Goal: Task Accomplishment & Management: Complete application form

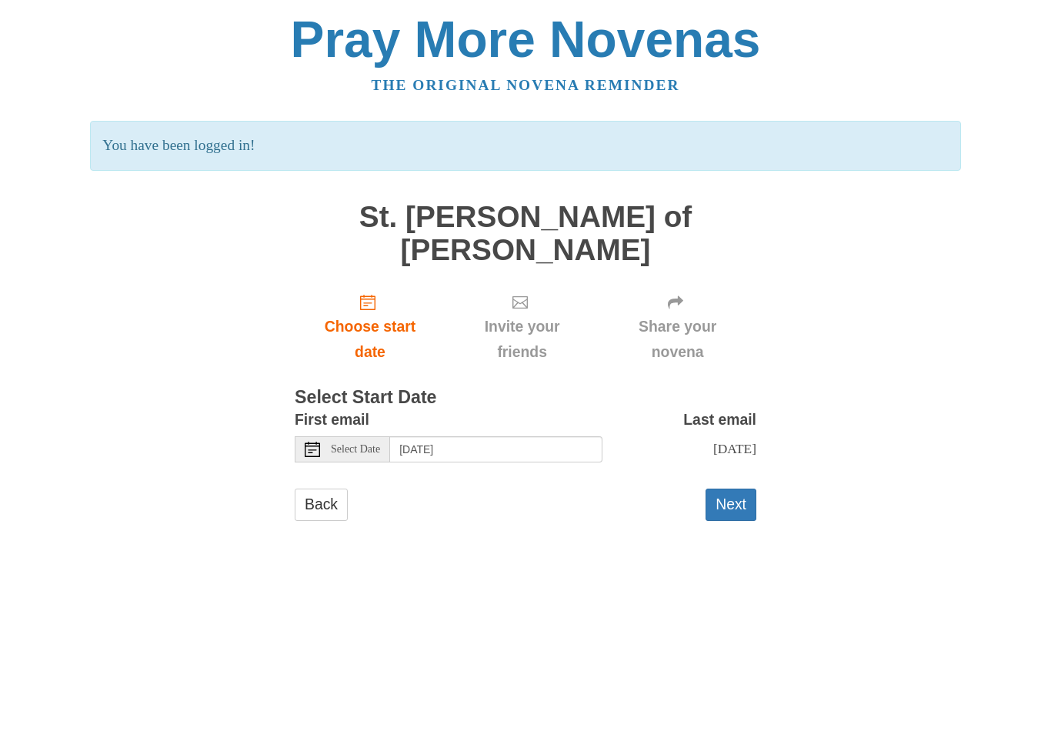
click at [375, 444] on span "Select Date" at bounding box center [355, 449] width 49 height 11
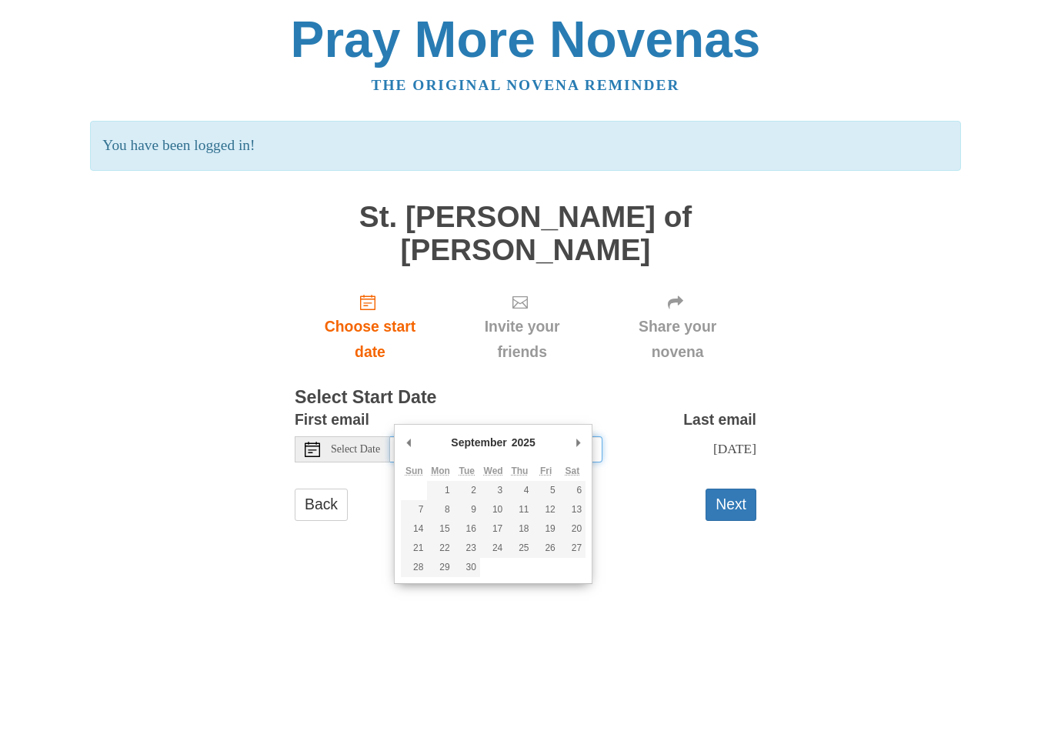
type input "Monday, September 1st"
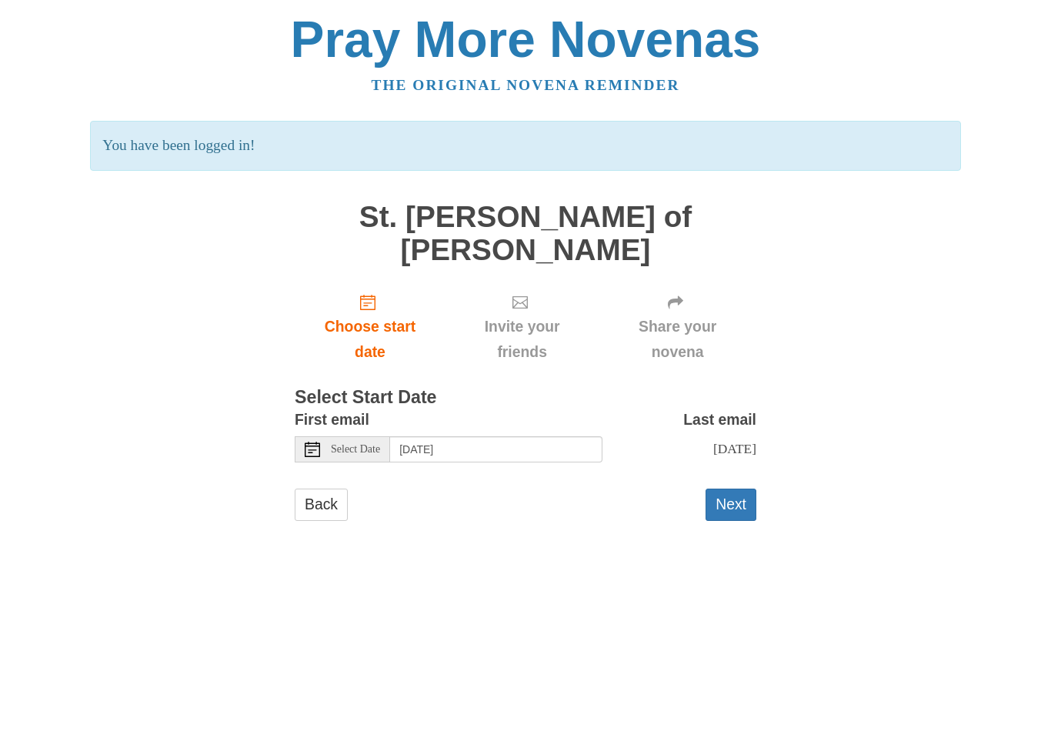
click at [732, 489] on button "Next" at bounding box center [731, 505] width 51 height 32
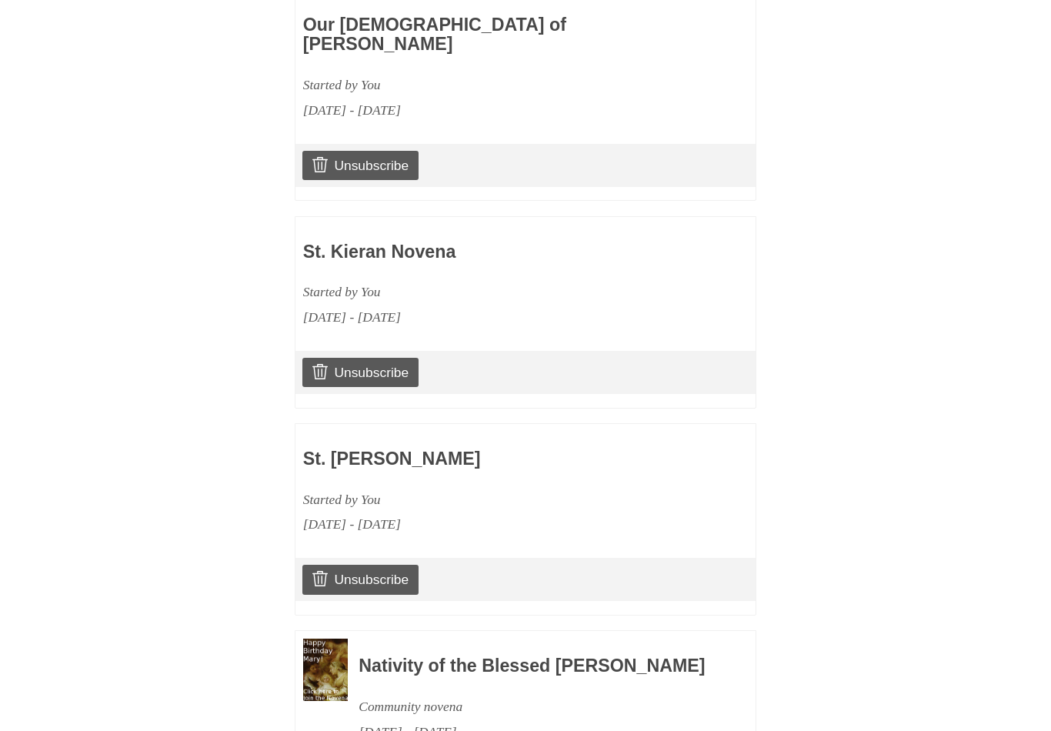
scroll to position [2361, 0]
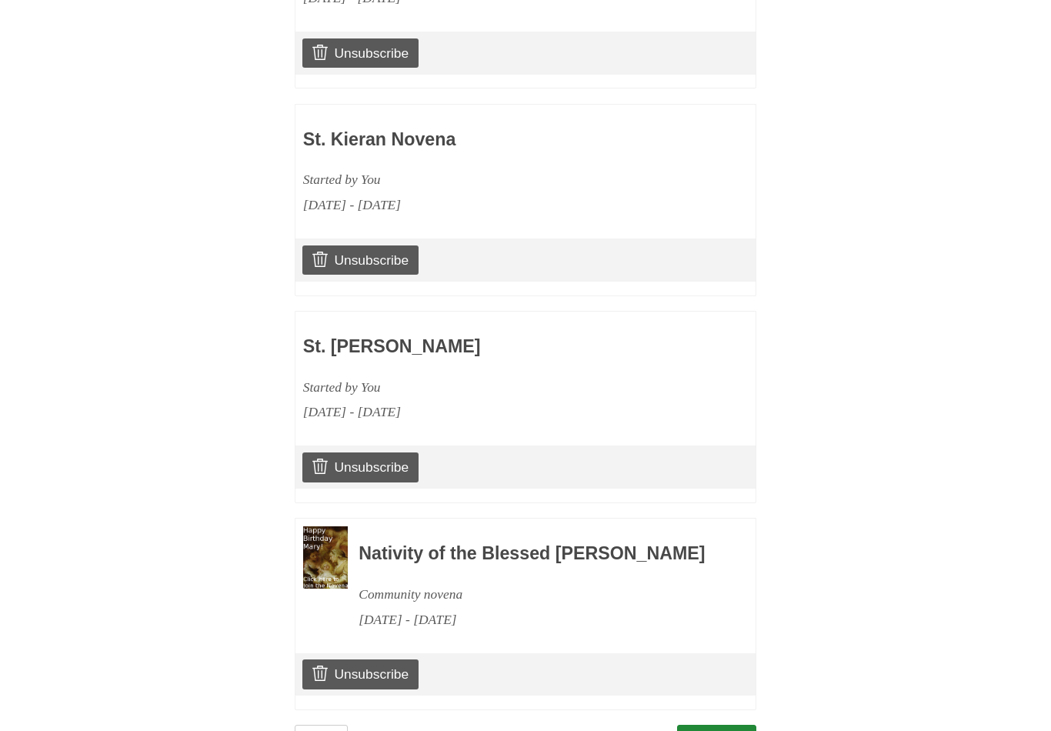
click at [723, 725] on link "Continue" at bounding box center [717, 741] width 80 height 32
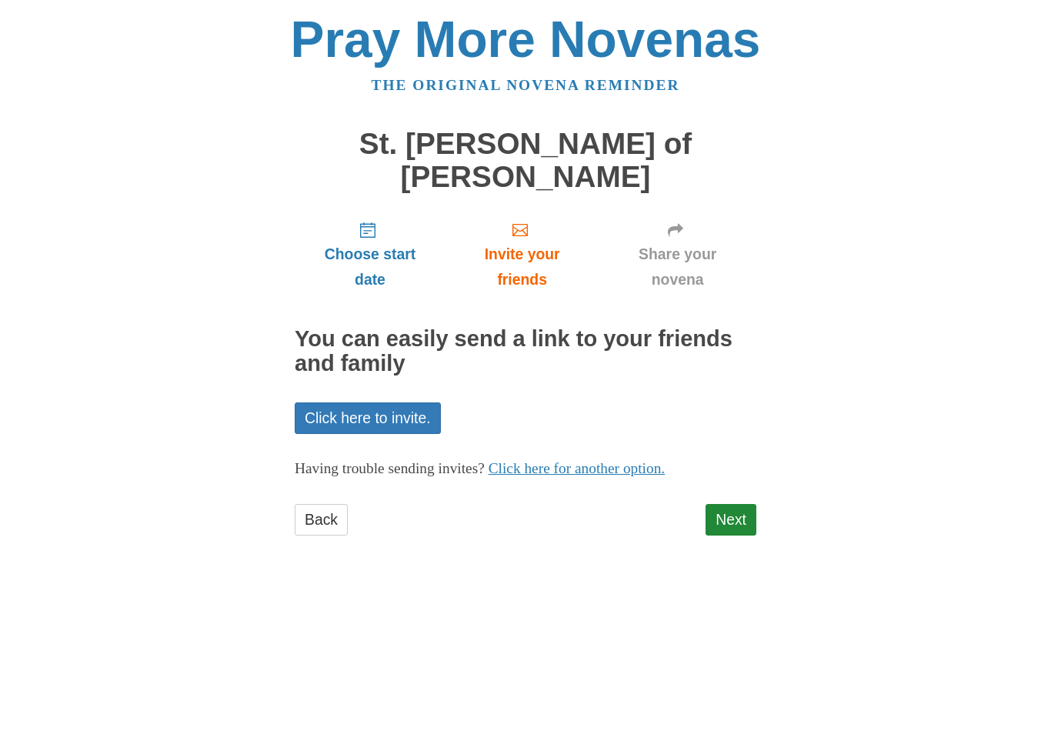
click at [727, 504] on link "Next" at bounding box center [731, 520] width 51 height 32
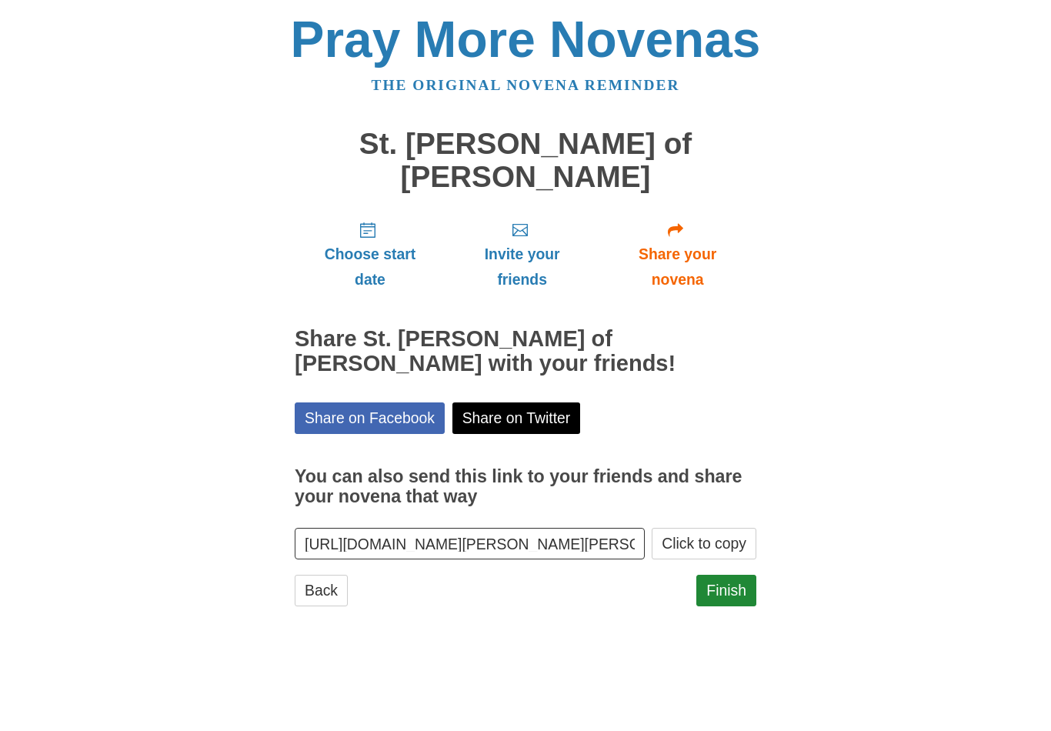
click at [727, 575] on link "Finish" at bounding box center [726, 591] width 60 height 32
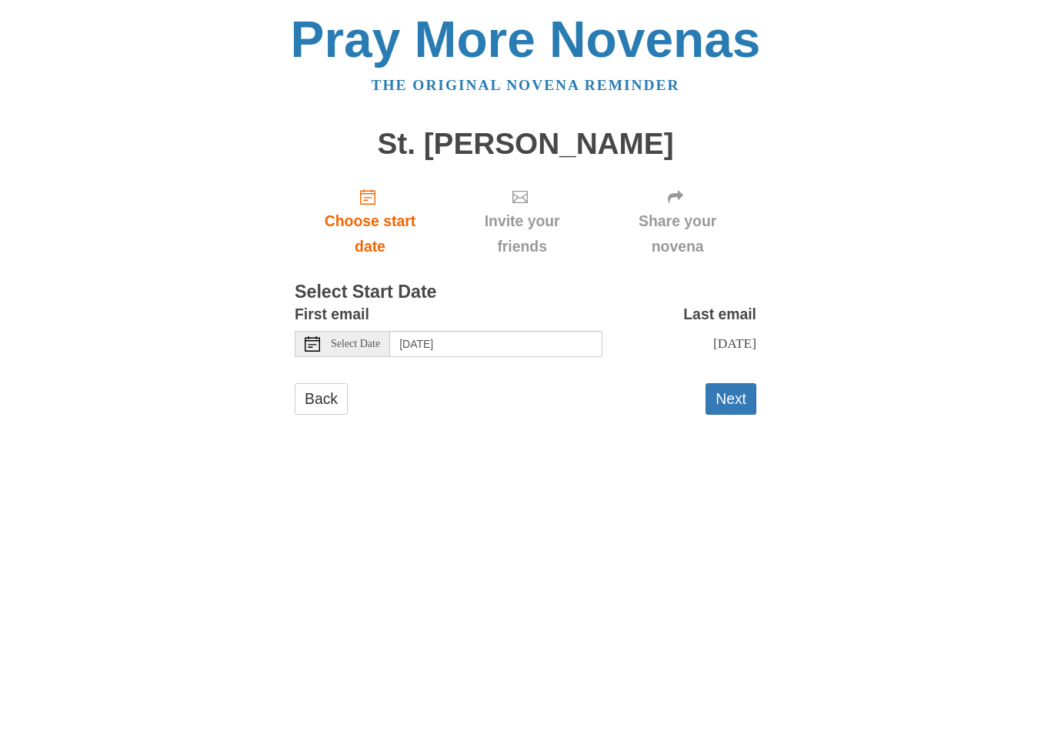
click at [365, 339] on span "Select Date" at bounding box center [355, 344] width 49 height 11
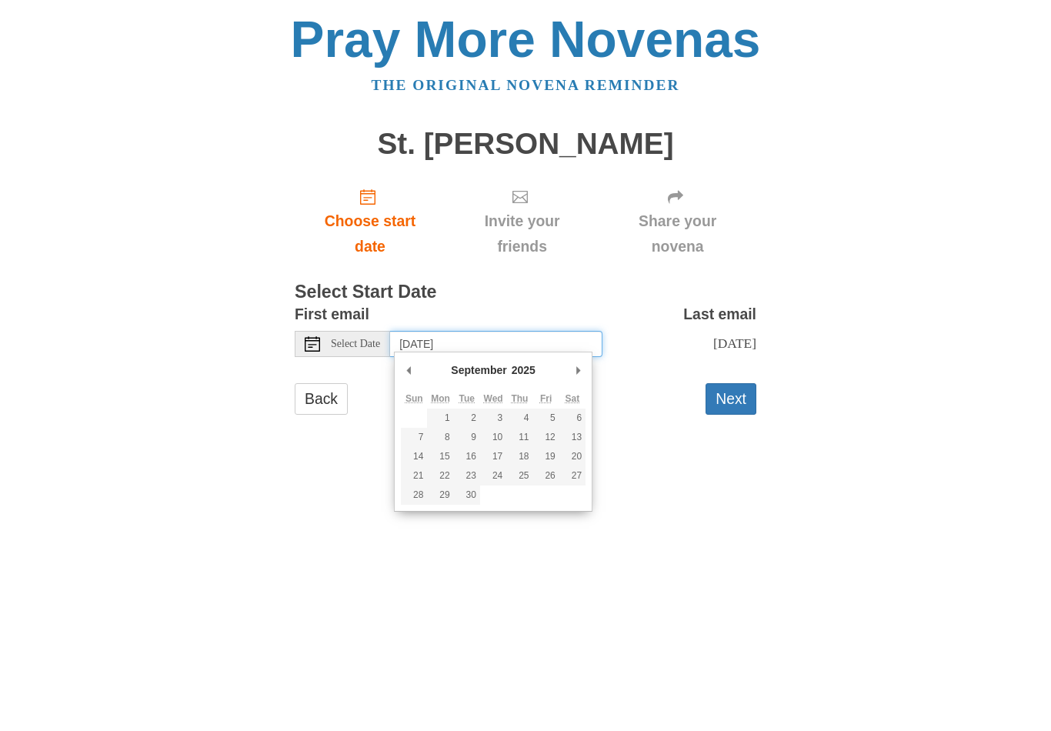
type input "Thursday, September 4th"
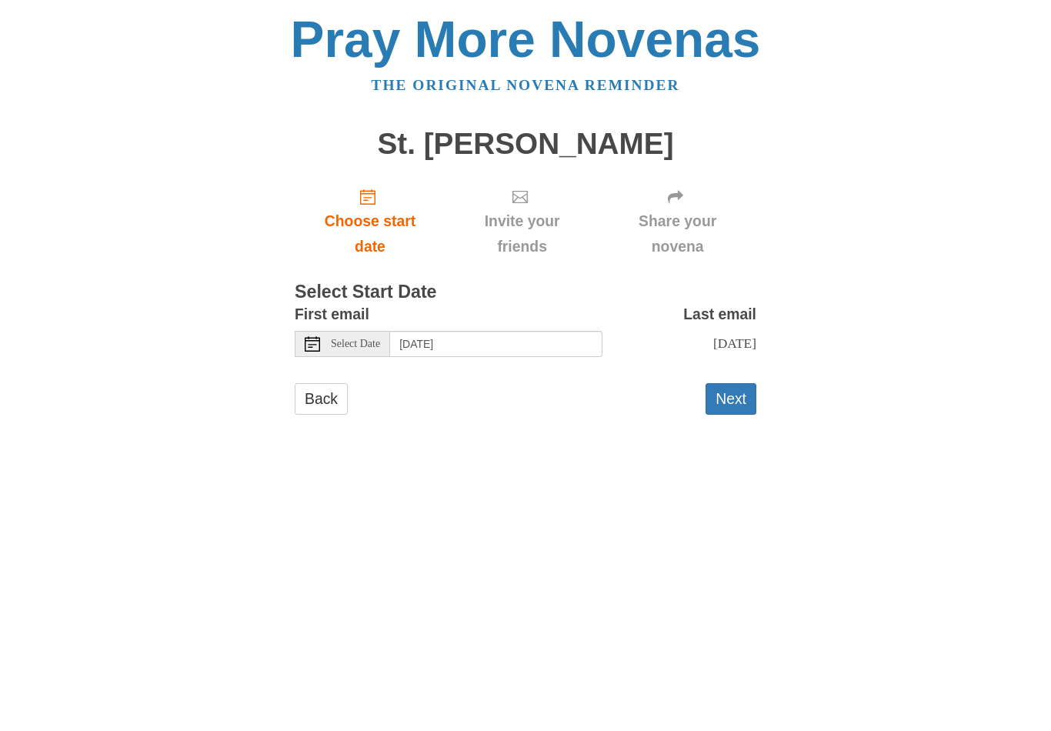
click at [730, 392] on button "Next" at bounding box center [731, 399] width 51 height 32
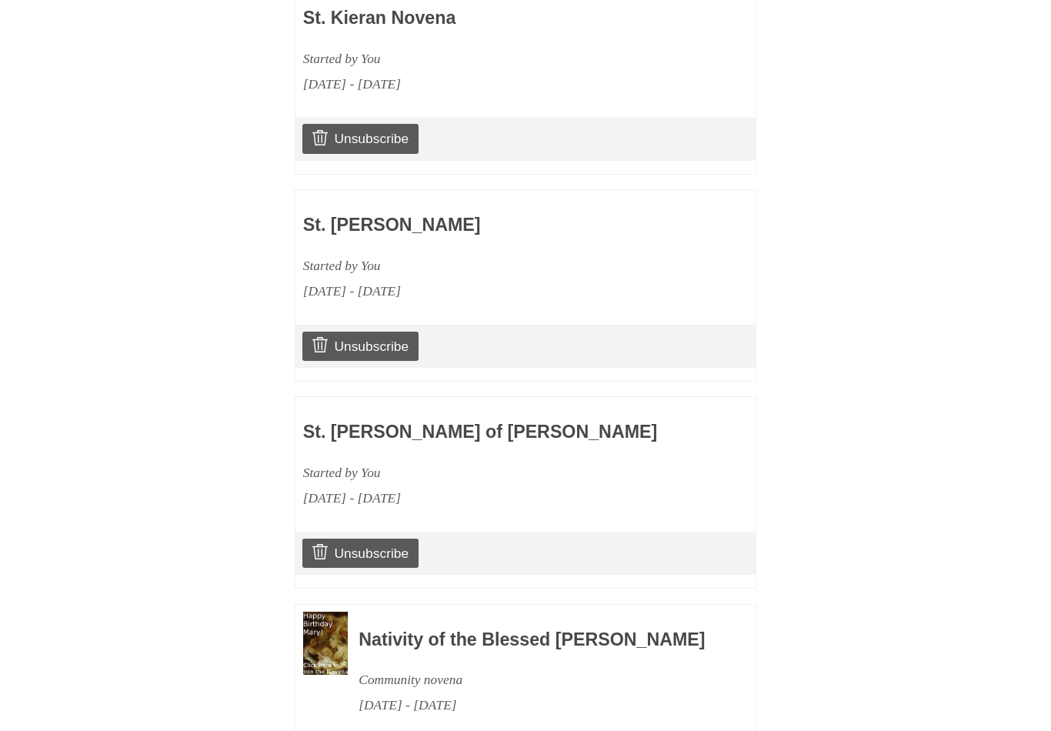
scroll to position [1931, 0]
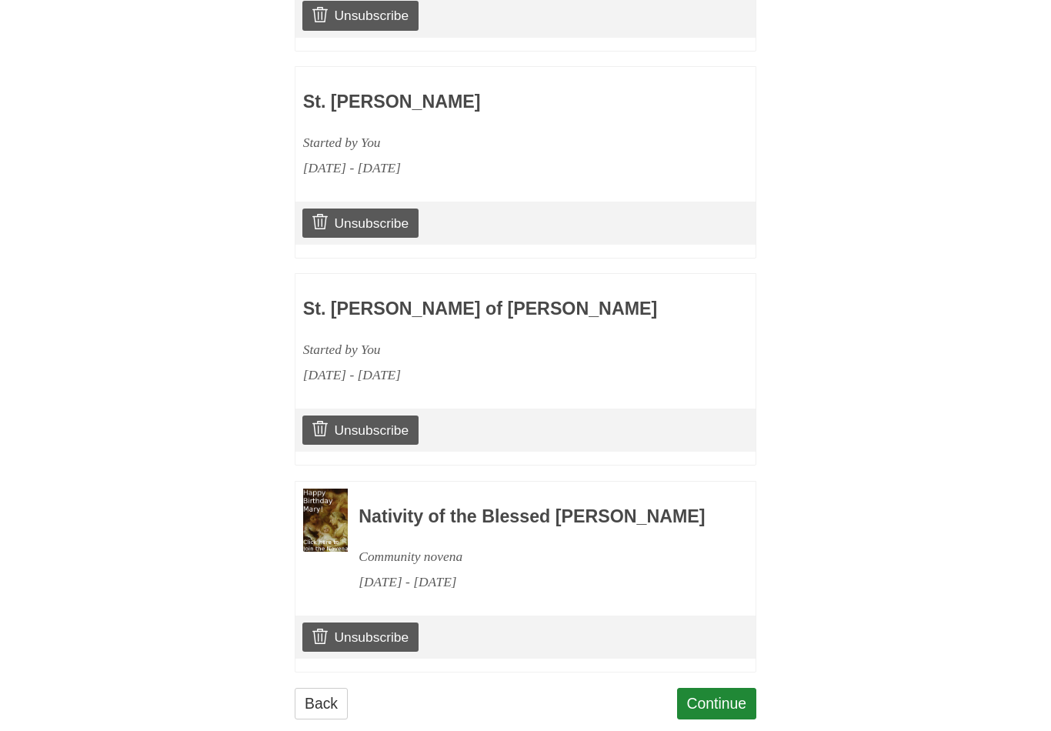
click at [381, 624] on link "Unsubscribe" at bounding box center [360, 637] width 116 height 29
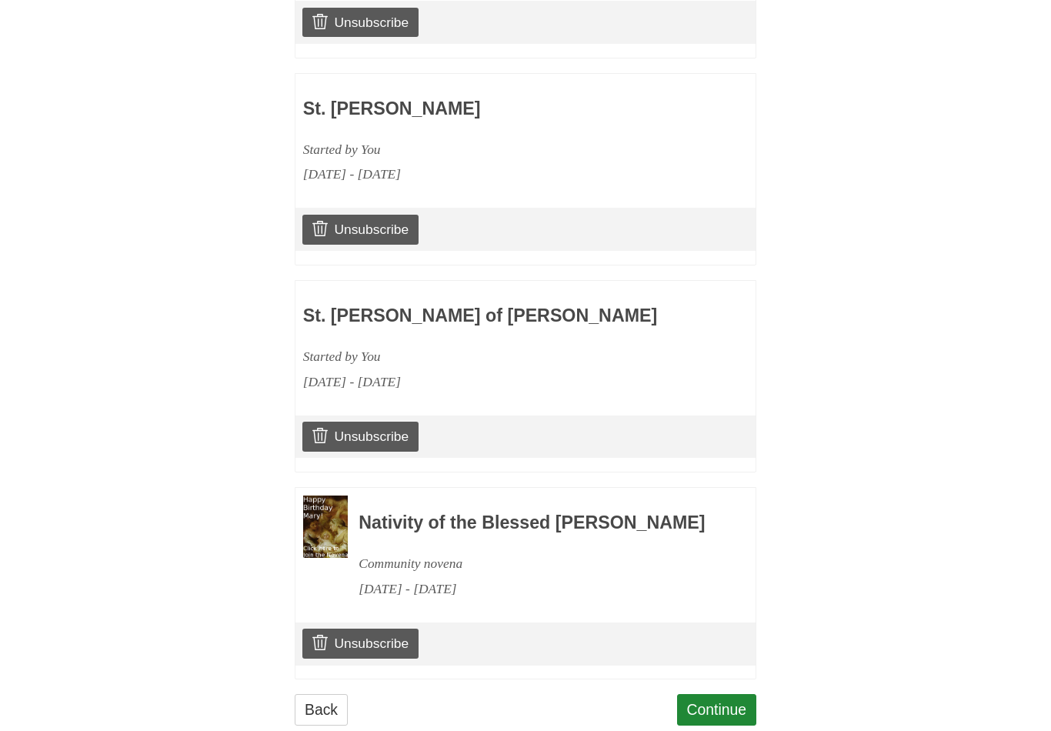
scroll to position [2004, 0]
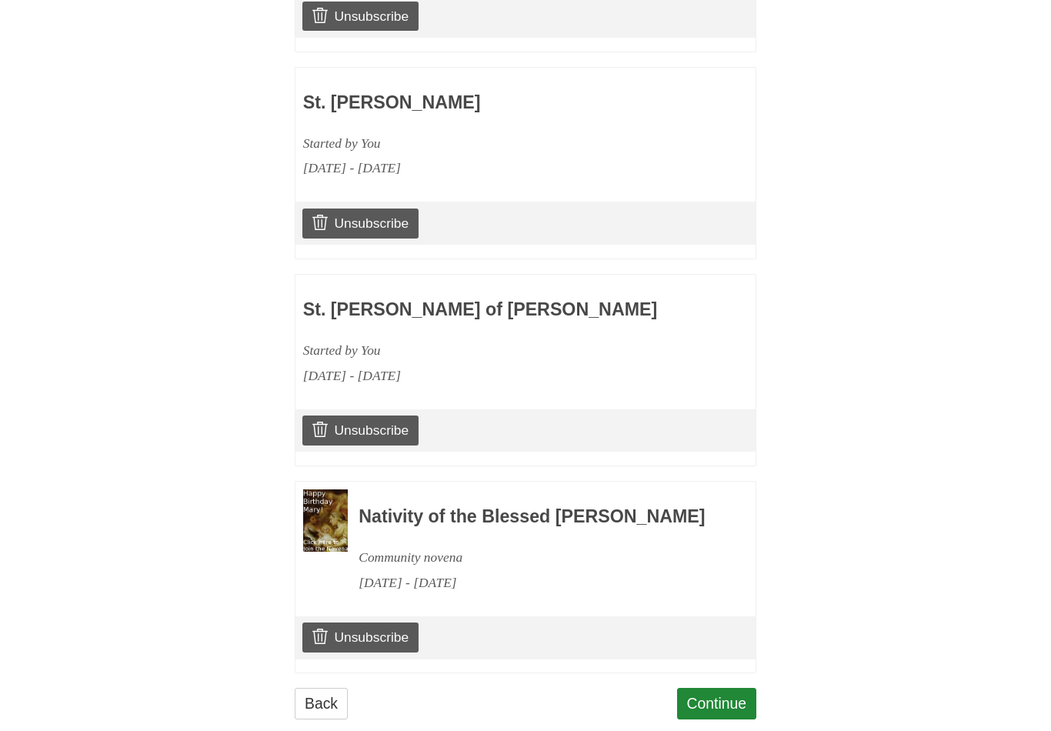
click at [377, 623] on link "Unsubscribe" at bounding box center [360, 637] width 116 height 29
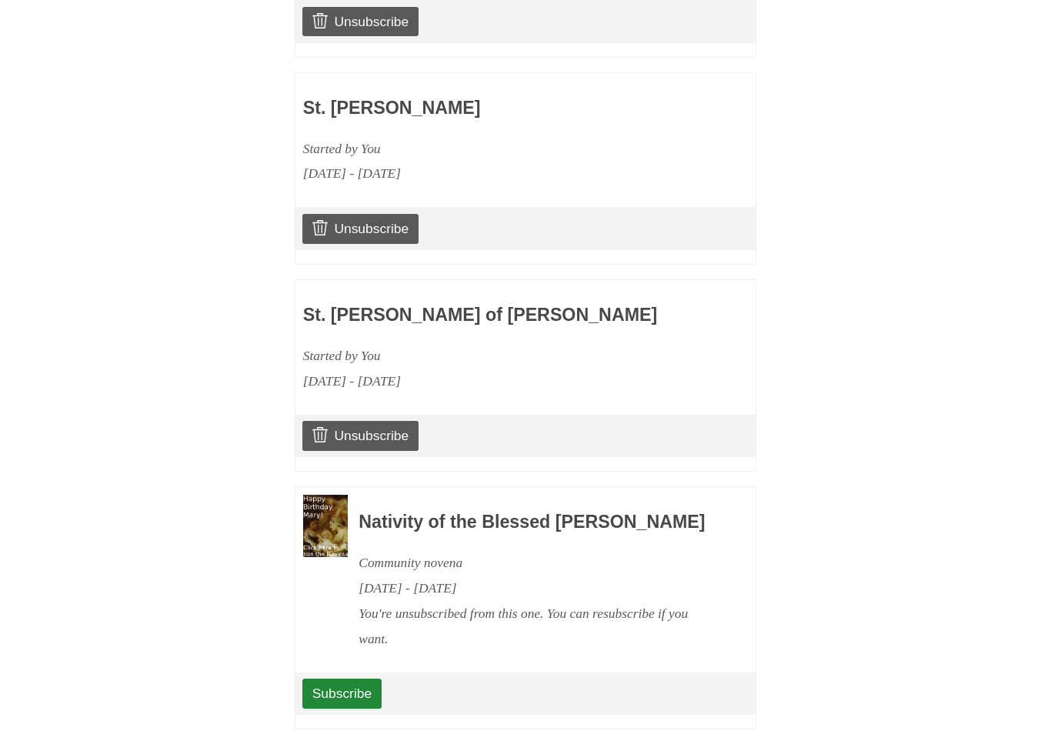
scroll to position [2053, 0]
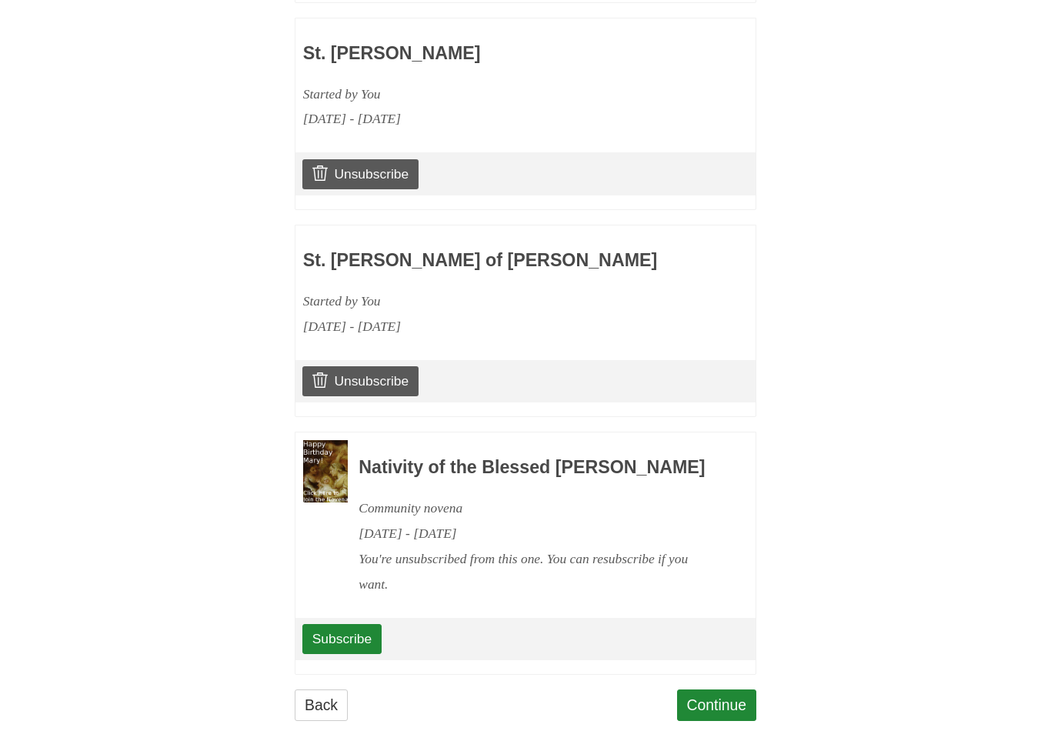
click at [723, 697] on link "Continue" at bounding box center [717, 705] width 80 height 32
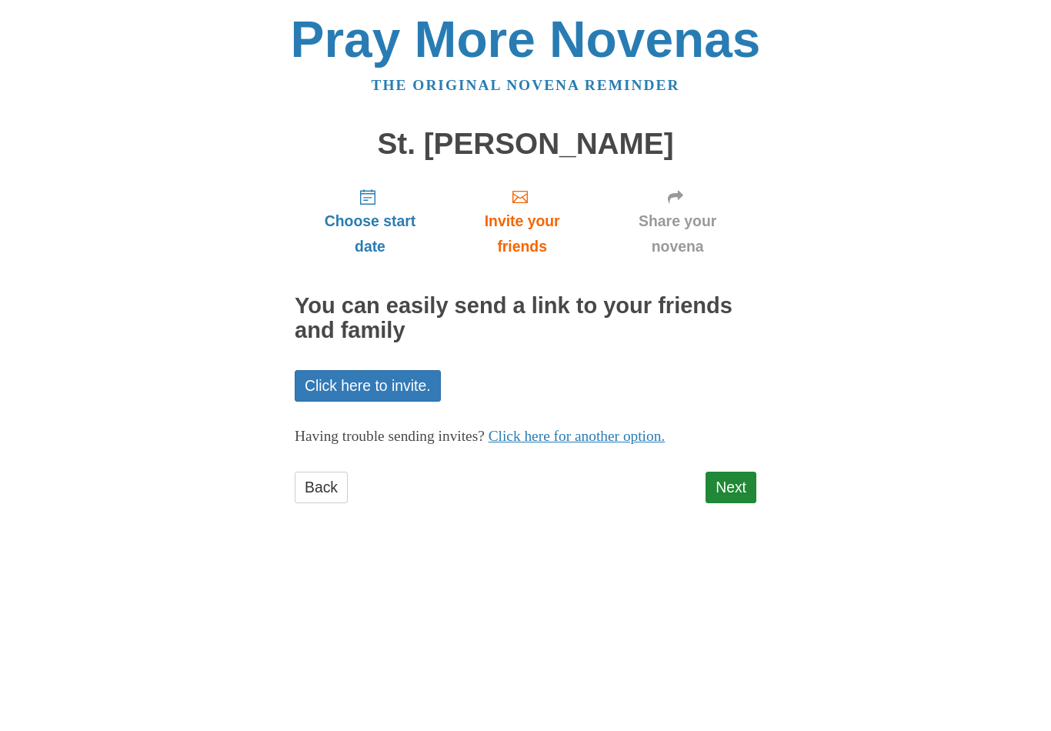
click at [736, 480] on link "Next" at bounding box center [731, 488] width 51 height 32
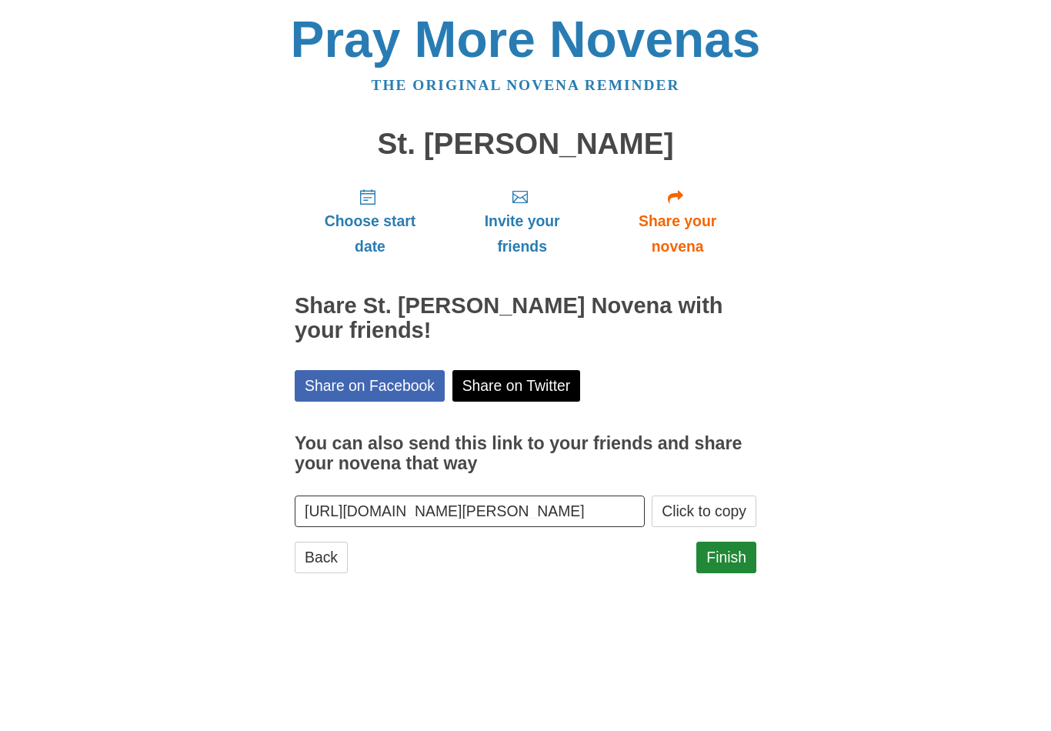
click at [727, 546] on link "Finish" at bounding box center [726, 558] width 60 height 32
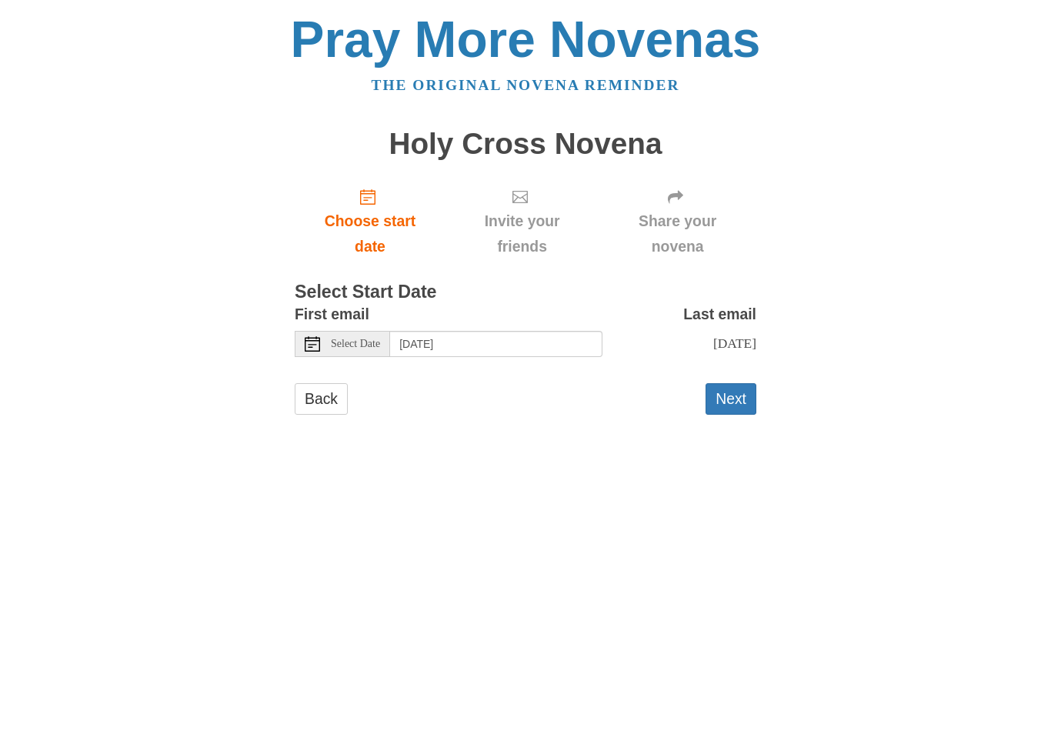
click at [372, 339] on span "Select Date" at bounding box center [355, 344] width 49 height 11
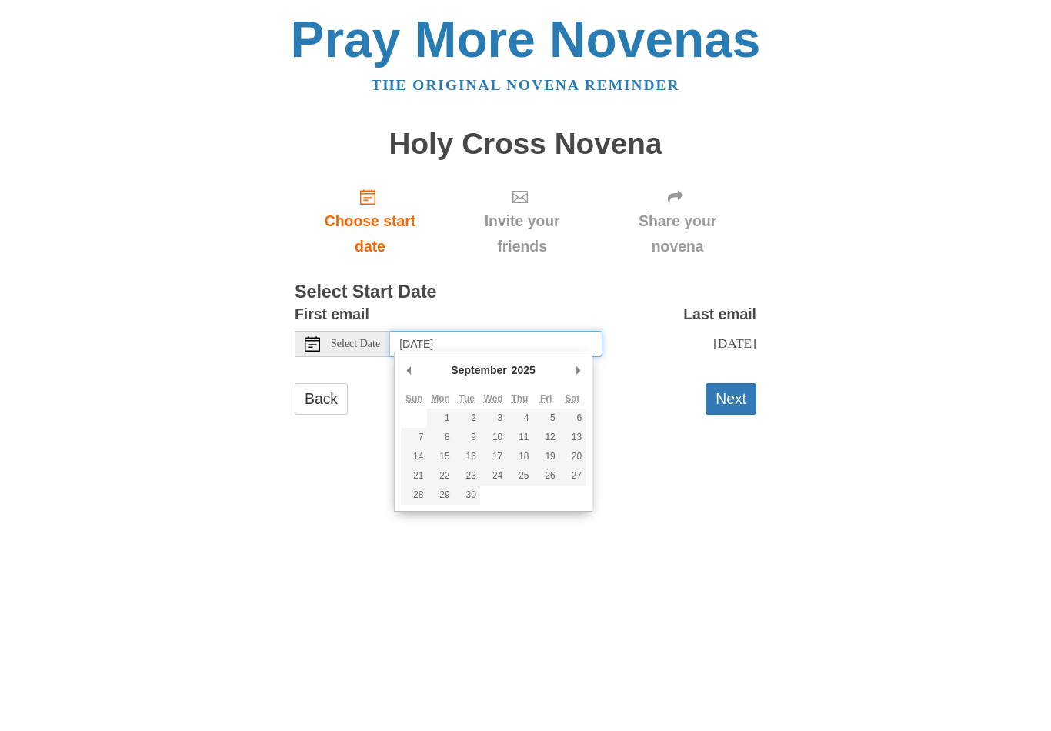
type input "Friday, September 5th"
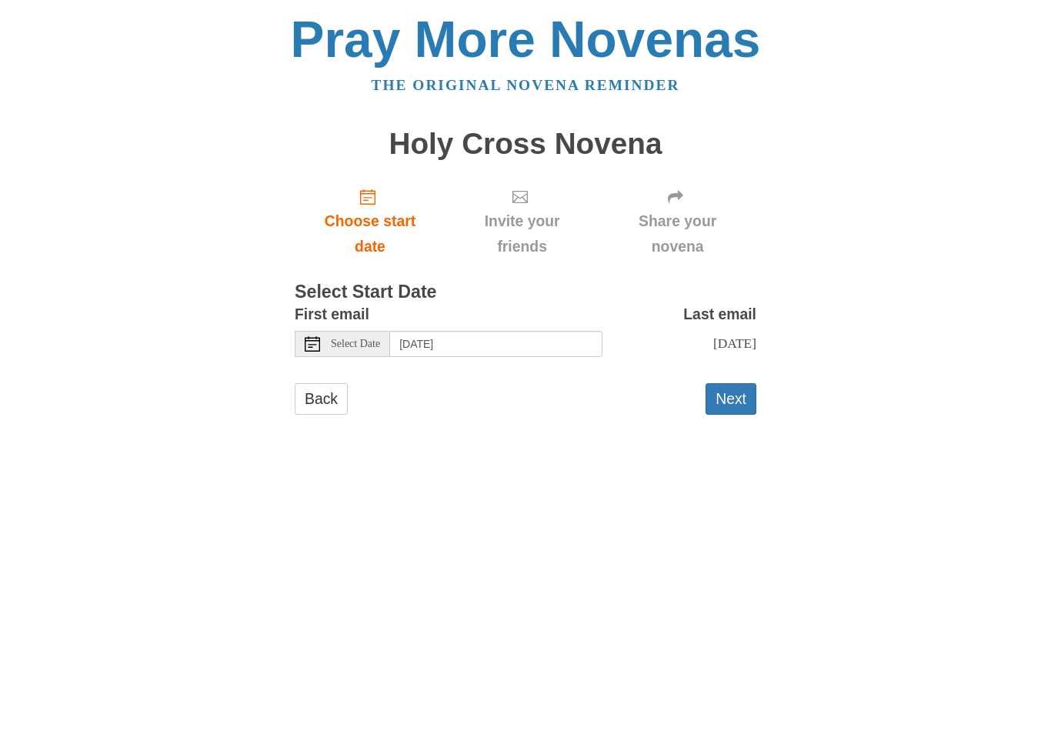
click at [729, 392] on button "Next" at bounding box center [731, 399] width 51 height 32
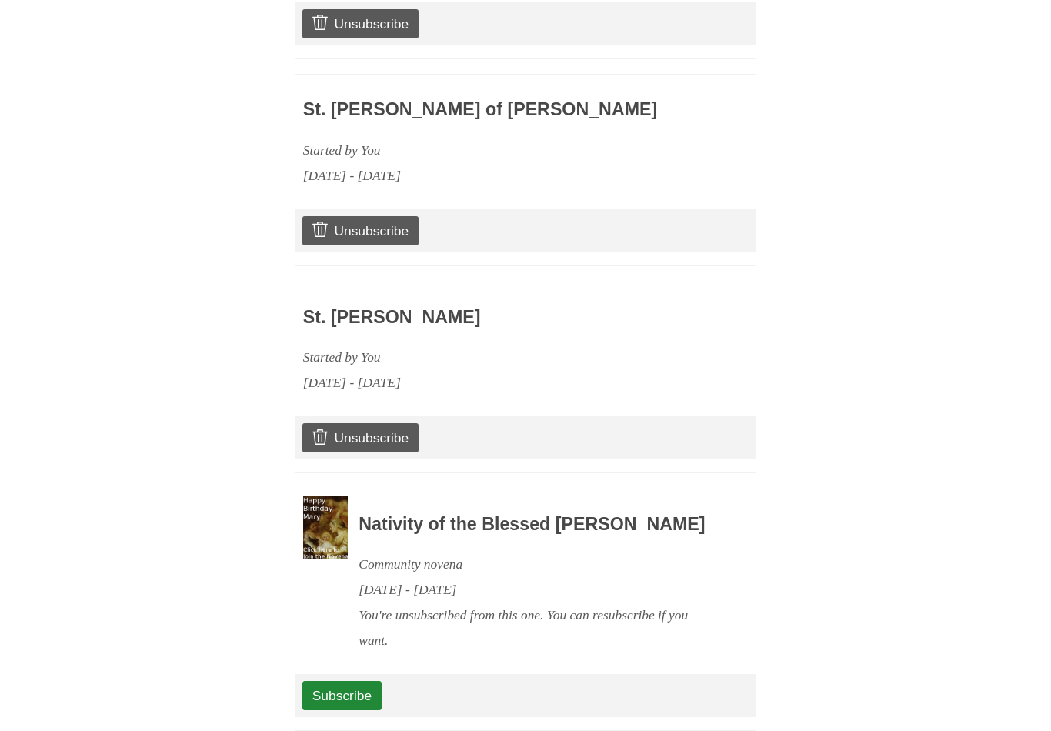
scroll to position [2185, 0]
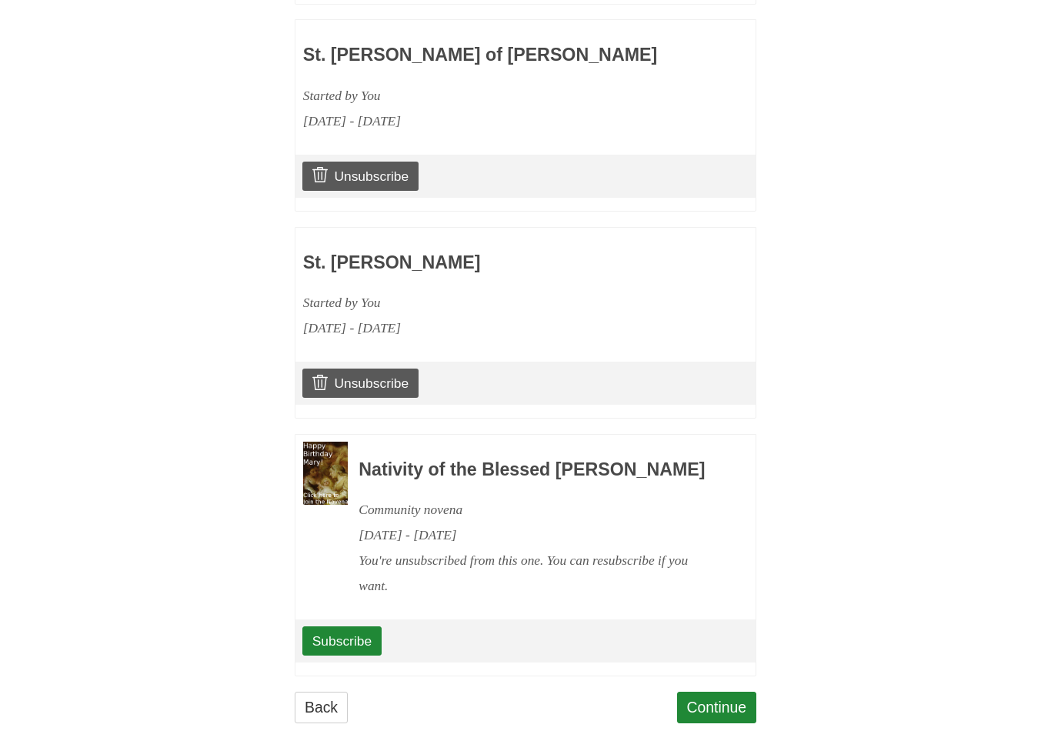
click at [710, 697] on link "Continue" at bounding box center [717, 708] width 80 height 32
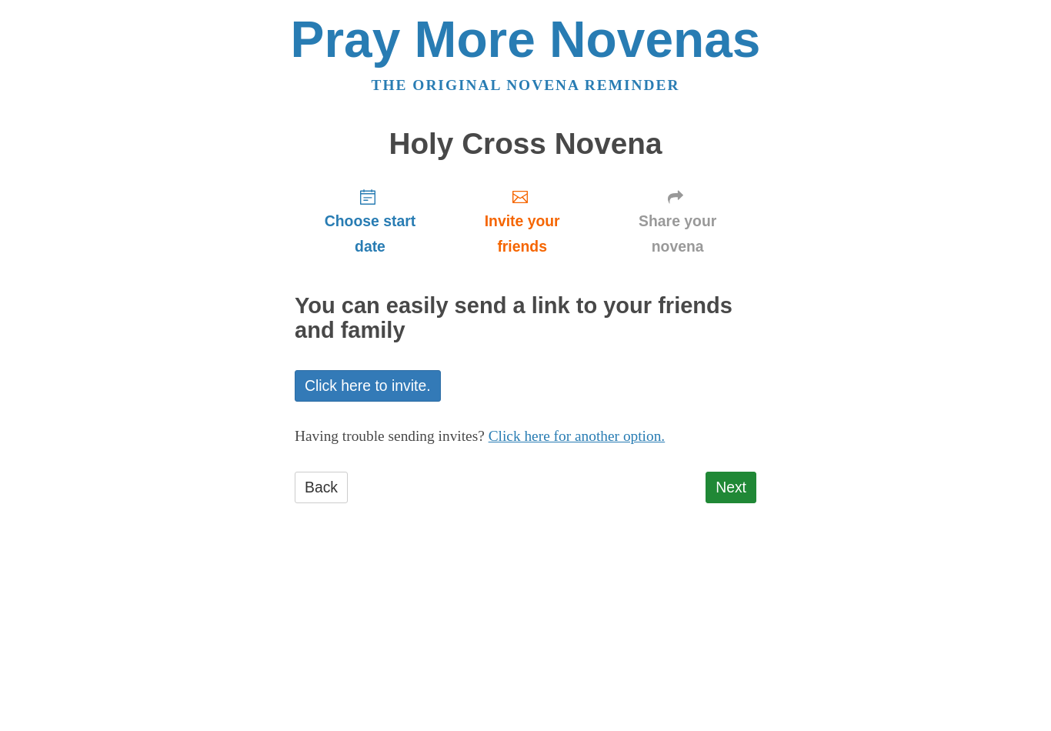
click at [743, 484] on link "Next" at bounding box center [731, 488] width 51 height 32
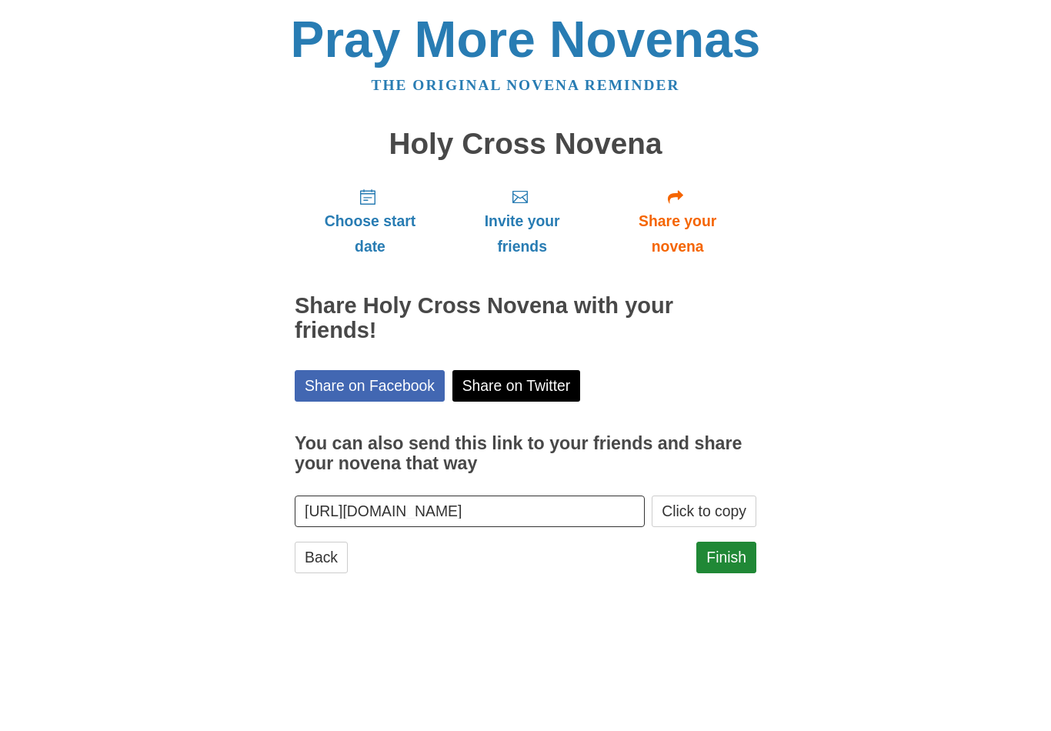
click at [727, 552] on link "Finish" at bounding box center [726, 558] width 60 height 32
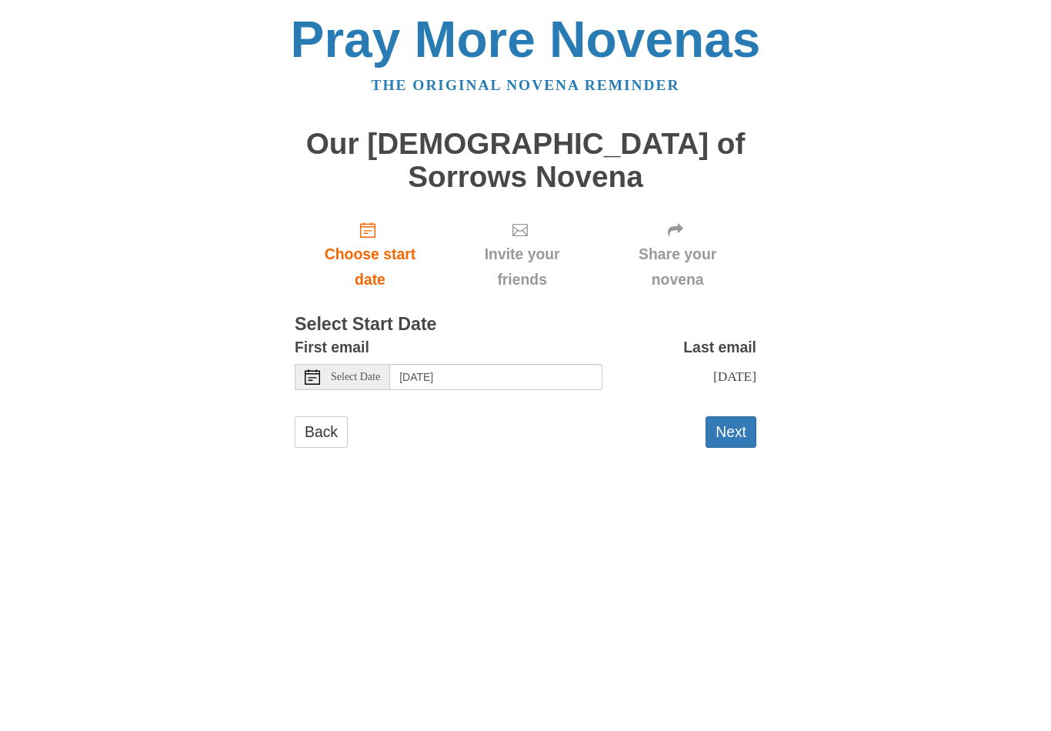
click at [366, 372] on span "Select Date" at bounding box center [355, 377] width 49 height 11
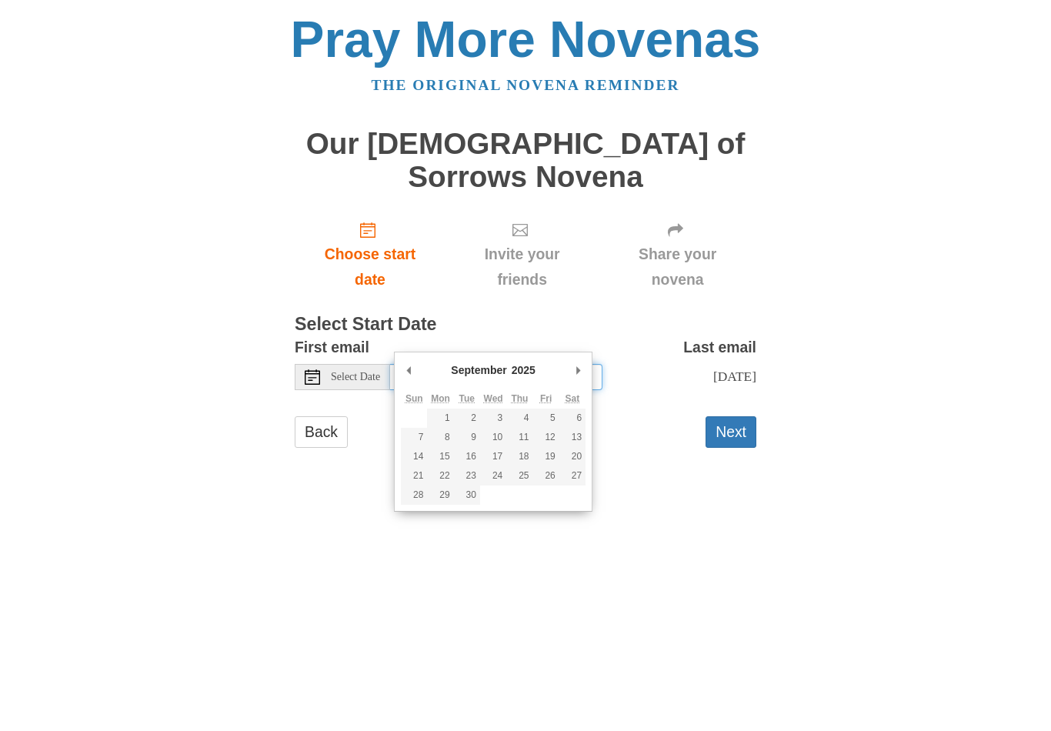
type input "Saturday, September 6th"
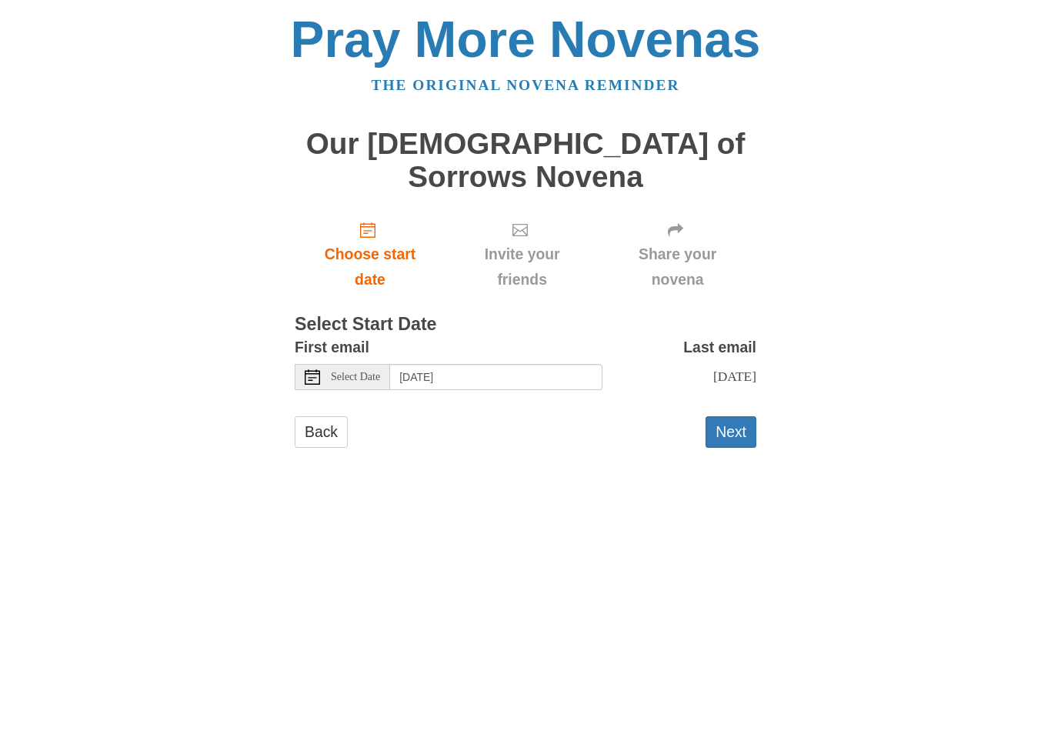
click at [728, 416] on button "Next" at bounding box center [731, 432] width 51 height 32
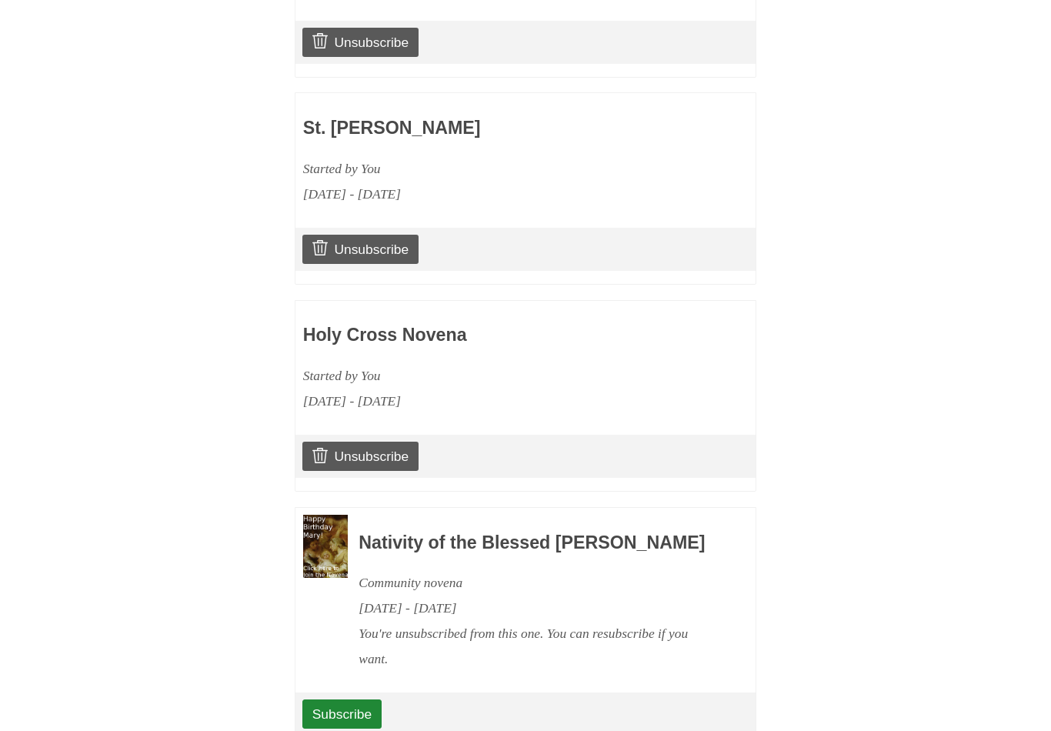
scroll to position [1981, 0]
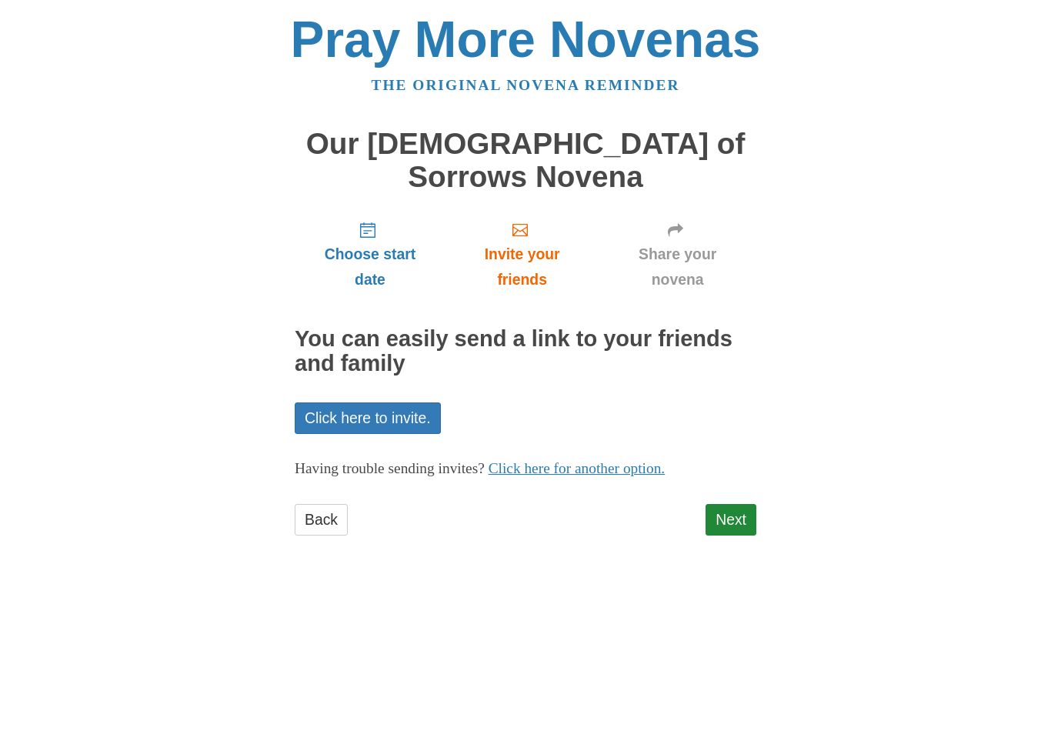
click at [739, 504] on link "Next" at bounding box center [731, 520] width 51 height 32
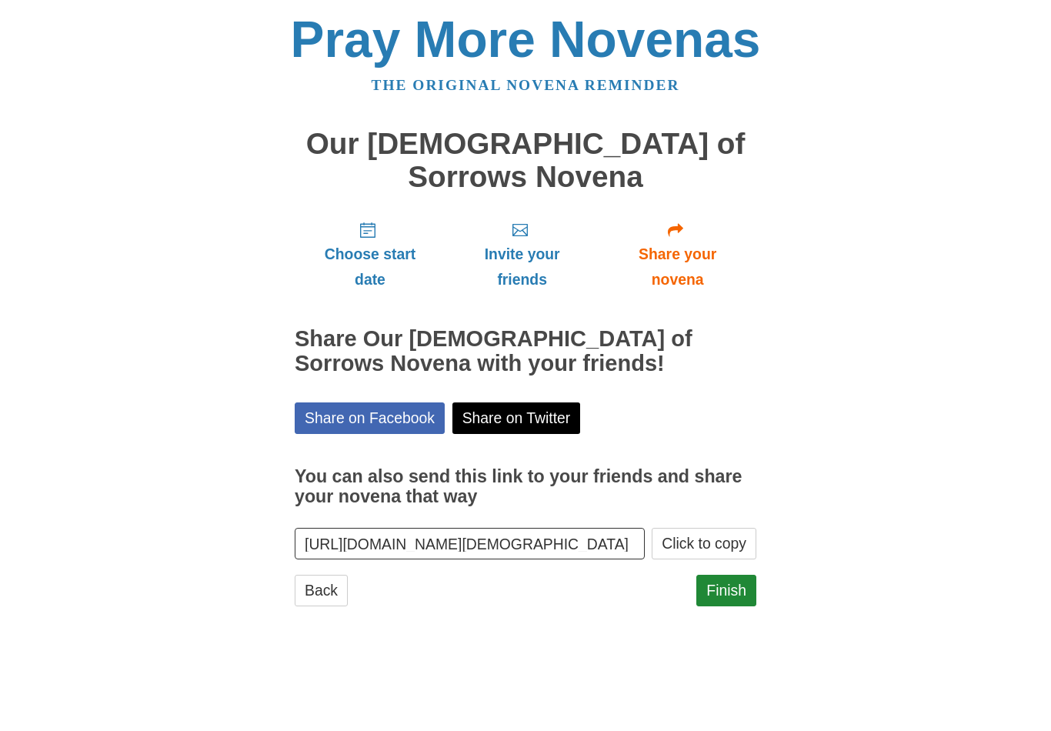
click at [736, 575] on link "Finish" at bounding box center [726, 591] width 60 height 32
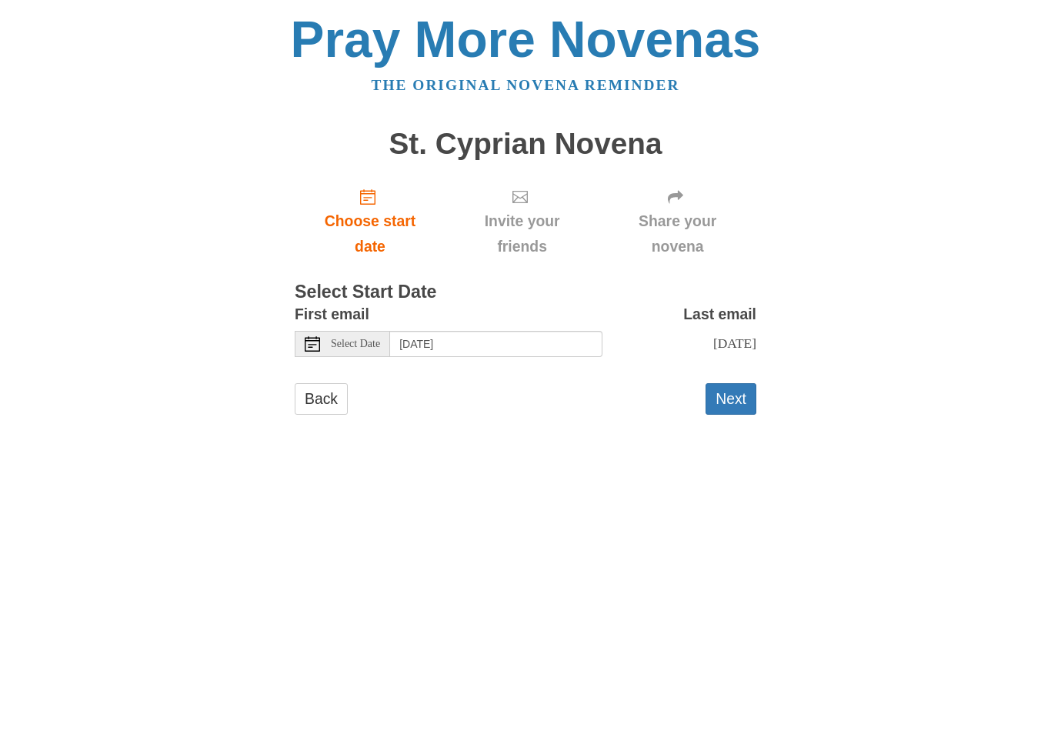
click at [359, 339] on span "Select Date" at bounding box center [355, 344] width 49 height 11
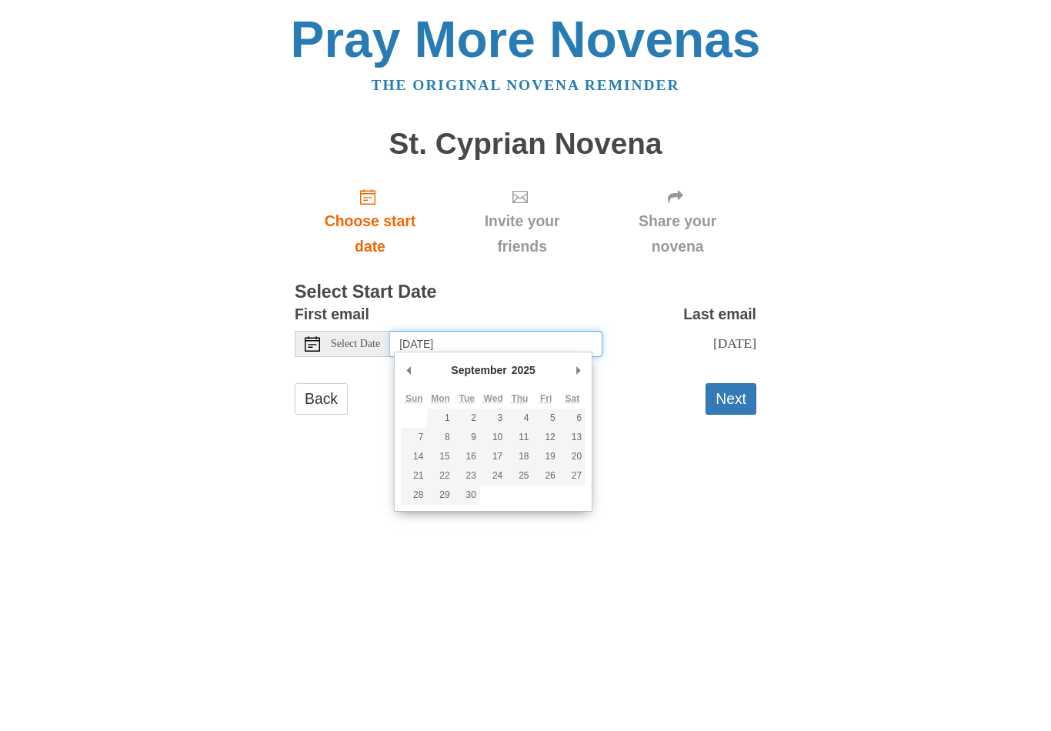
type input "Sunday, September 7th"
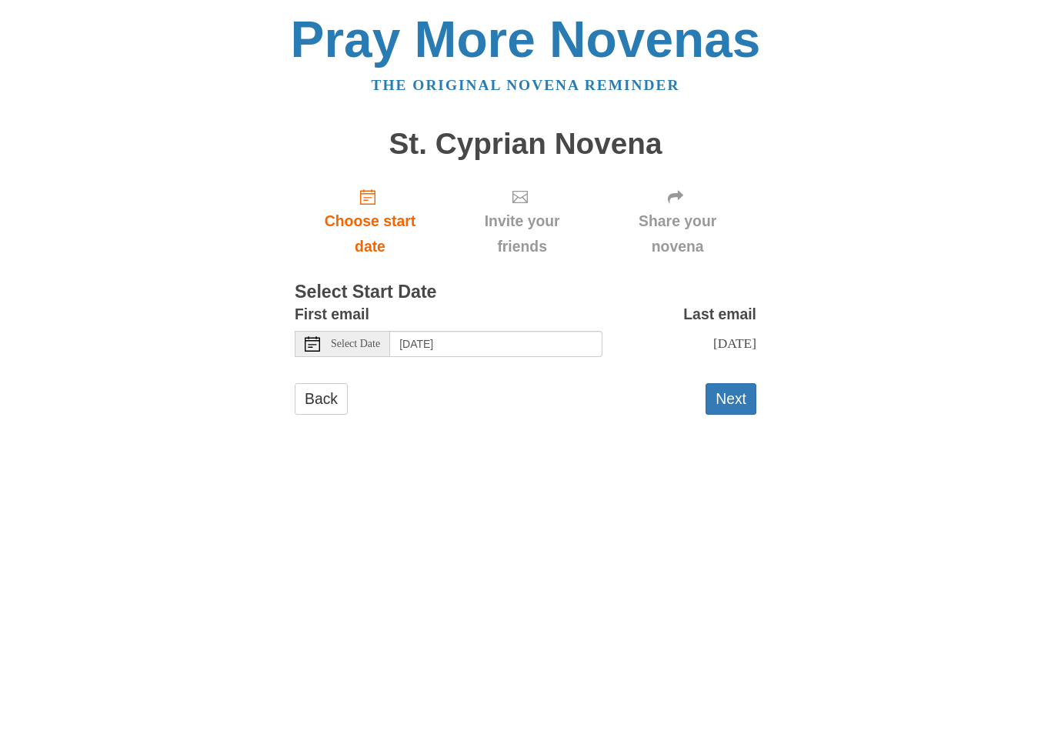
click at [733, 393] on button "Next" at bounding box center [731, 399] width 51 height 32
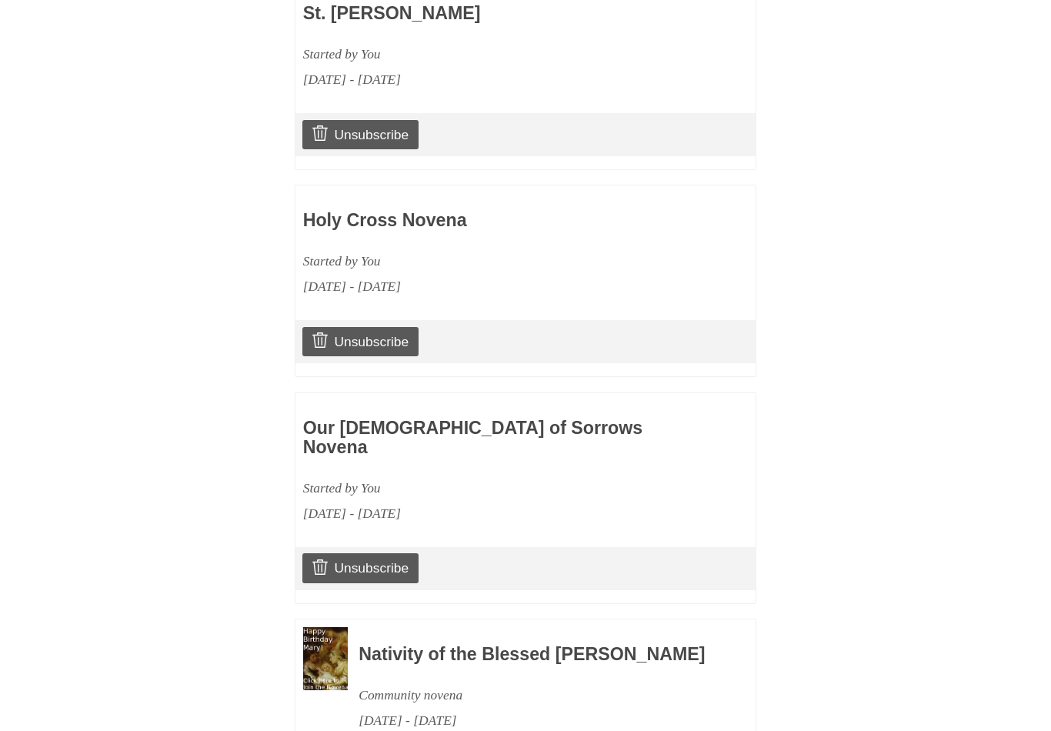
scroll to position [2185, 0]
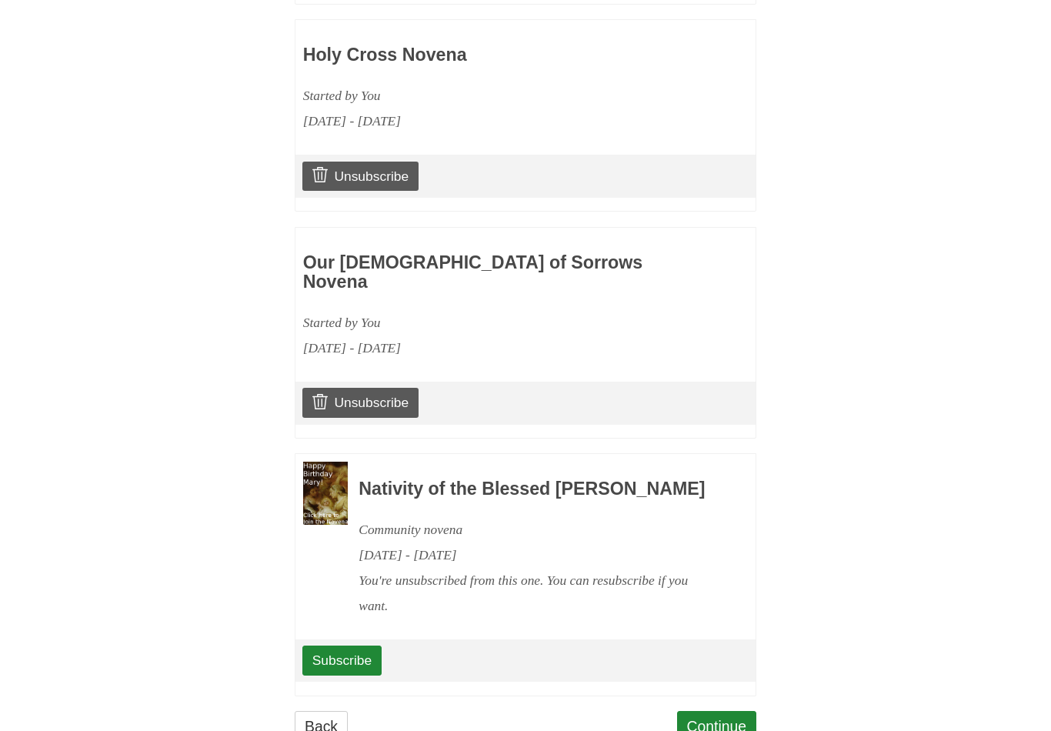
click at [716, 711] on link "Continue" at bounding box center [717, 727] width 80 height 32
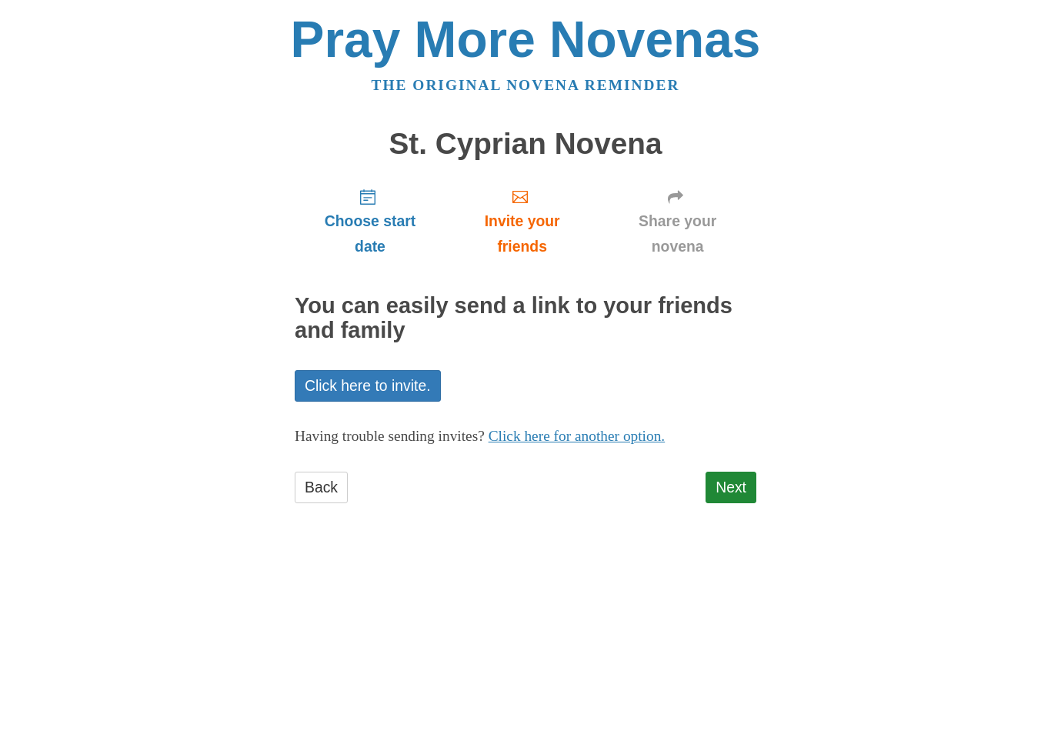
click at [736, 482] on link "Next" at bounding box center [731, 488] width 51 height 32
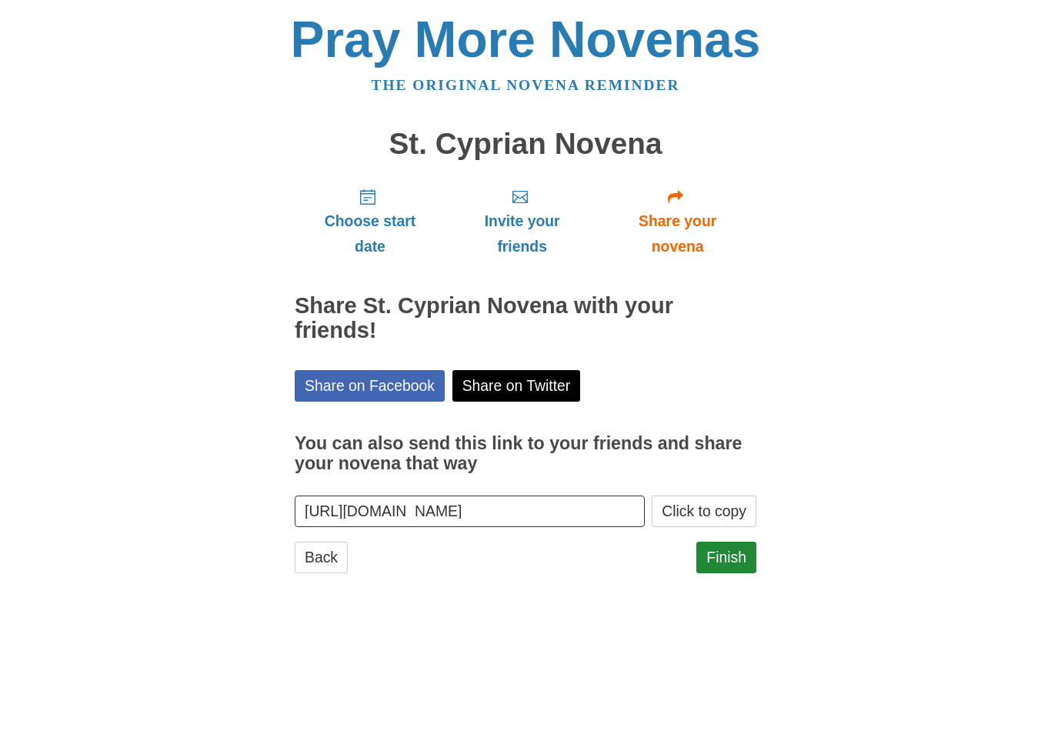
click at [735, 551] on link "Finish" at bounding box center [726, 558] width 60 height 32
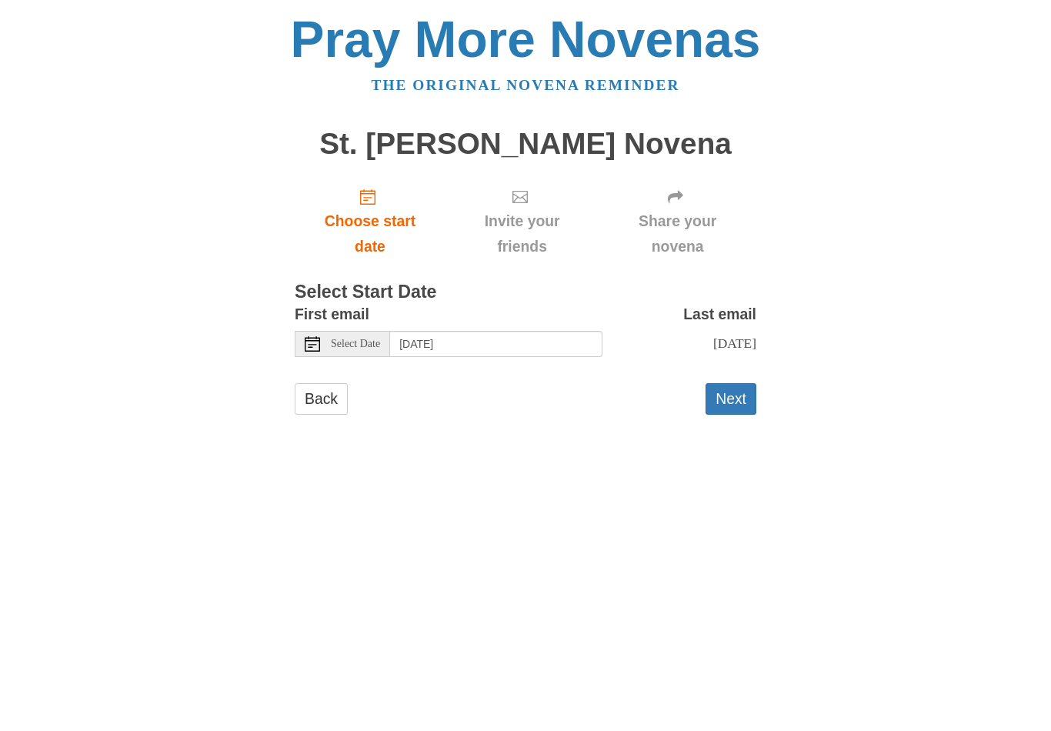
click at [367, 339] on span "Select Date" at bounding box center [355, 344] width 49 height 11
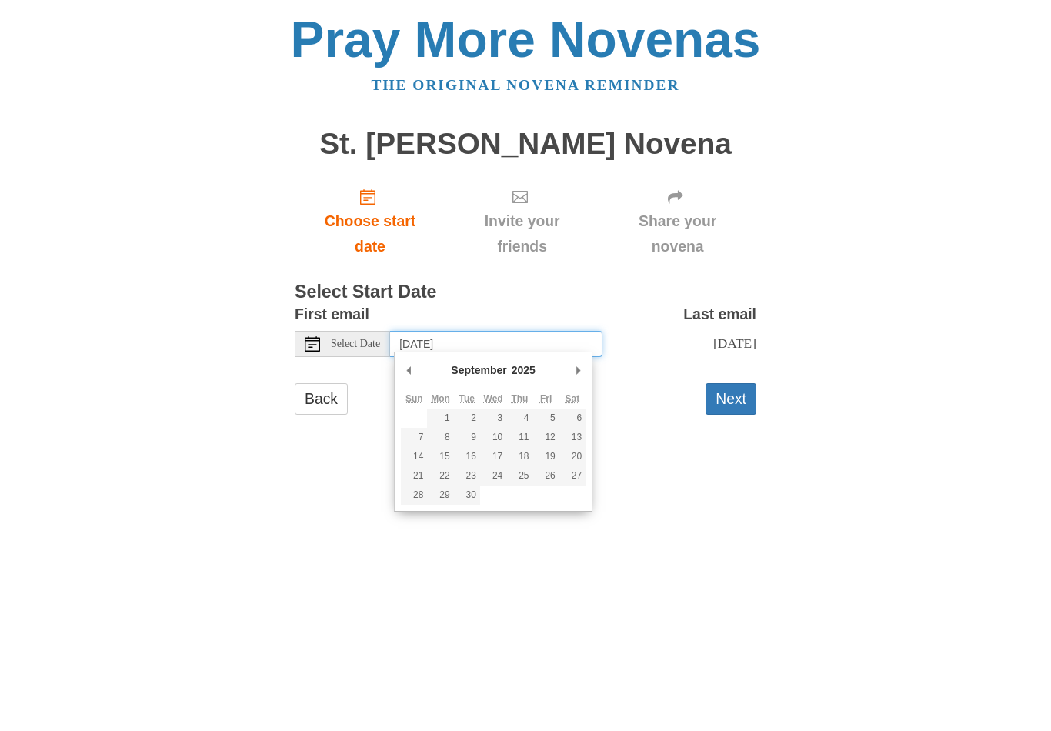
type input "Monday, September 8th"
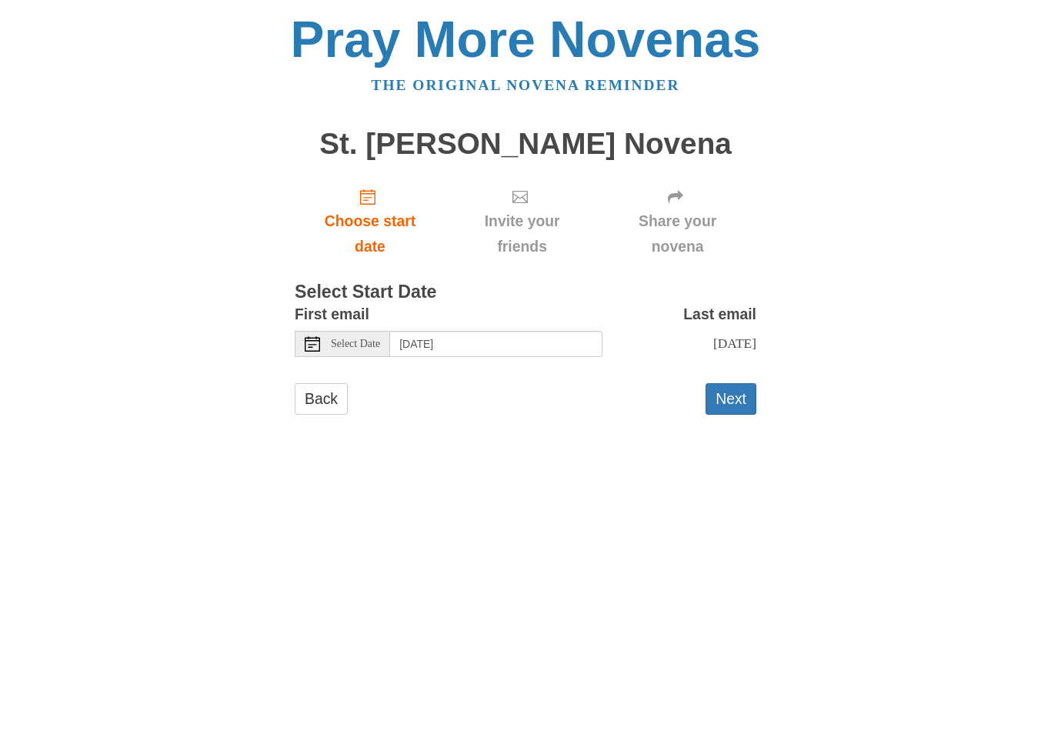
click at [739, 405] on button "Next" at bounding box center [731, 399] width 51 height 32
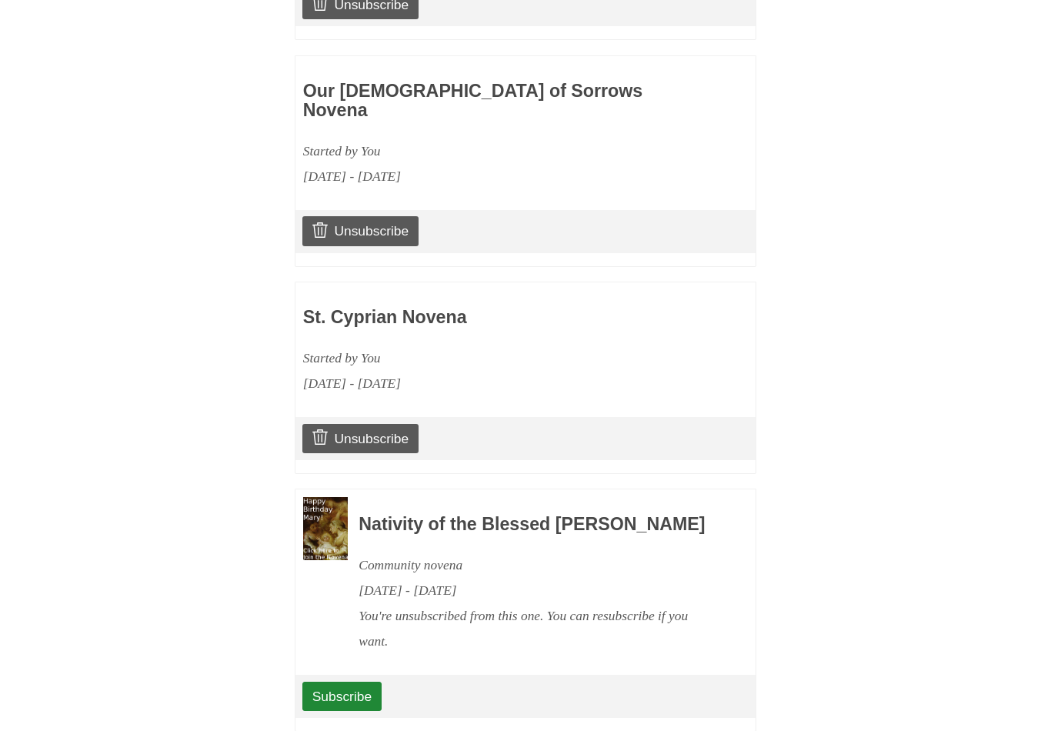
scroll to position [2391, 0]
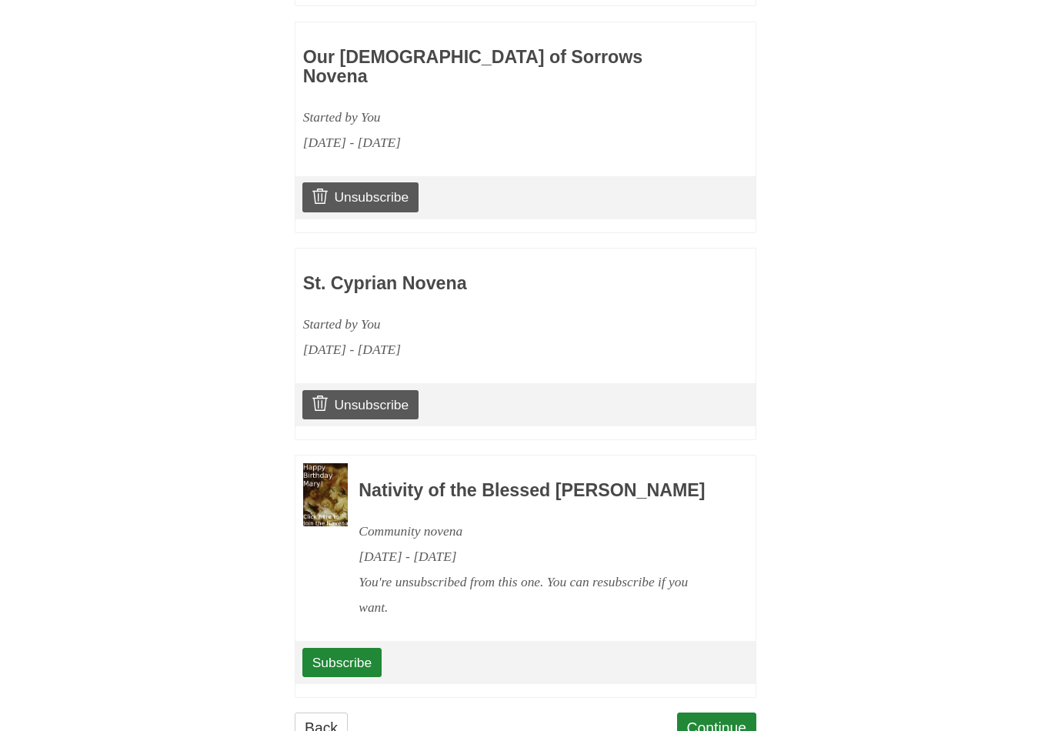
click at [720, 713] on link "Continue" at bounding box center [717, 729] width 80 height 32
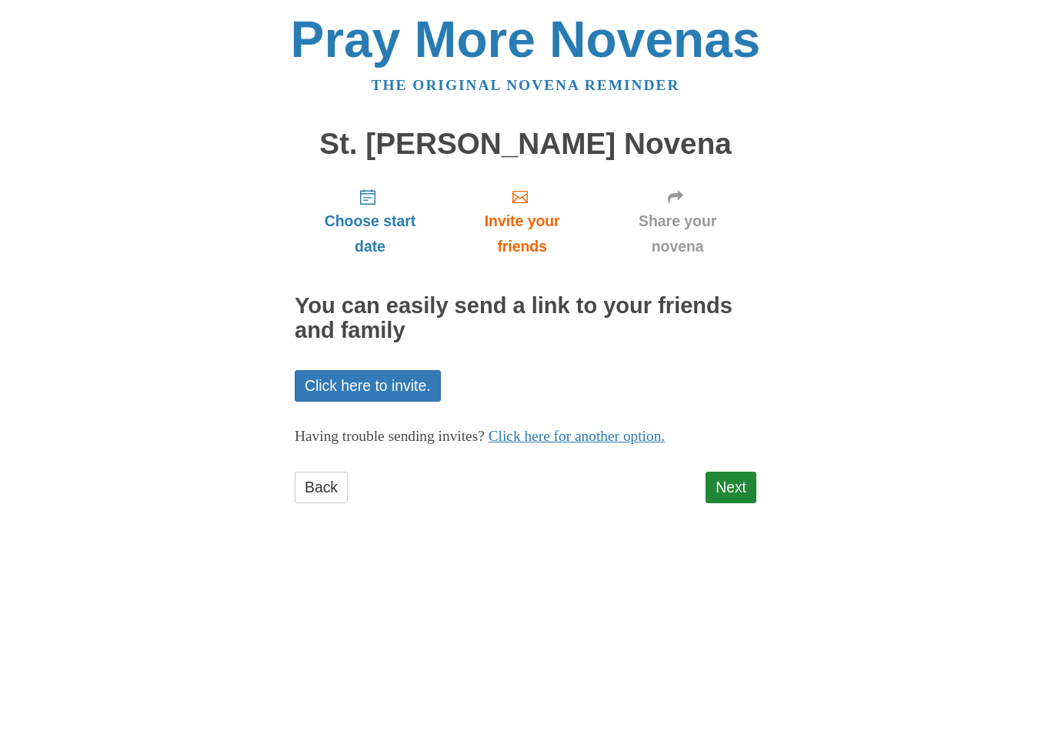
click at [735, 478] on link "Next" at bounding box center [731, 488] width 51 height 32
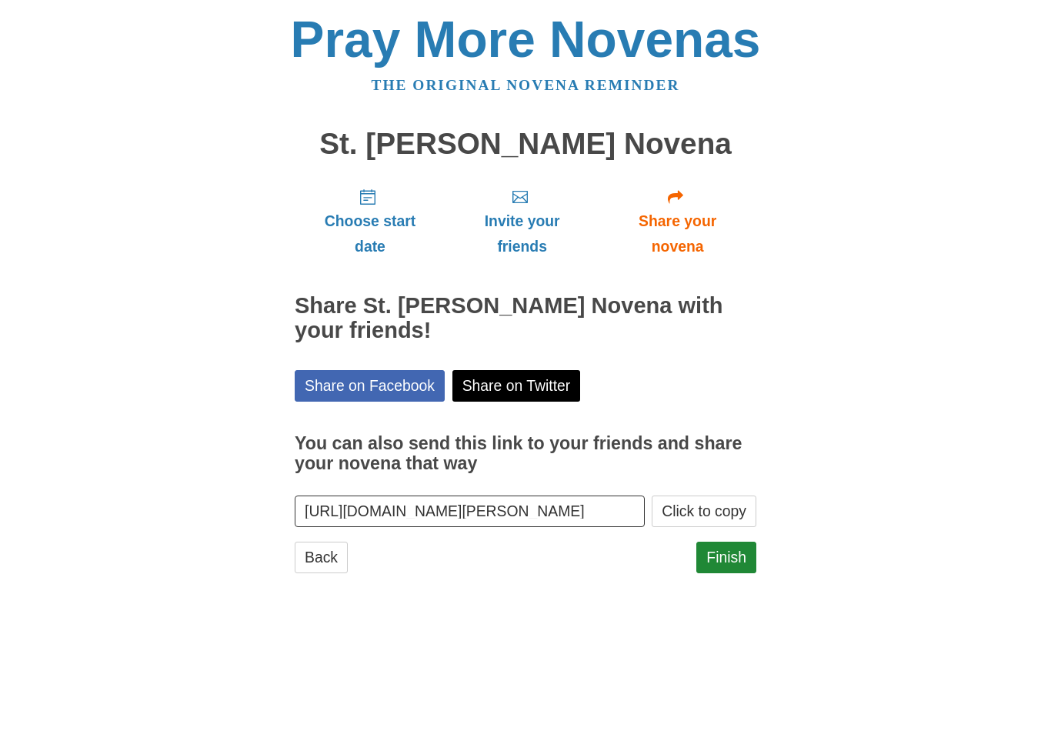
click at [734, 556] on link "Finish" at bounding box center [726, 558] width 60 height 32
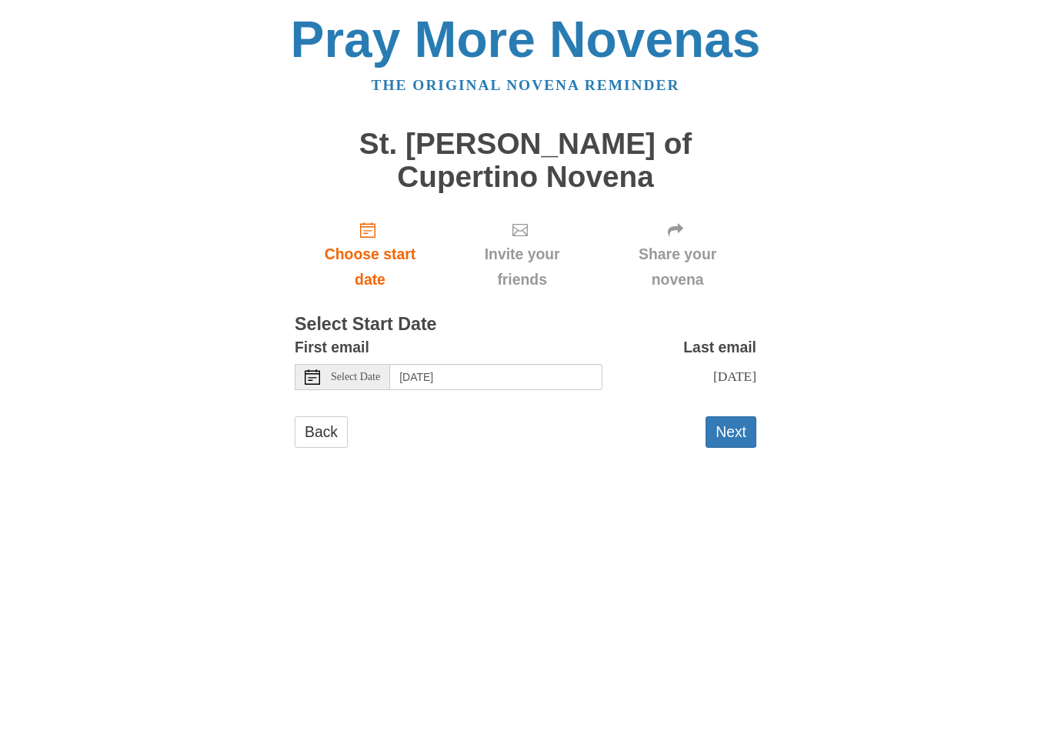
click at [367, 364] on div "Select Date" at bounding box center [342, 377] width 95 height 26
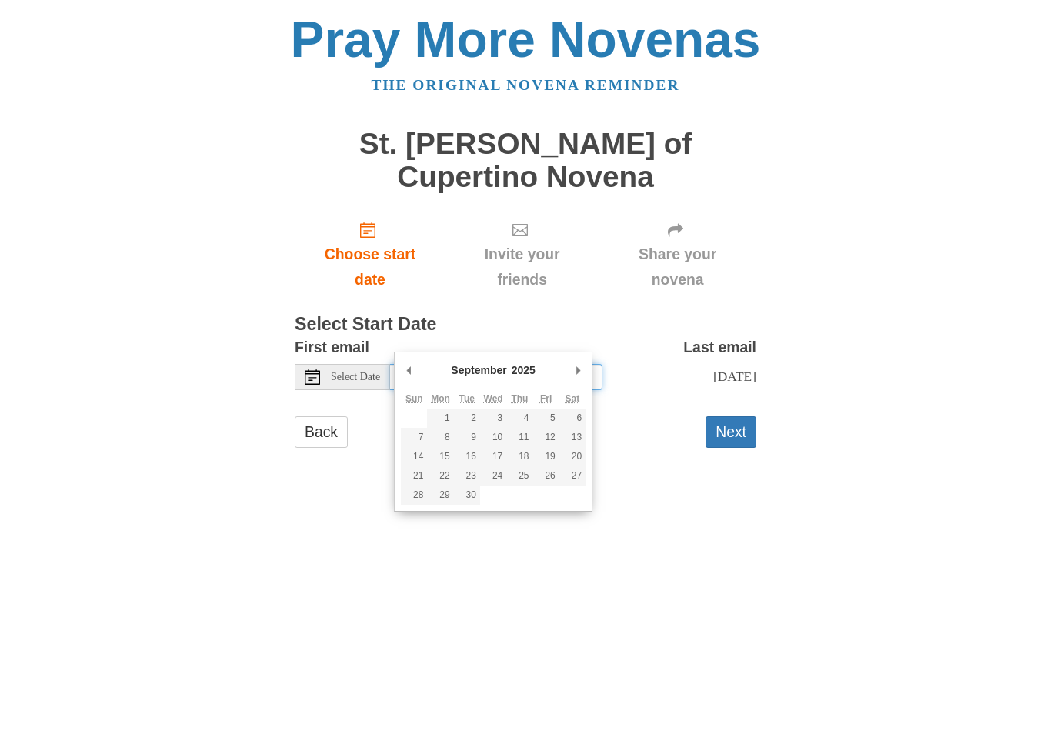
type input "Tuesday, September 9th"
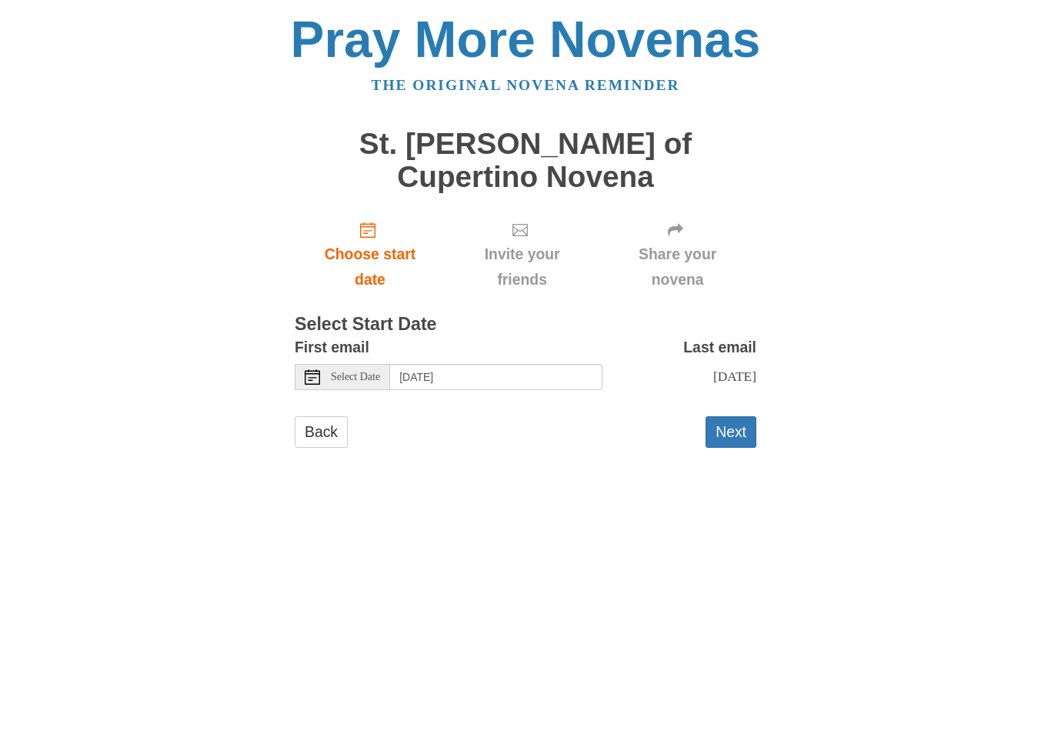
click at [729, 416] on button "Next" at bounding box center [731, 432] width 51 height 32
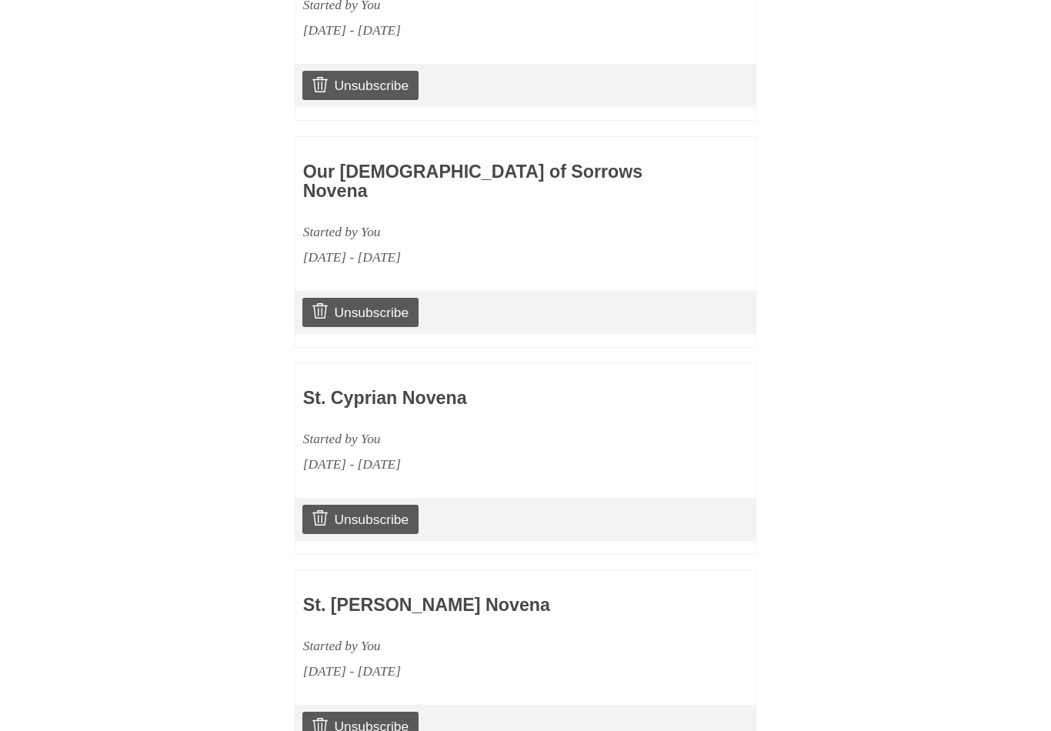
scroll to position [1688, 0]
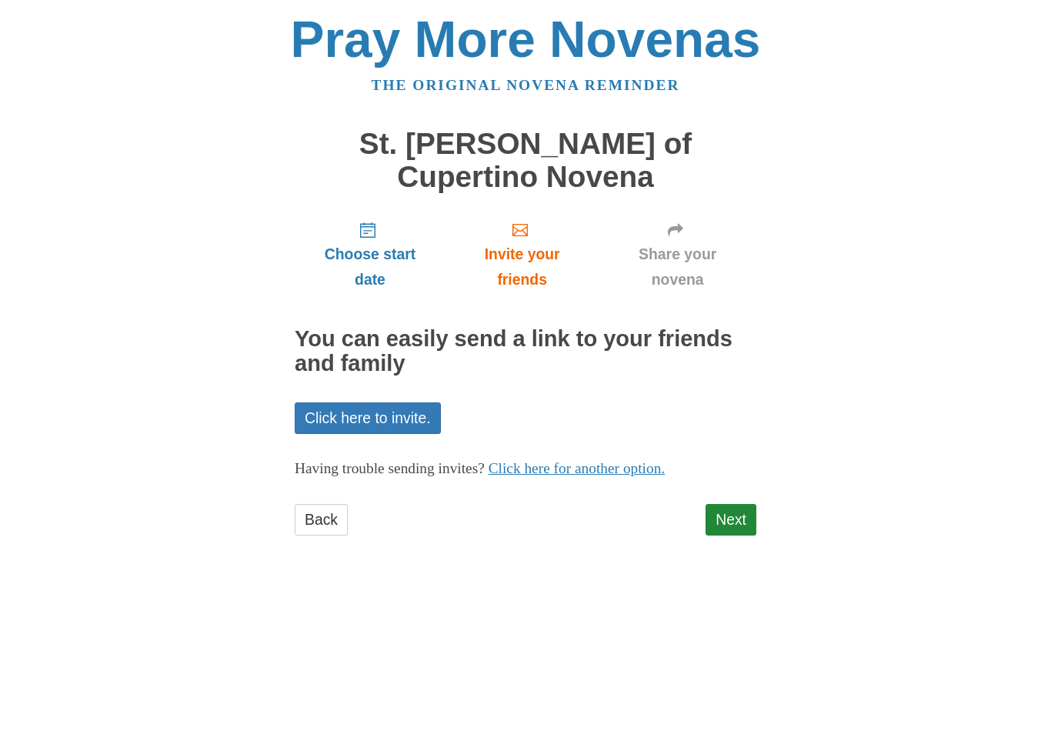
click at [738, 504] on link "Next" at bounding box center [731, 520] width 51 height 32
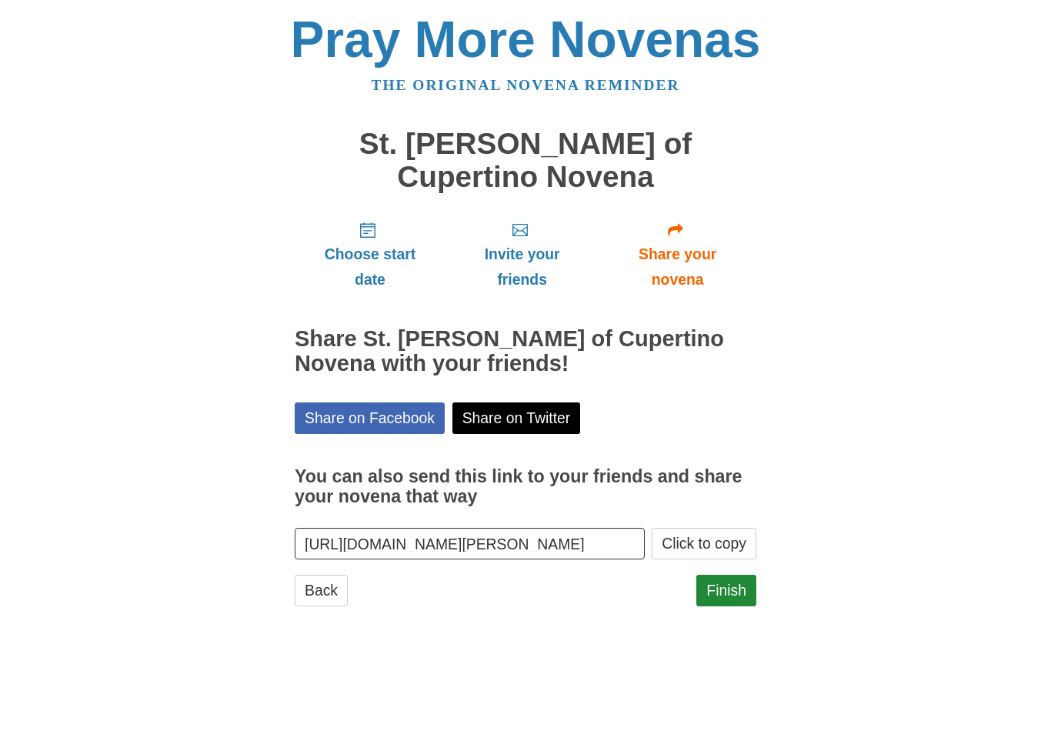
click at [730, 575] on link "Finish" at bounding box center [726, 591] width 60 height 32
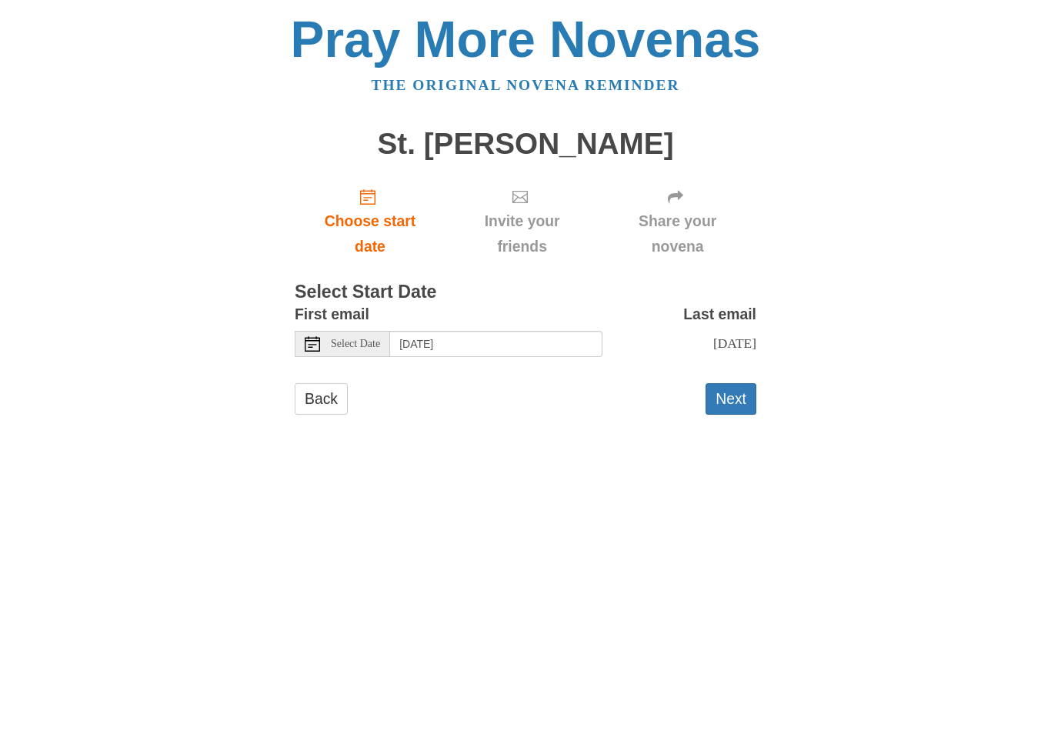
click at [355, 339] on span "Select Date" at bounding box center [355, 344] width 49 height 11
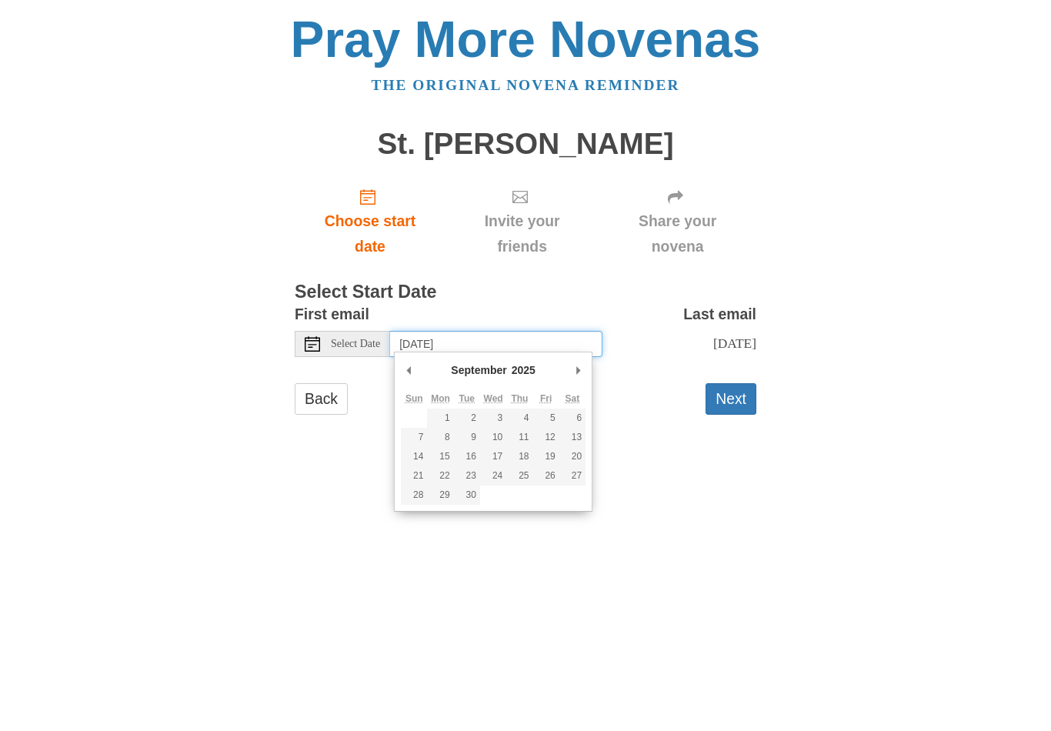
type input "Friday, September 12th"
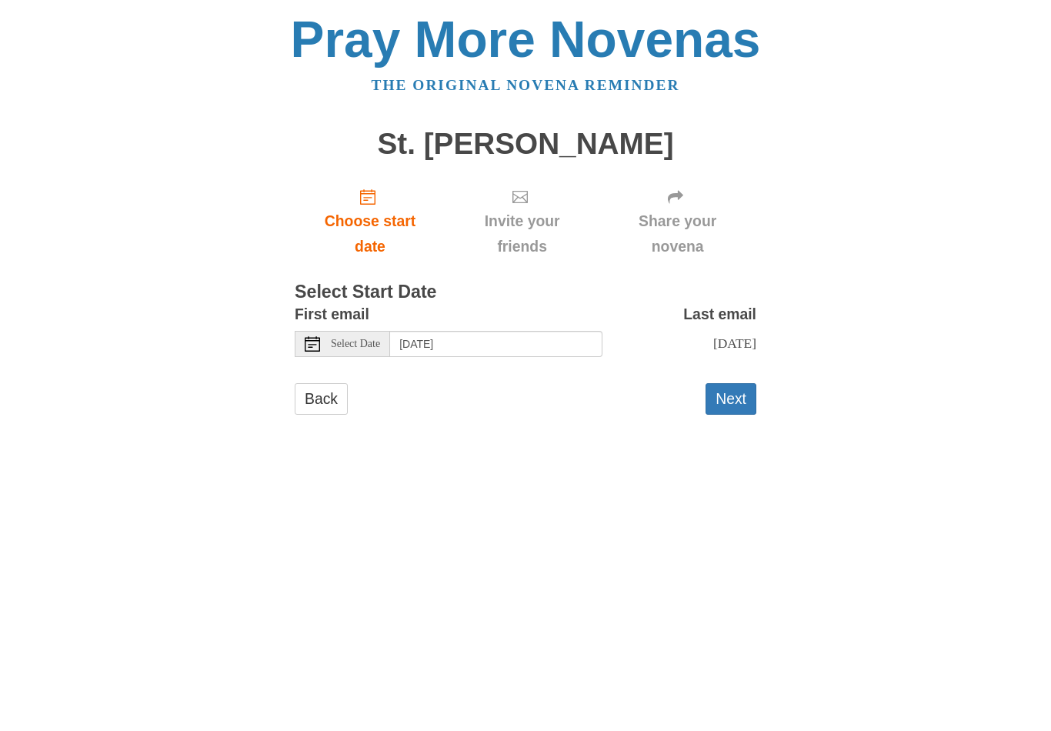
click at [731, 394] on button "Next" at bounding box center [731, 399] width 51 height 32
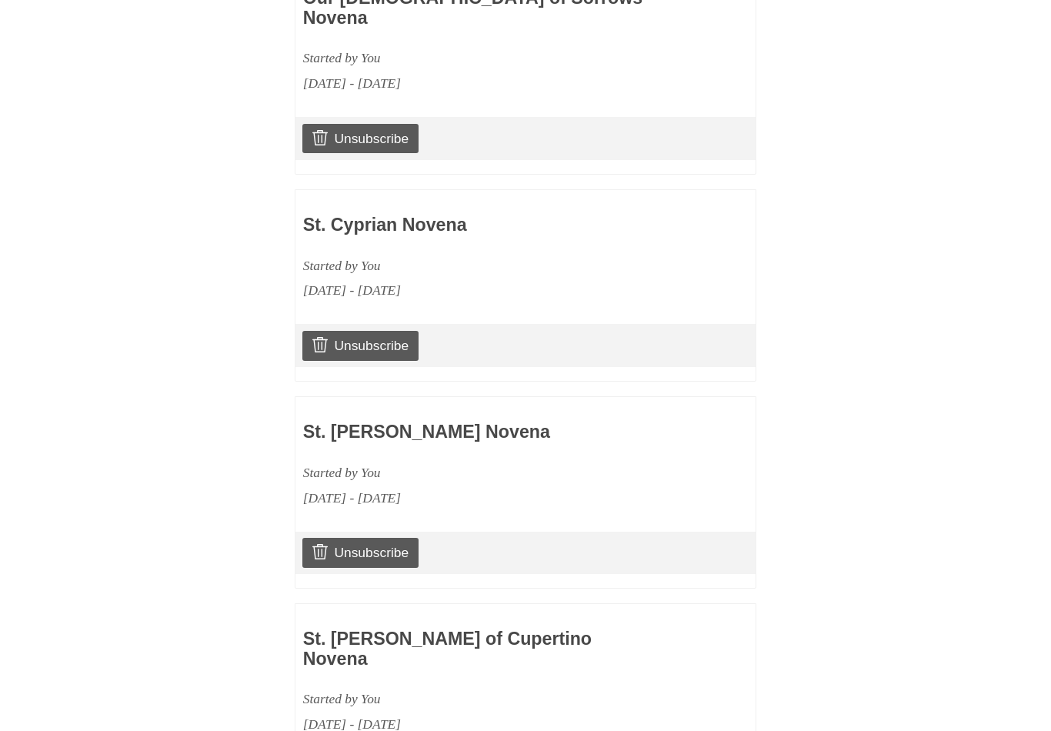
scroll to position [1278, 0]
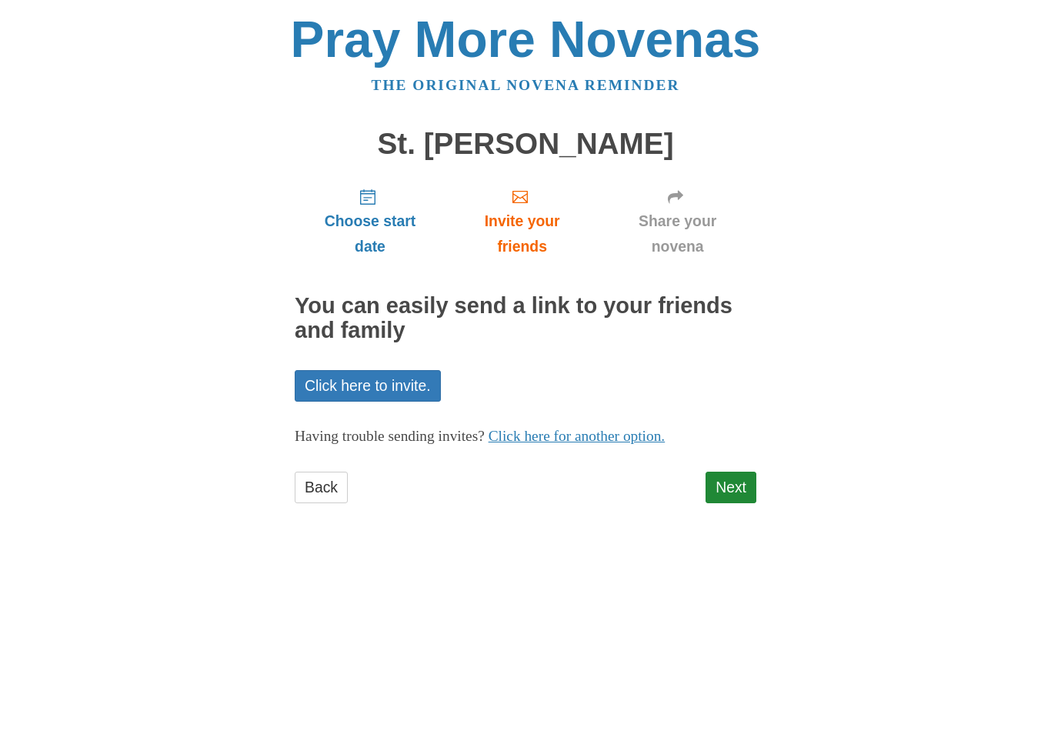
click at [743, 483] on link "Next" at bounding box center [731, 488] width 51 height 32
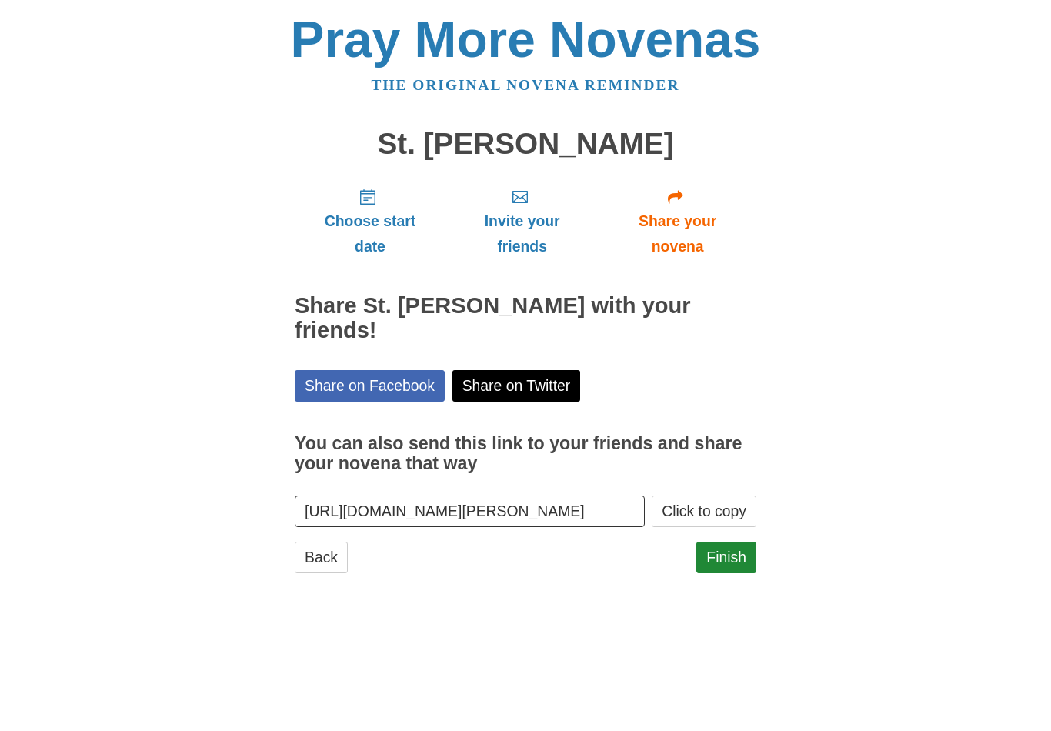
click at [728, 552] on link "Finish" at bounding box center [726, 558] width 60 height 32
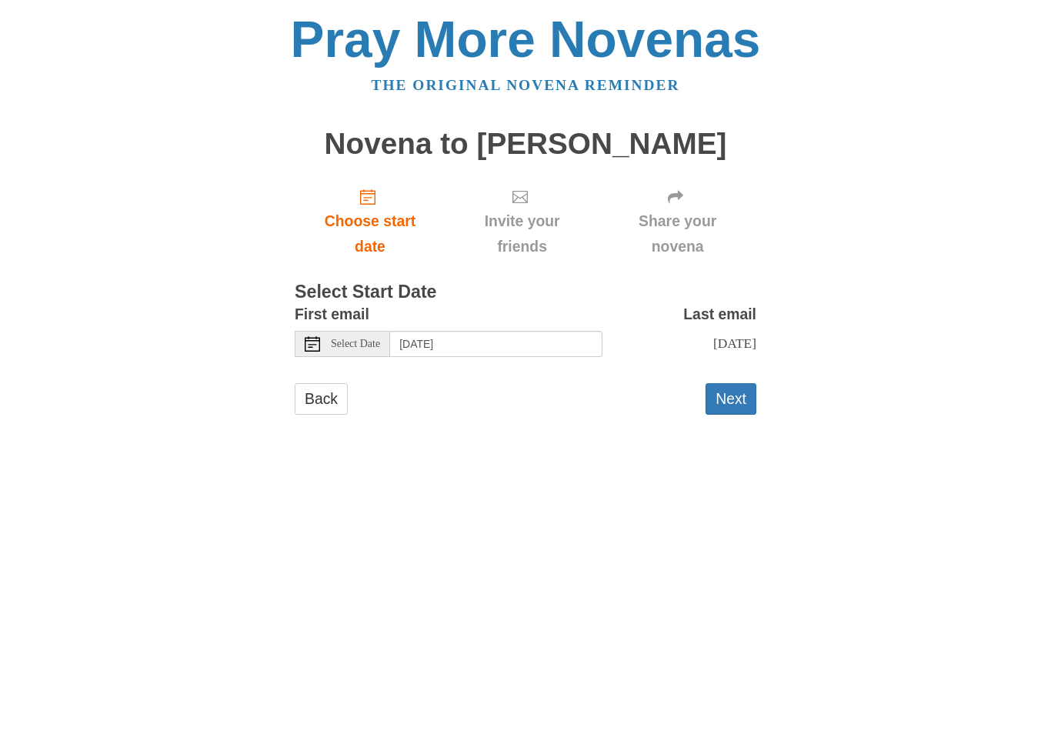
click at [365, 339] on span "Select Date" at bounding box center [355, 344] width 49 height 11
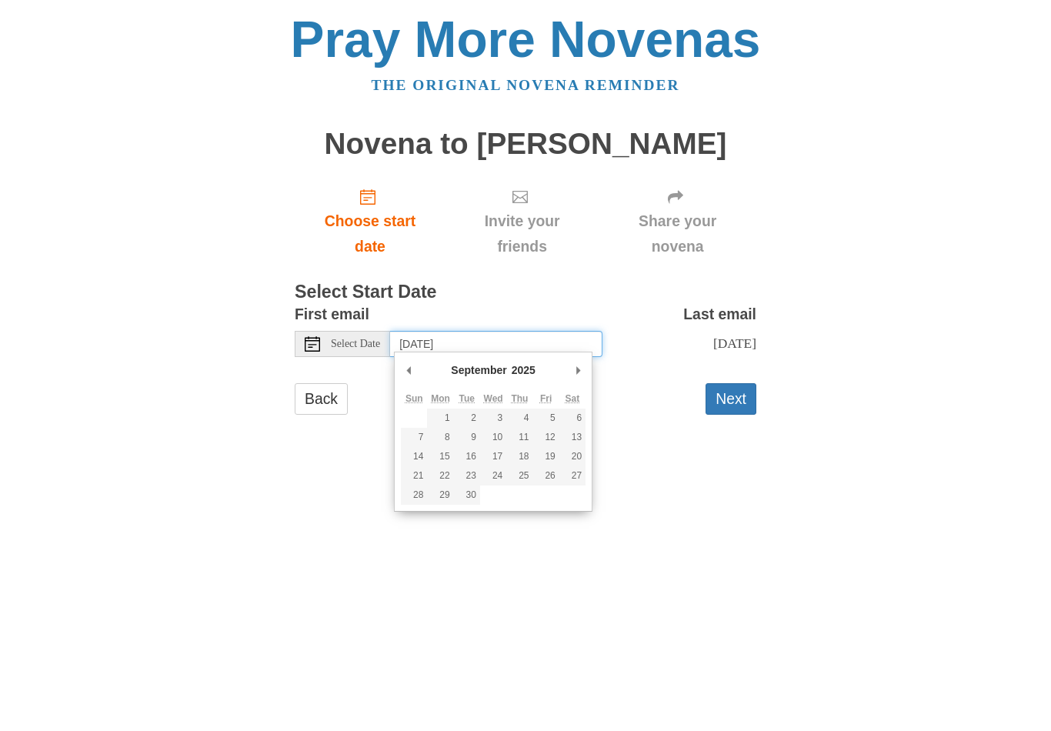
type input "Sunday, September 14th"
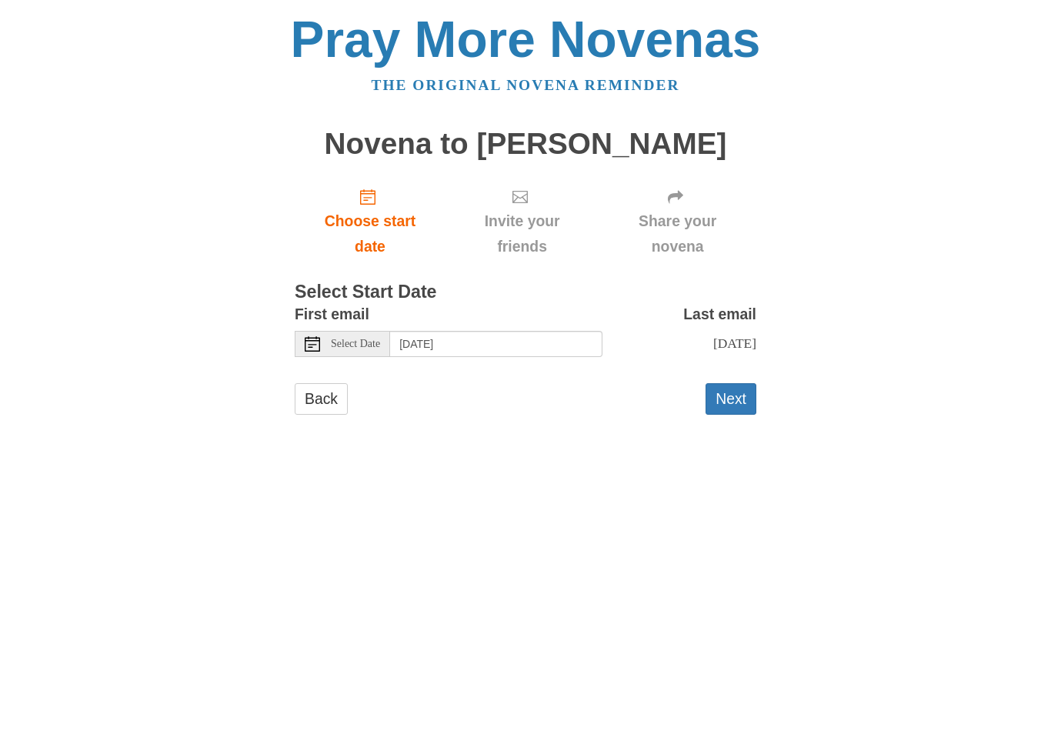
click at [725, 392] on button "Next" at bounding box center [731, 399] width 51 height 32
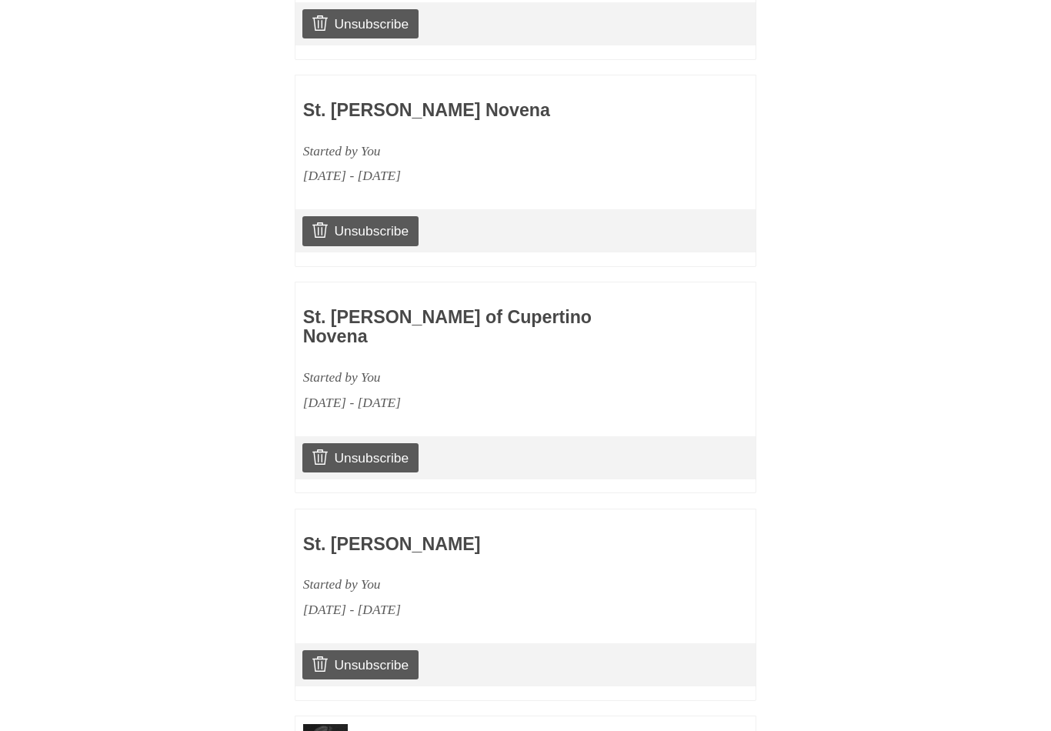
scroll to position [1483, 0]
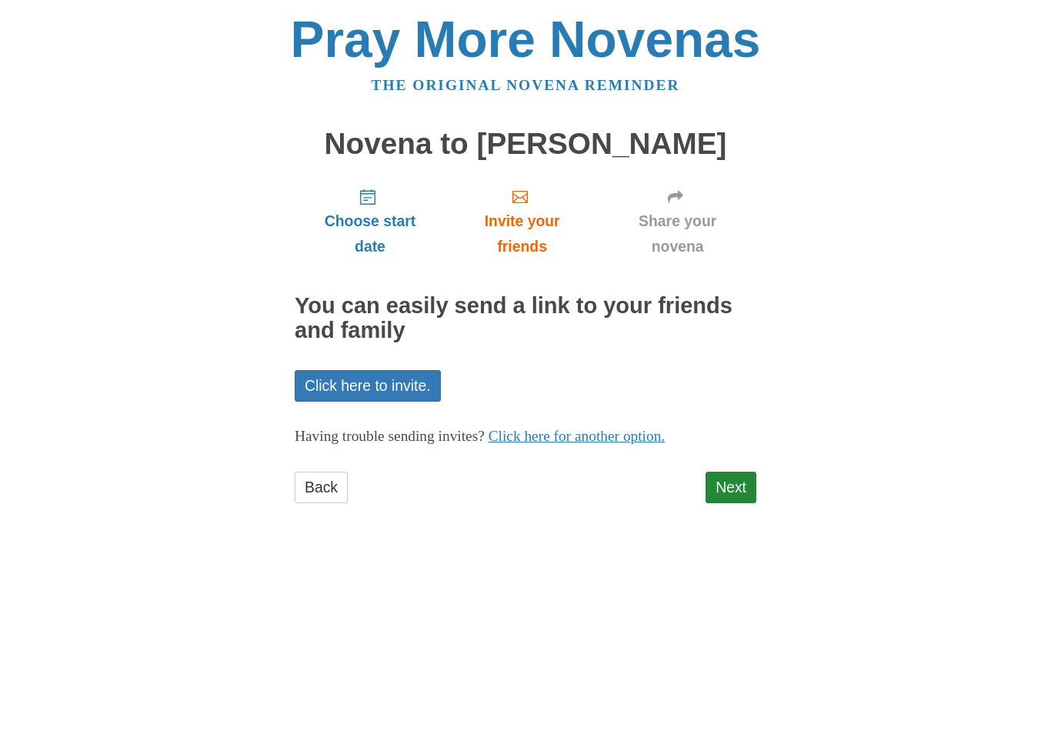
click at [733, 482] on link "Next" at bounding box center [731, 488] width 51 height 32
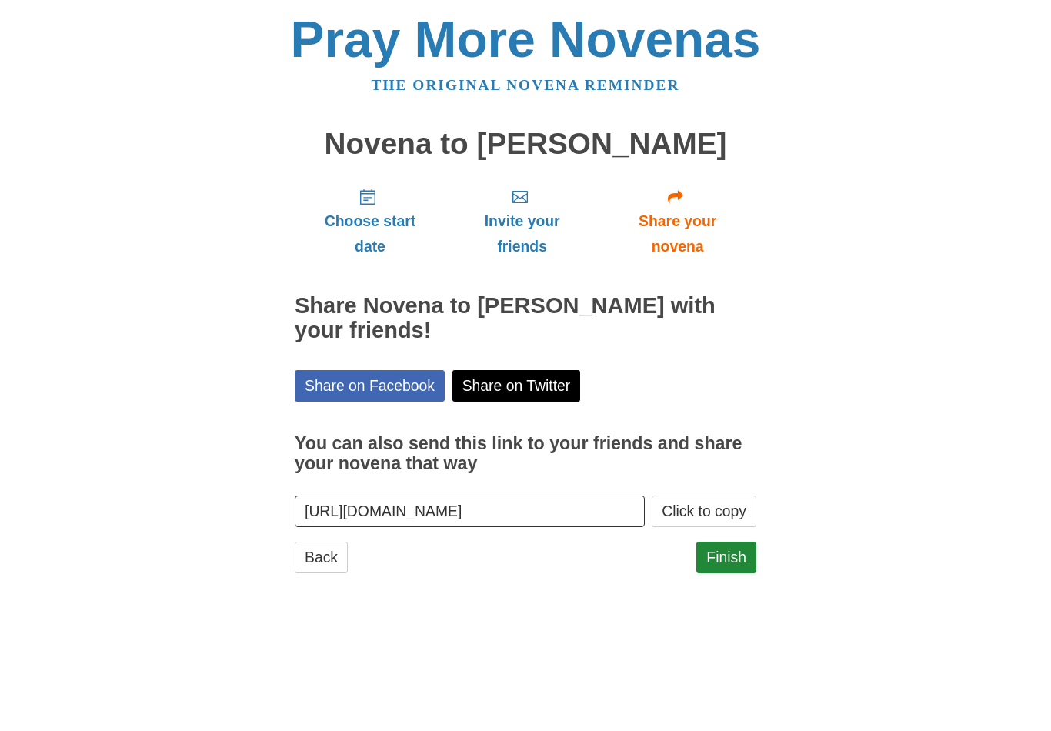
click at [729, 550] on link "Finish" at bounding box center [726, 558] width 60 height 32
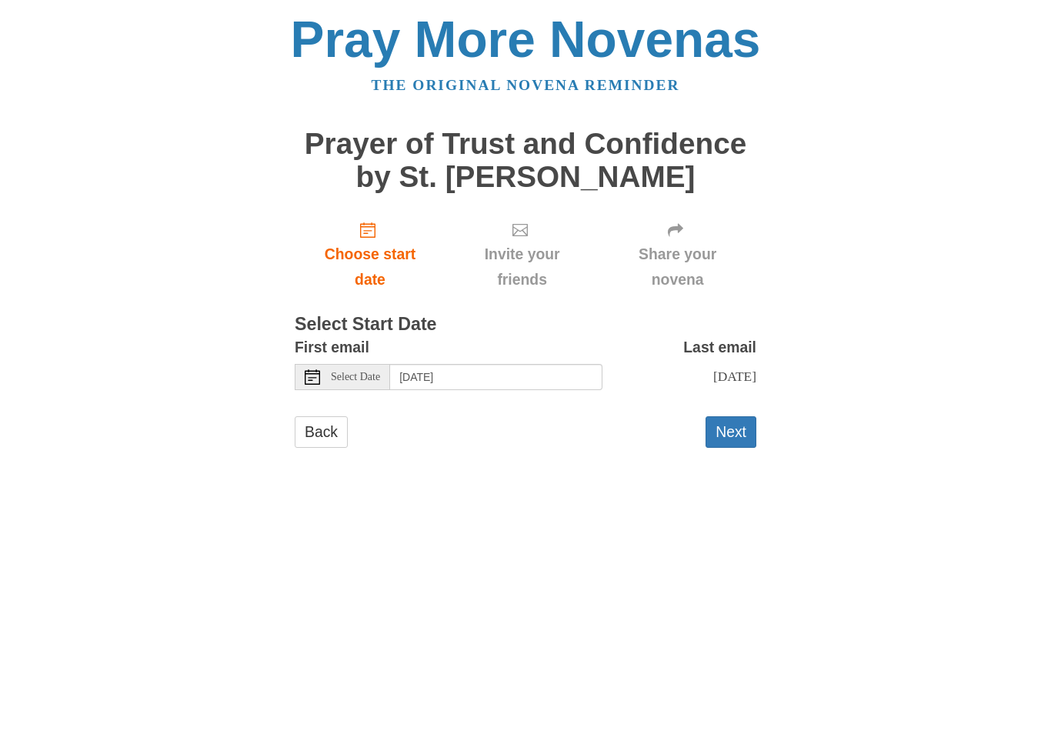
click at [365, 372] on span "Select Date" at bounding box center [355, 377] width 49 height 11
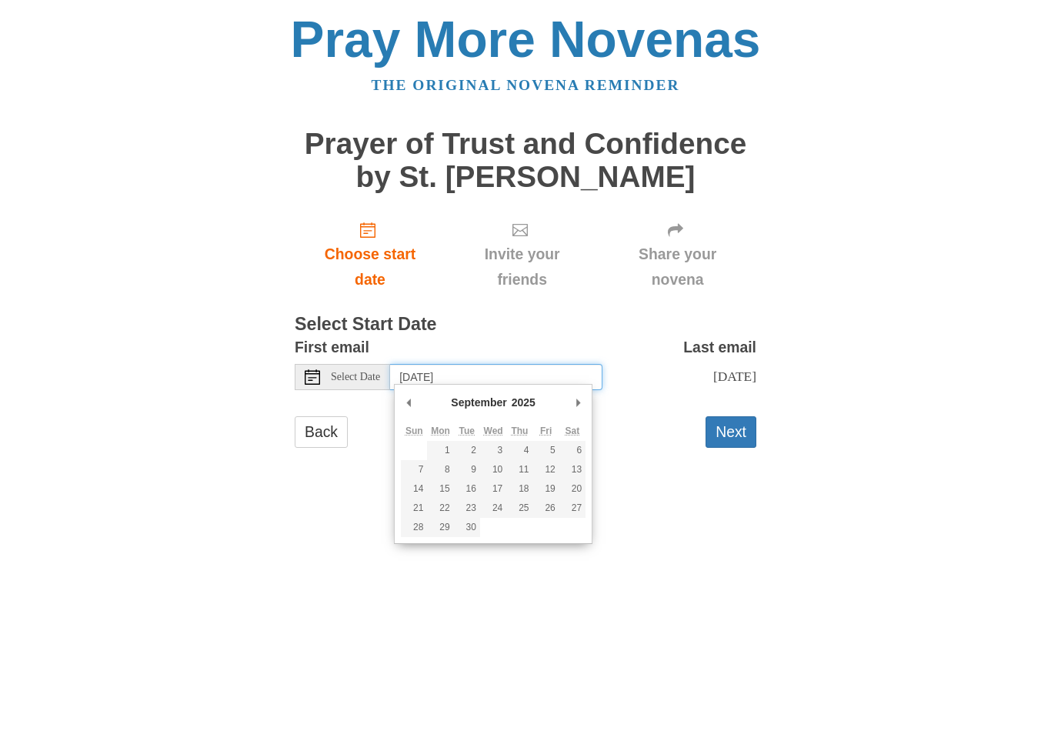
type input "Sunday, September 14th"
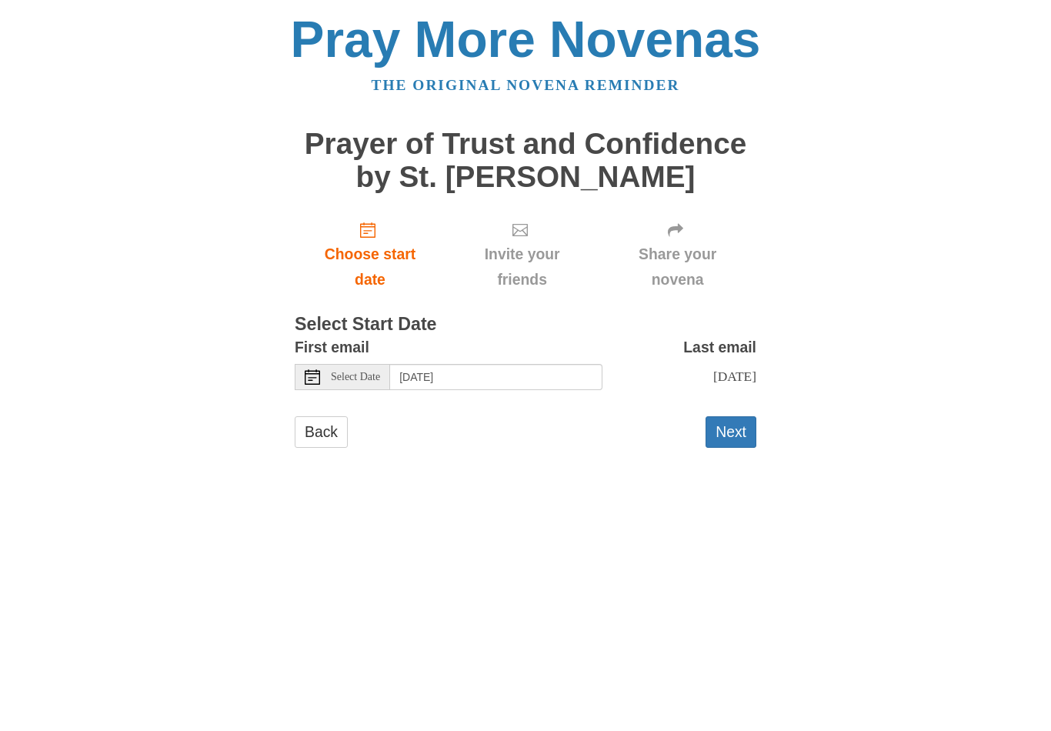
click at [736, 426] on button "Next" at bounding box center [731, 432] width 51 height 32
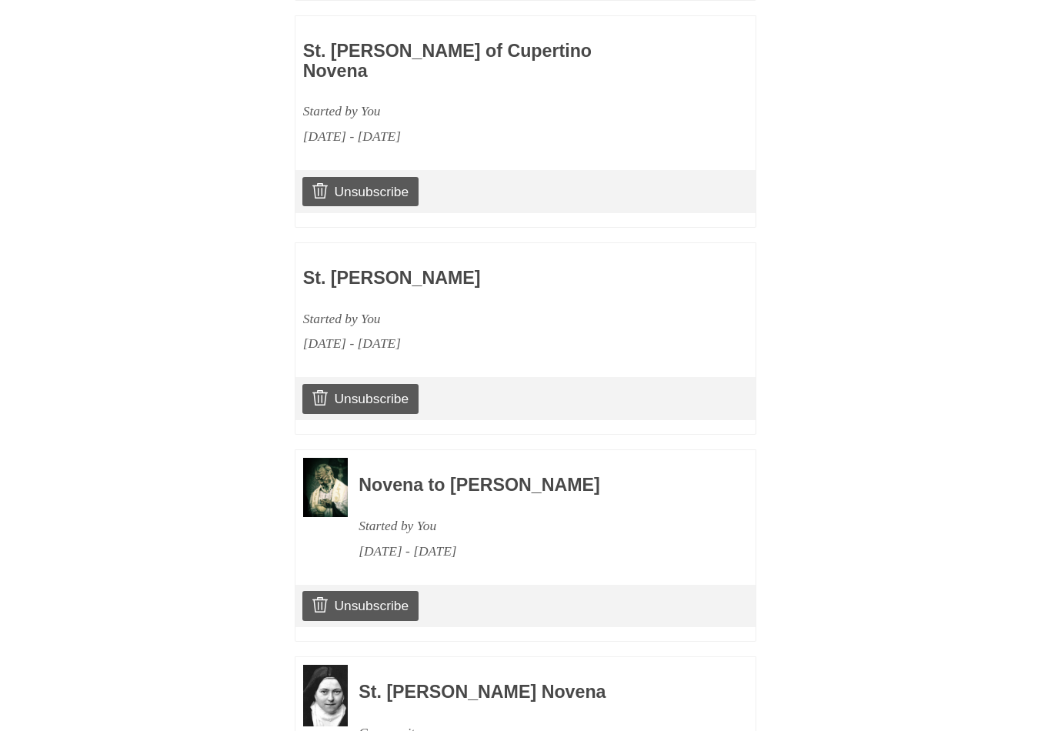
scroll to position [1740, 0]
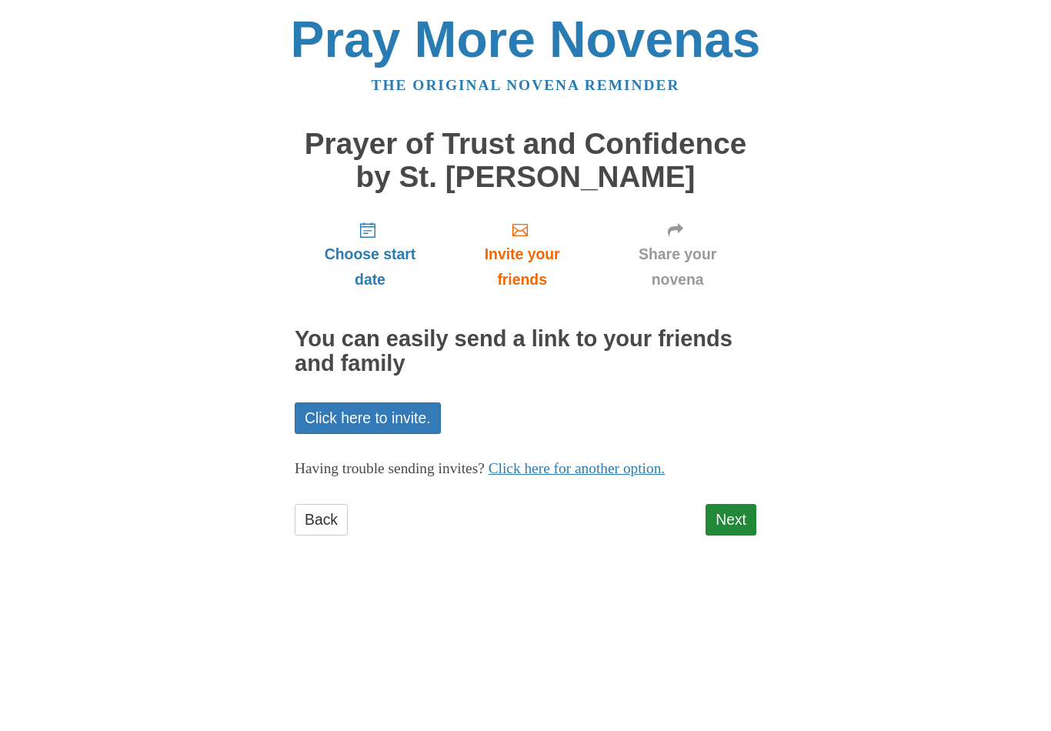
click at [743, 517] on link "Next" at bounding box center [731, 520] width 51 height 32
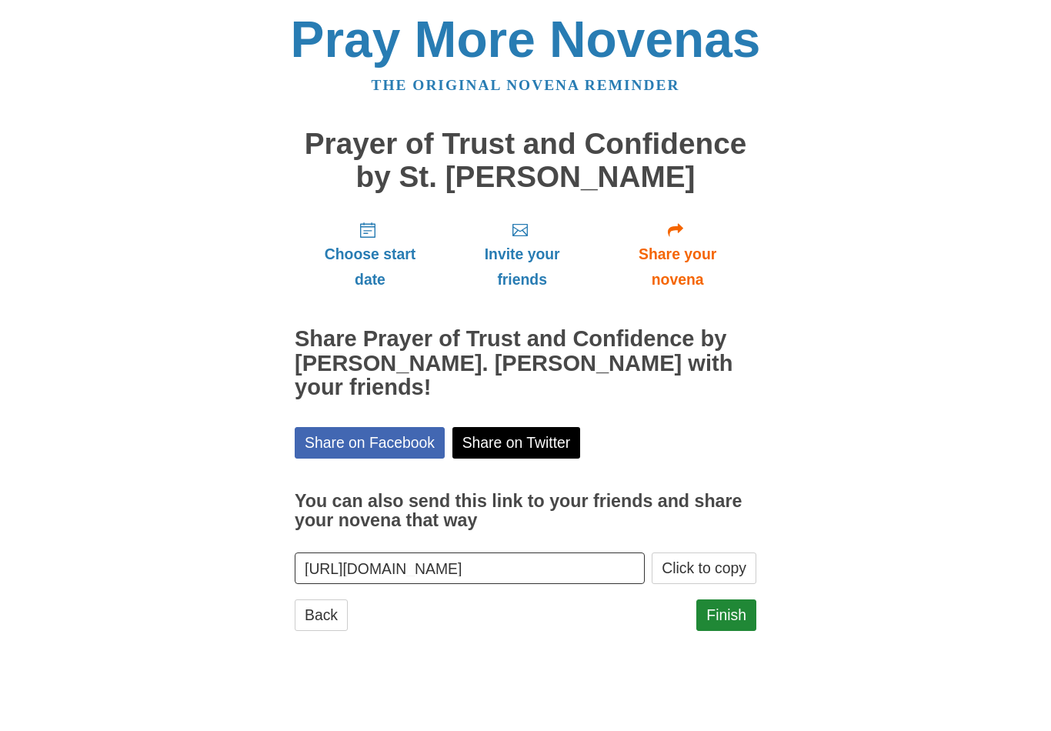
click at [732, 599] on link "Finish" at bounding box center [726, 615] width 60 height 32
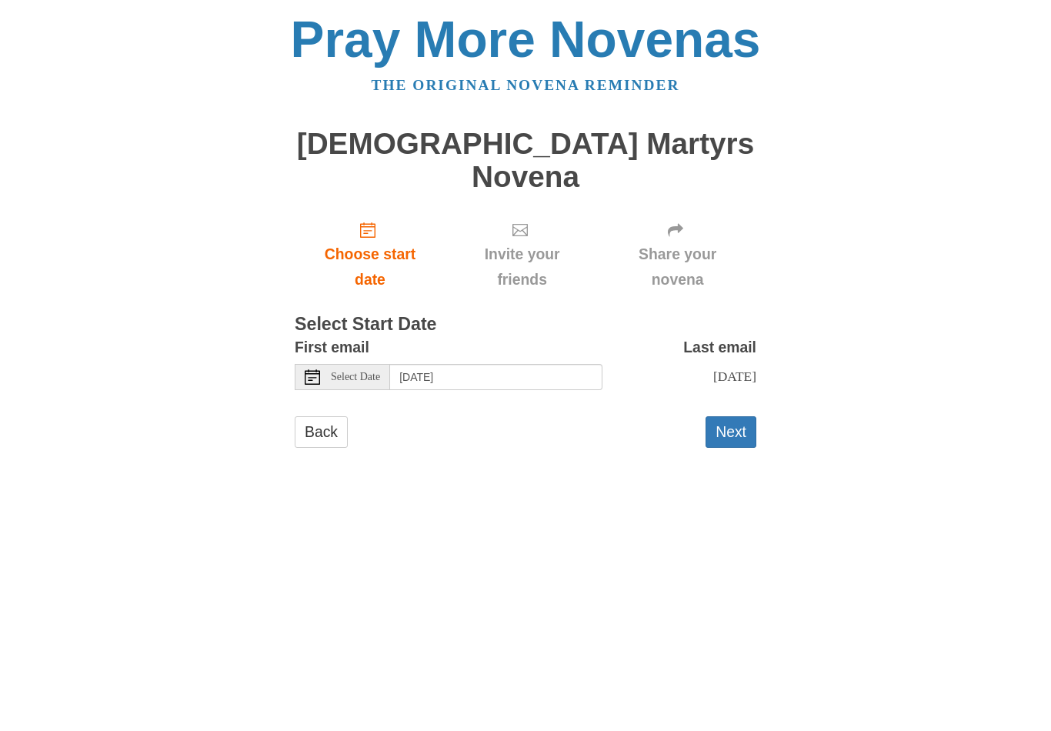
click at [362, 372] on span "Select Date" at bounding box center [355, 377] width 49 height 11
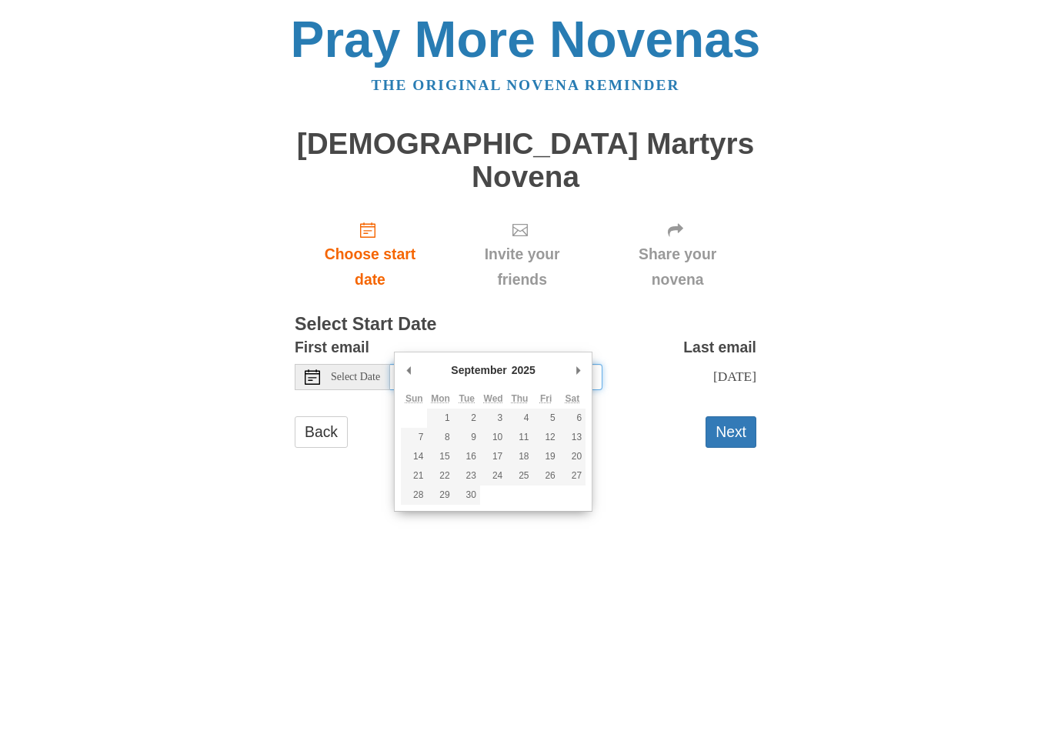
type input "Wednesday, September 17th"
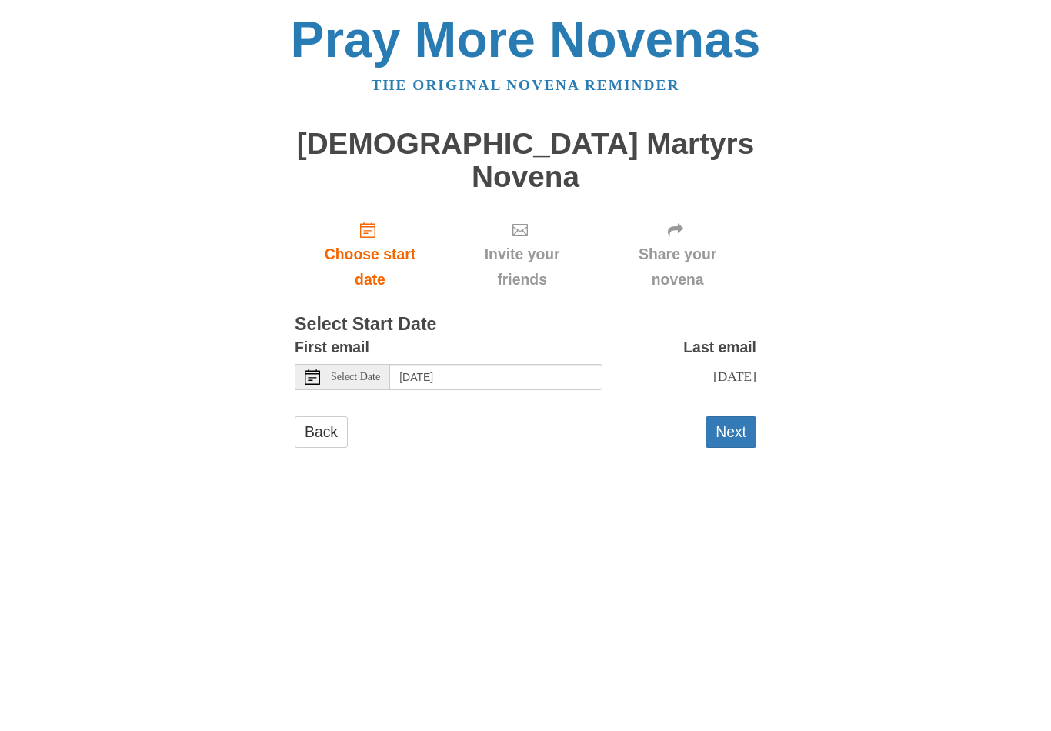
click at [733, 416] on button "Next" at bounding box center [731, 432] width 51 height 32
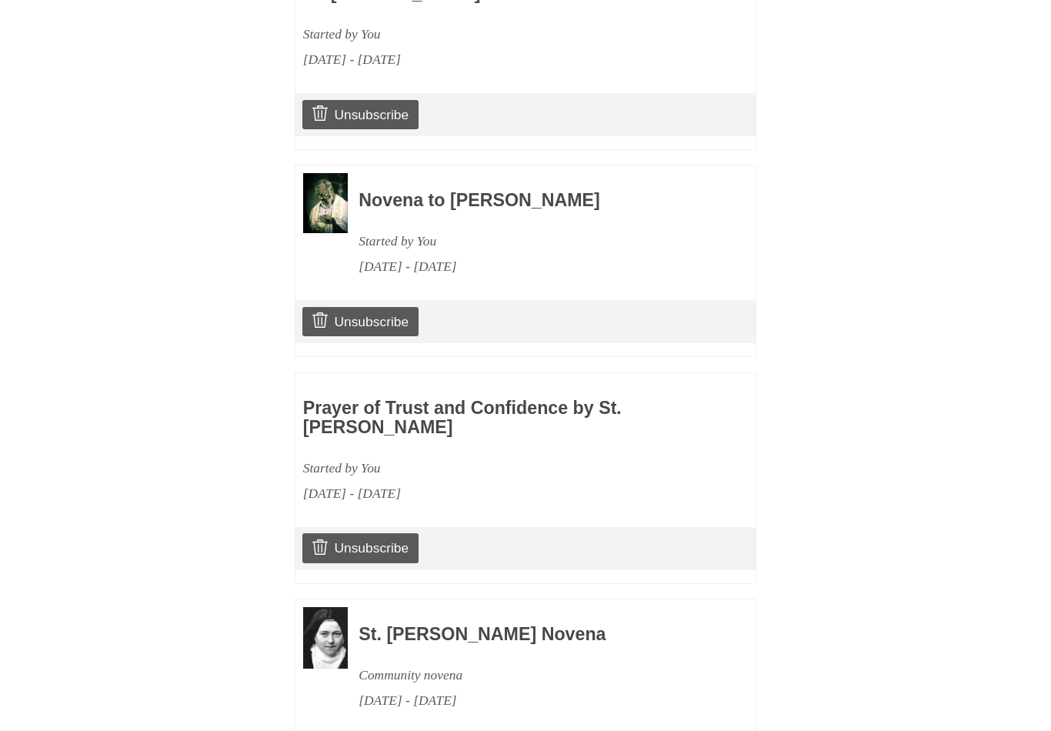
scroll to position [1297, 0]
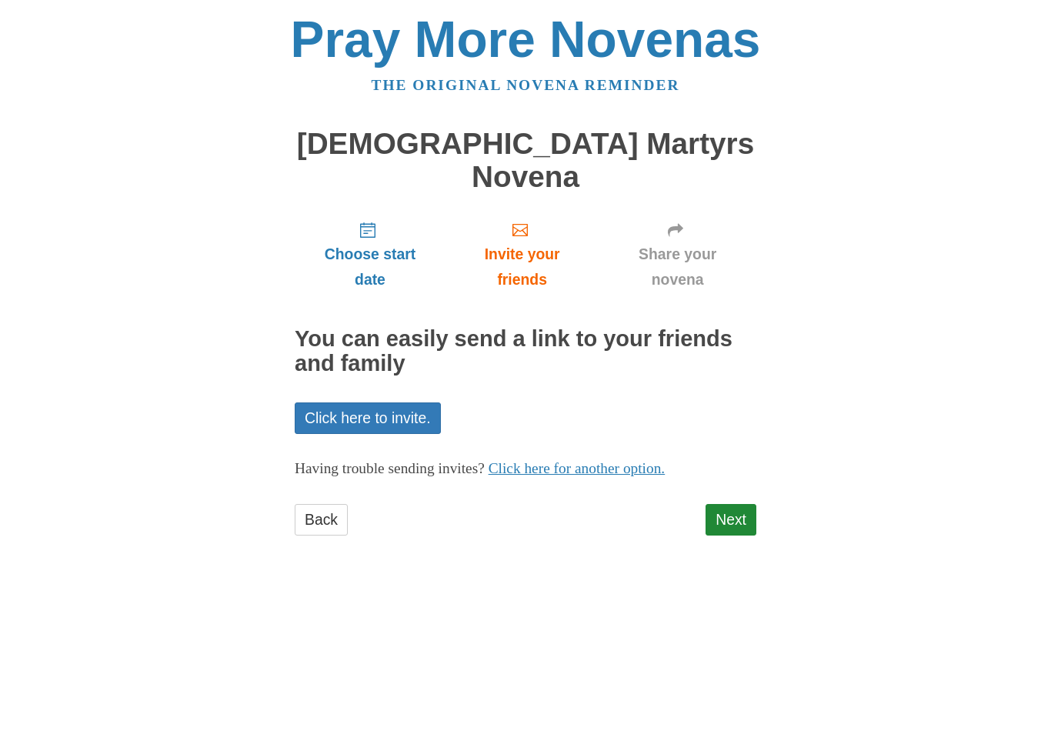
click at [743, 504] on link "Next" at bounding box center [731, 520] width 51 height 32
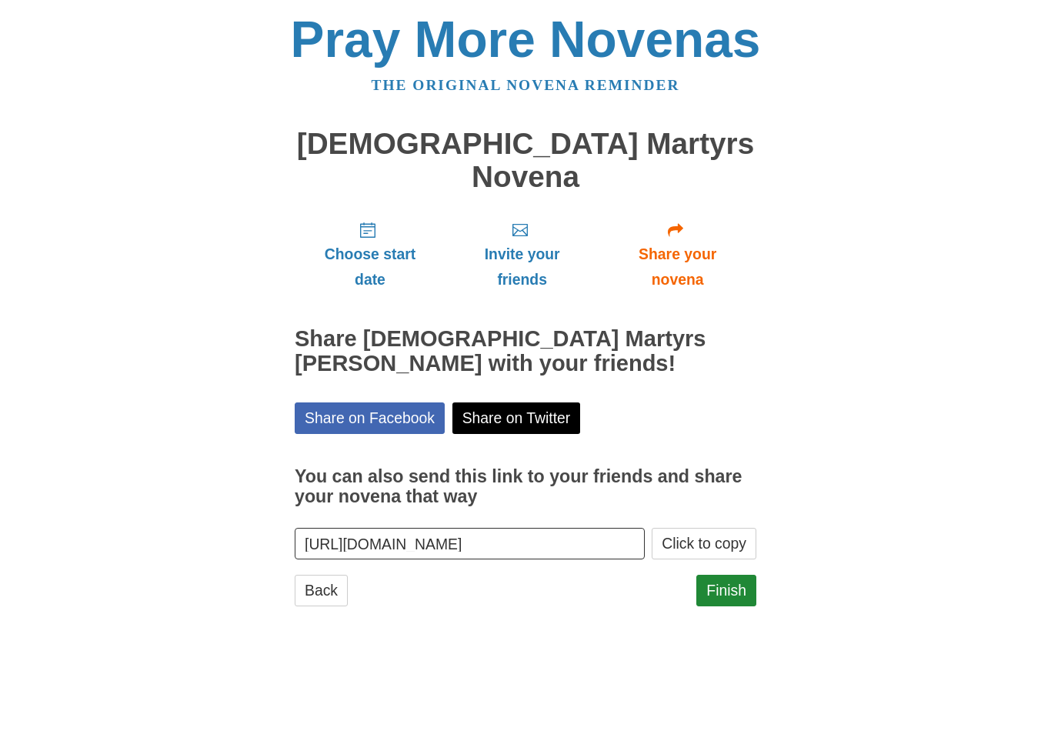
click at [735, 575] on link "Finish" at bounding box center [726, 591] width 60 height 32
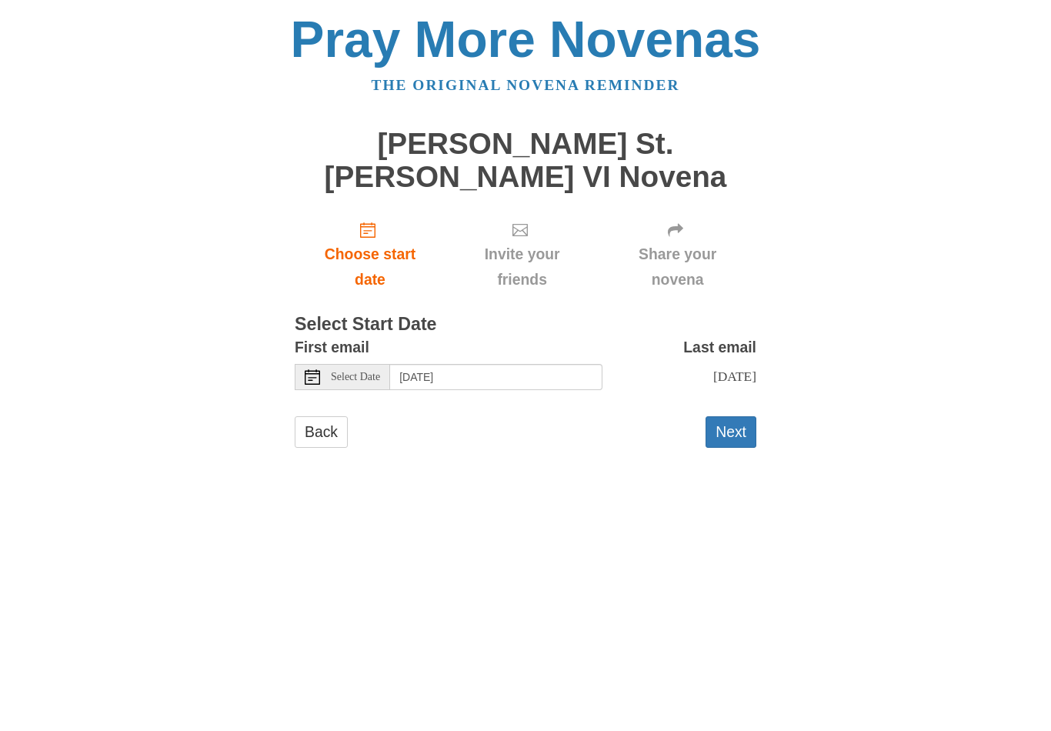
click at [370, 372] on span "Select Date" at bounding box center [355, 377] width 49 height 11
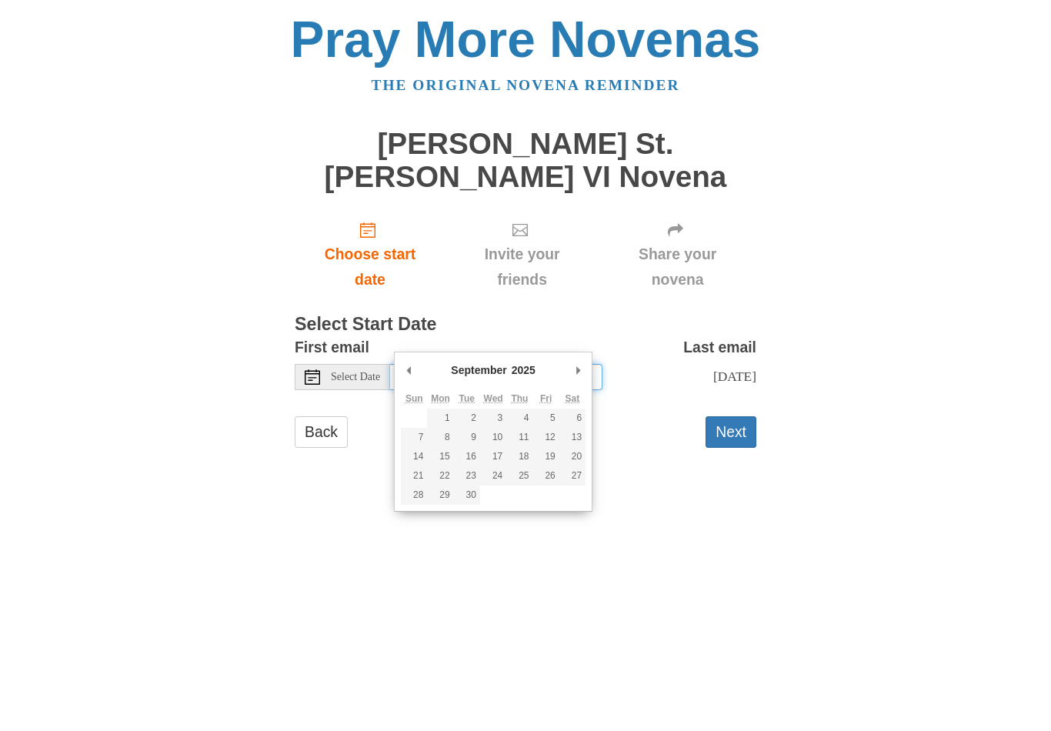
type input "Wednesday, September 17th"
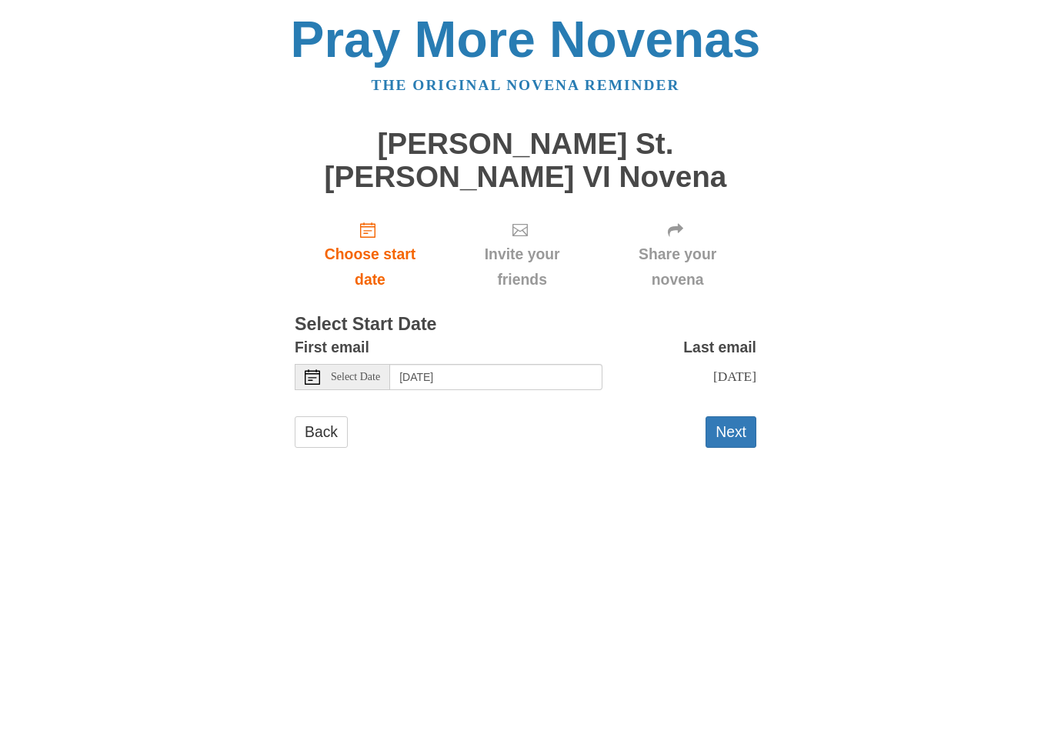
click at [729, 416] on button "Next" at bounding box center [731, 432] width 51 height 32
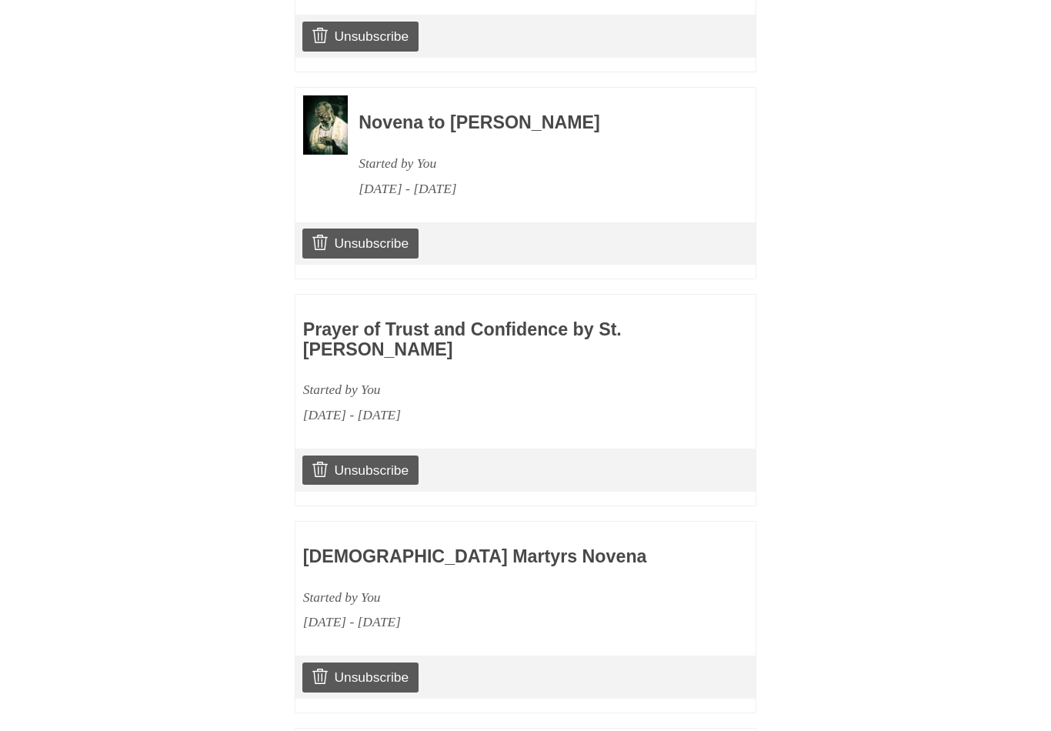
scroll to position [1502, 0]
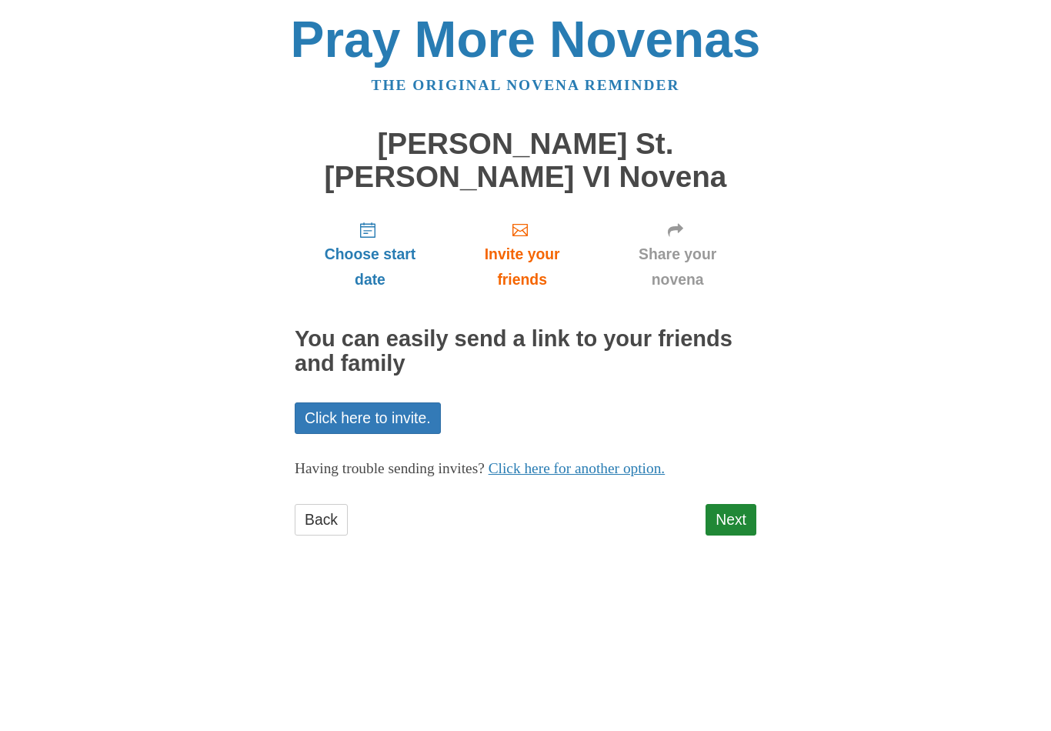
click at [739, 504] on link "Next" at bounding box center [731, 520] width 51 height 32
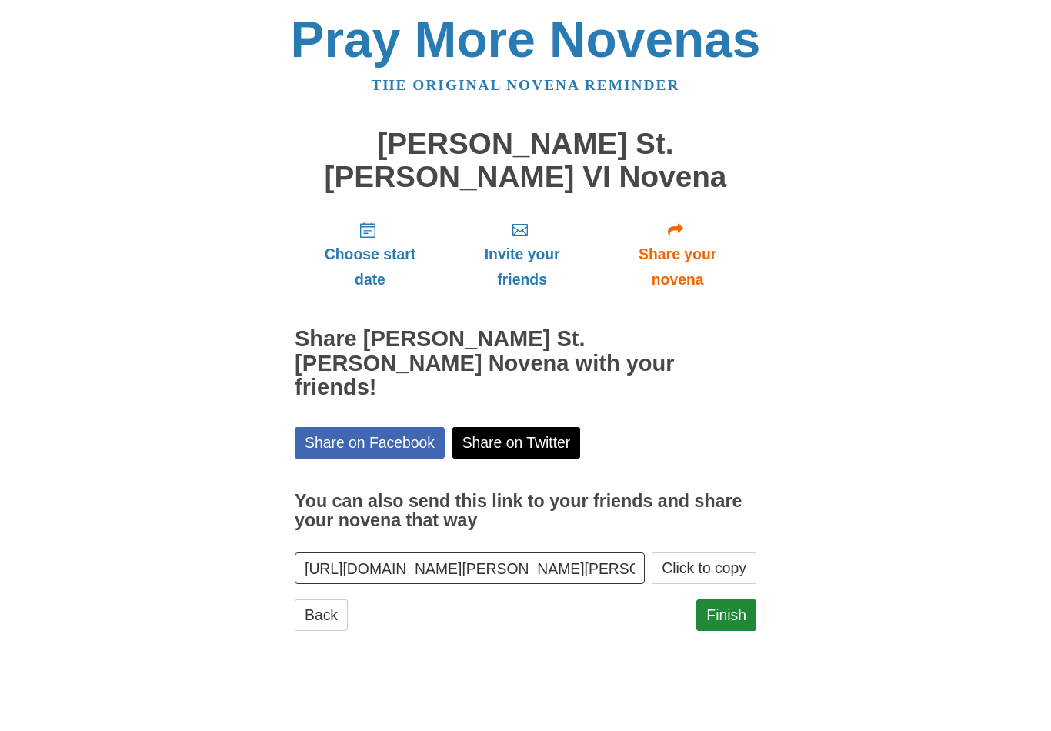
click at [732, 599] on link "Finish" at bounding box center [726, 615] width 60 height 32
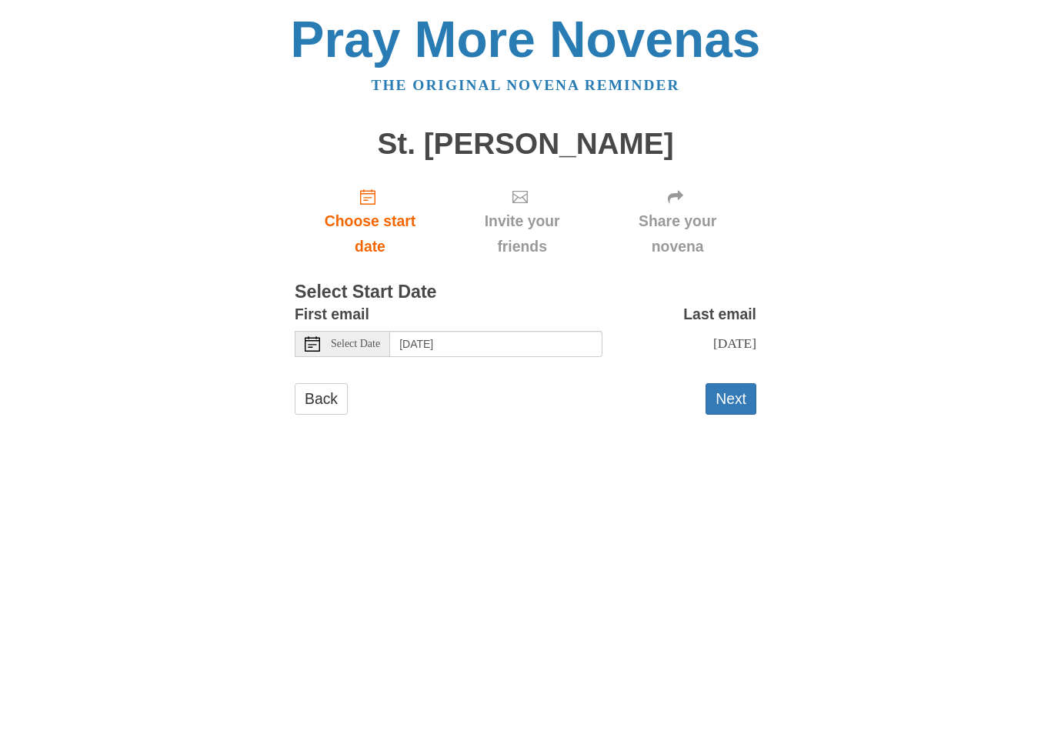
click at [364, 339] on span "Select Date" at bounding box center [355, 344] width 49 height 11
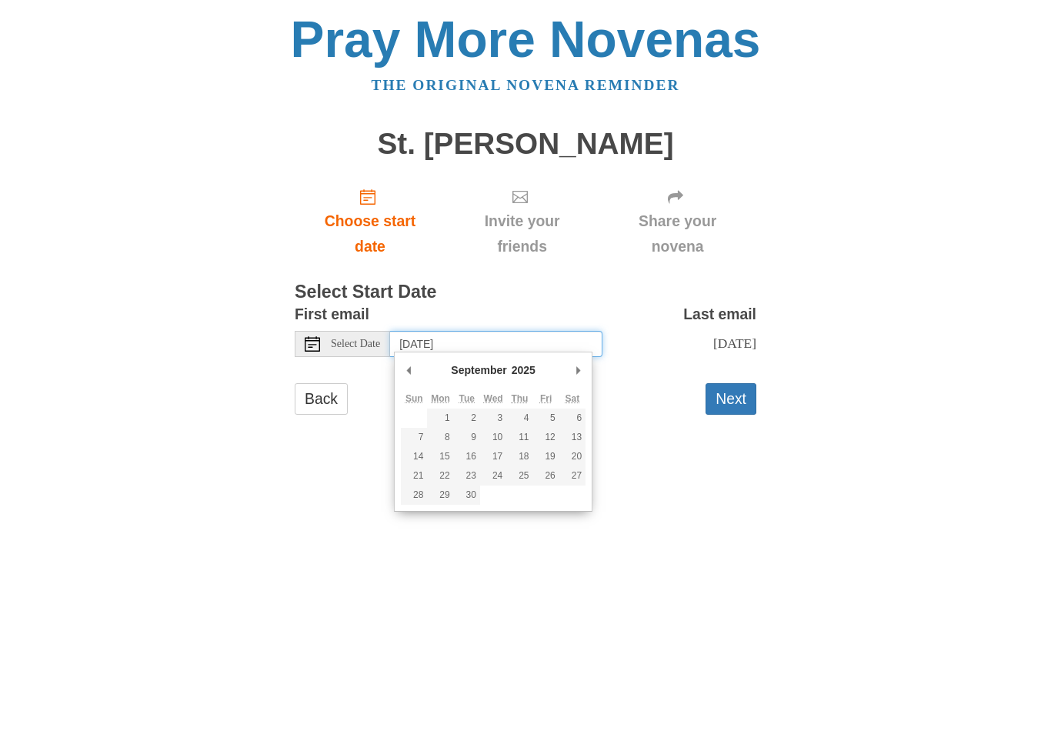
type input "Thursday, September 18th"
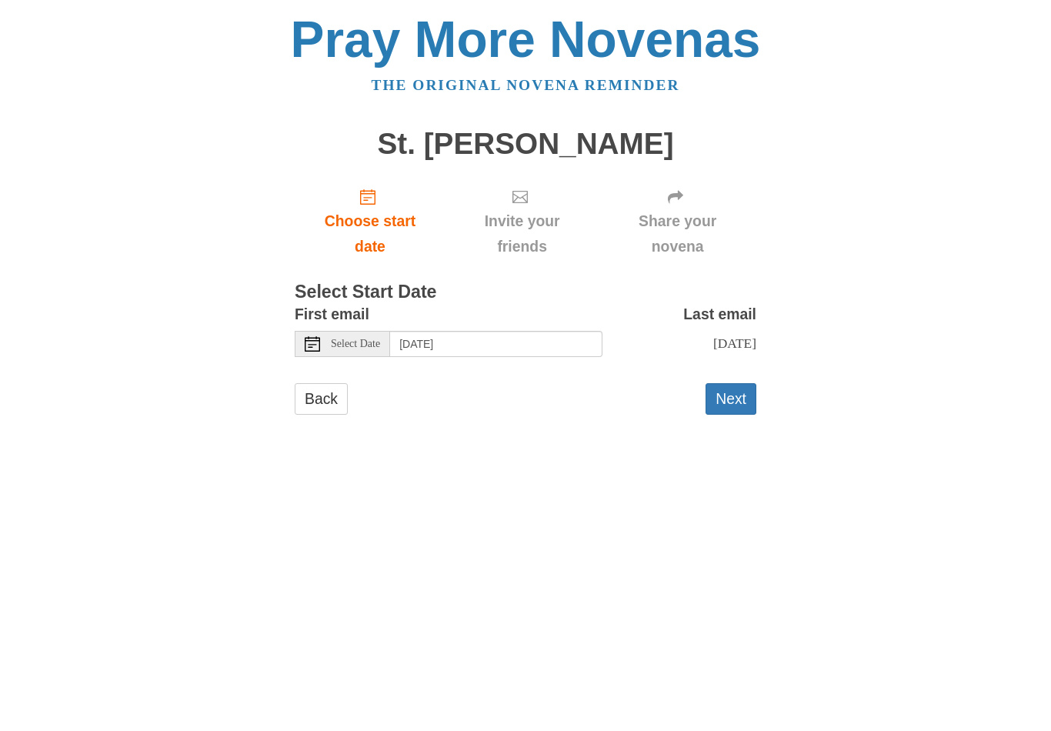
click at [733, 411] on button "Next" at bounding box center [731, 399] width 51 height 32
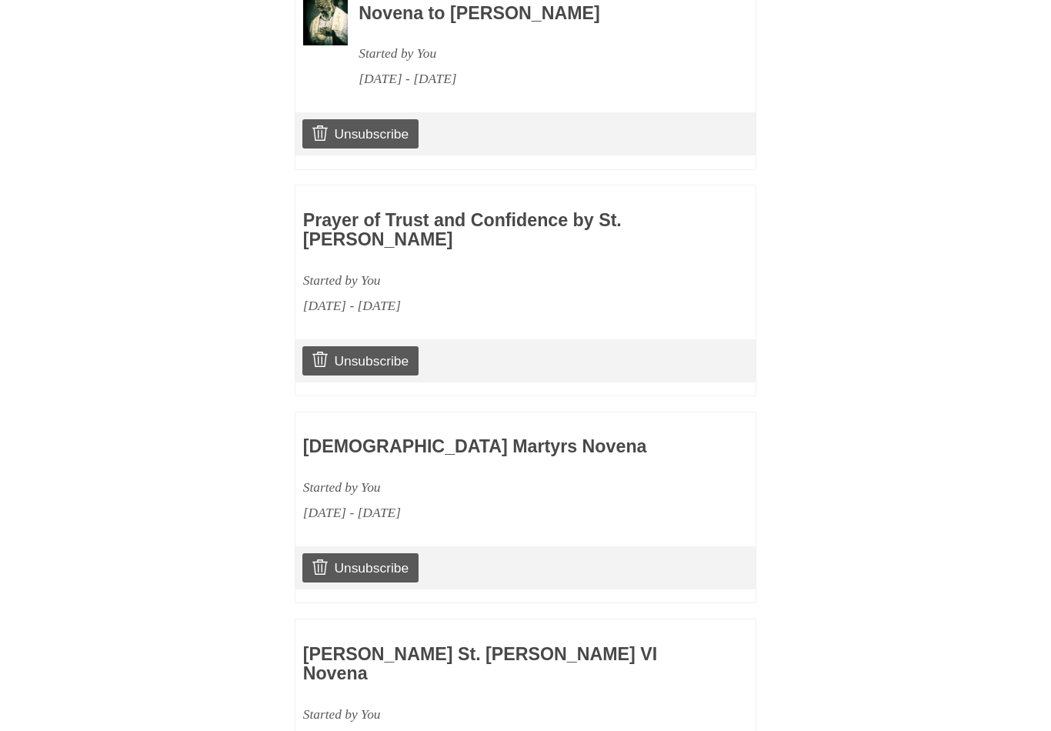
scroll to position [1502, 0]
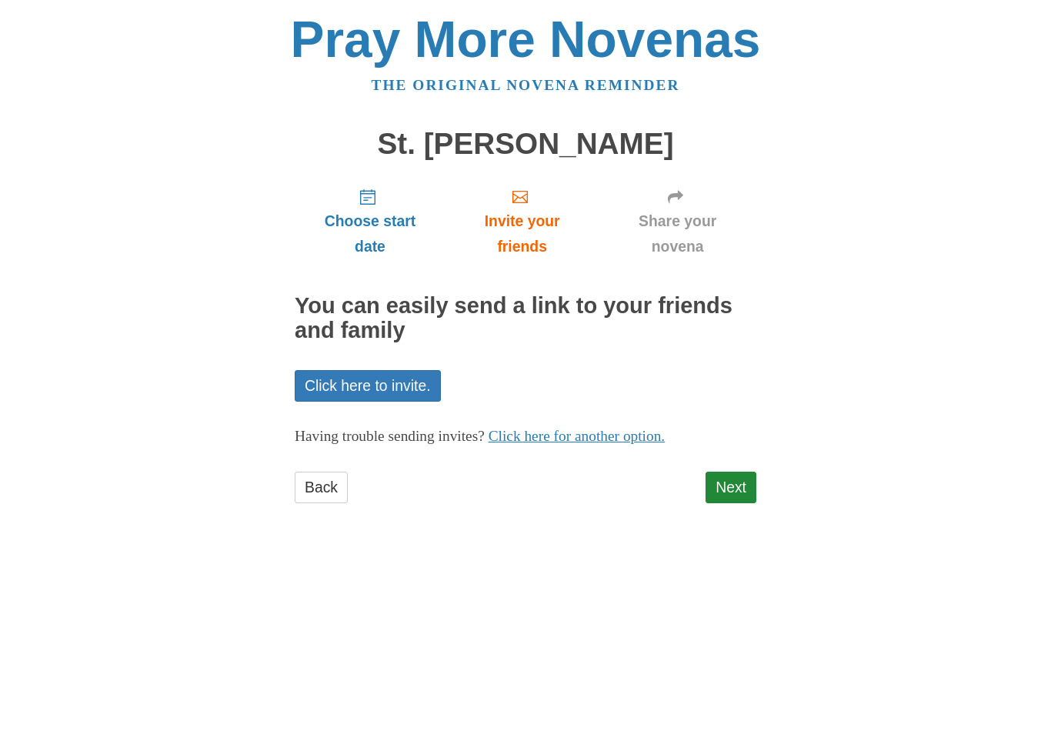
click at [731, 486] on link "Next" at bounding box center [731, 488] width 51 height 32
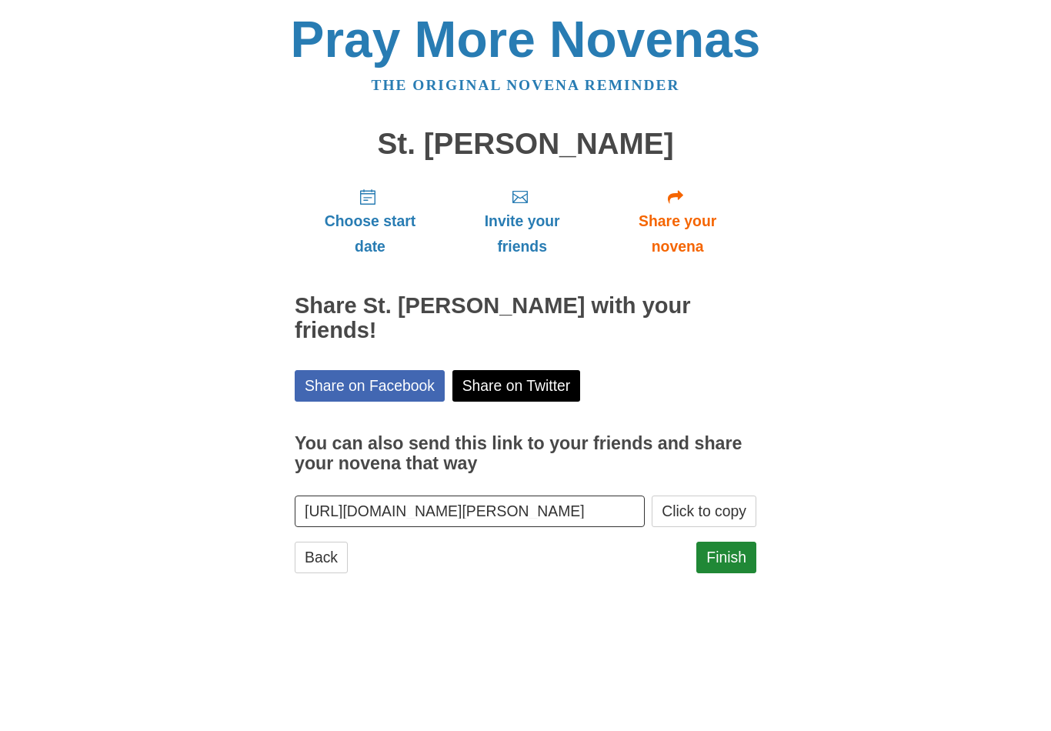
click at [726, 555] on link "Finish" at bounding box center [726, 558] width 60 height 32
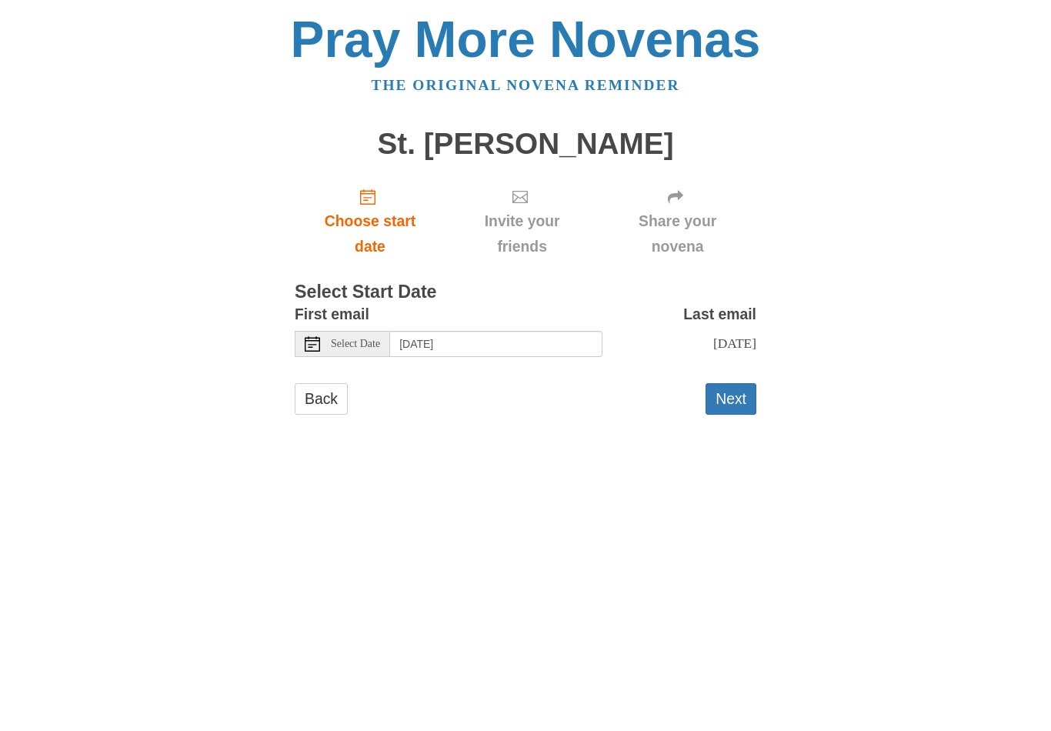
click at [361, 339] on span "Select Date" at bounding box center [355, 344] width 49 height 11
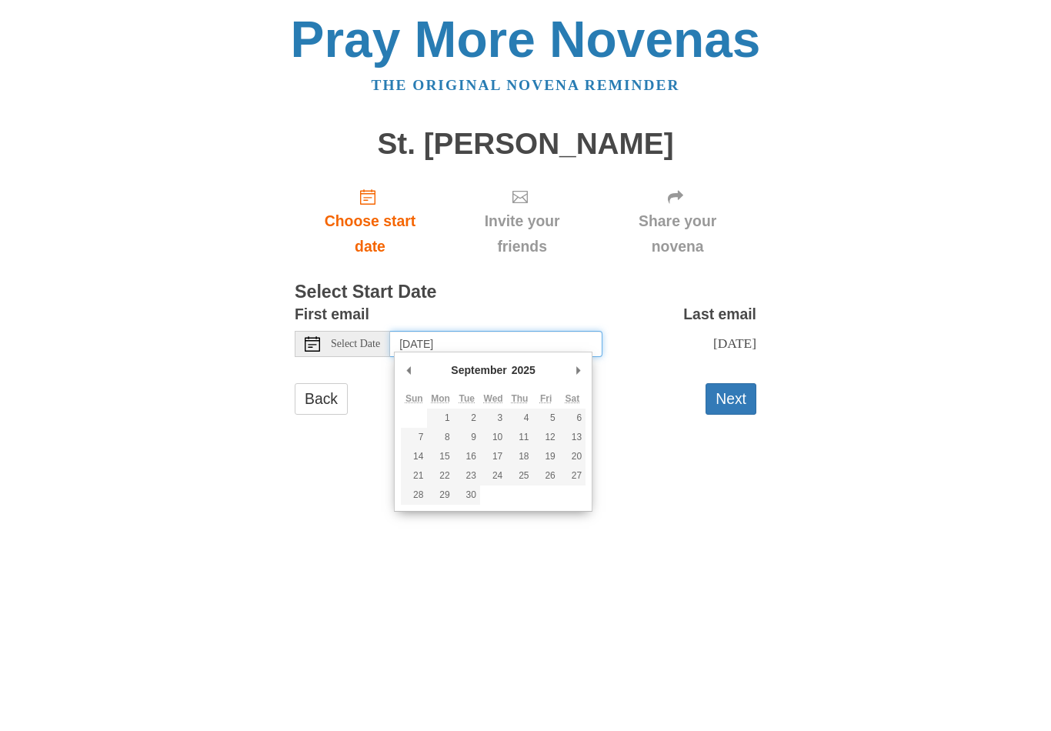
type input "Friday, September 19th"
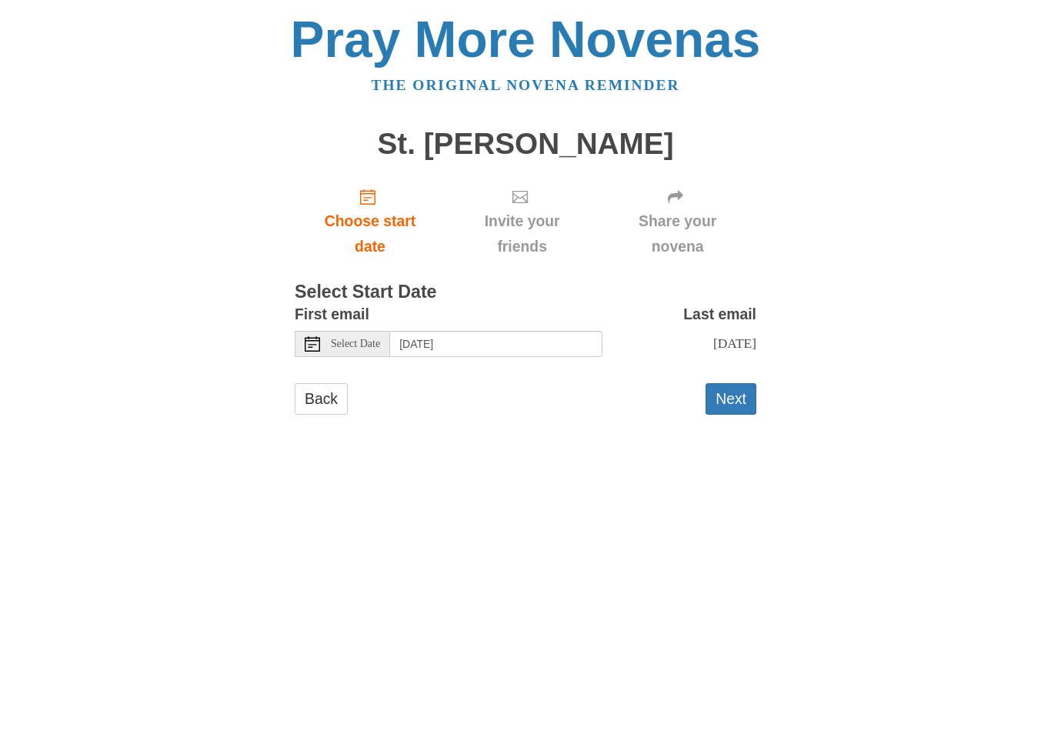
click at [736, 399] on button "Next" at bounding box center [731, 399] width 51 height 32
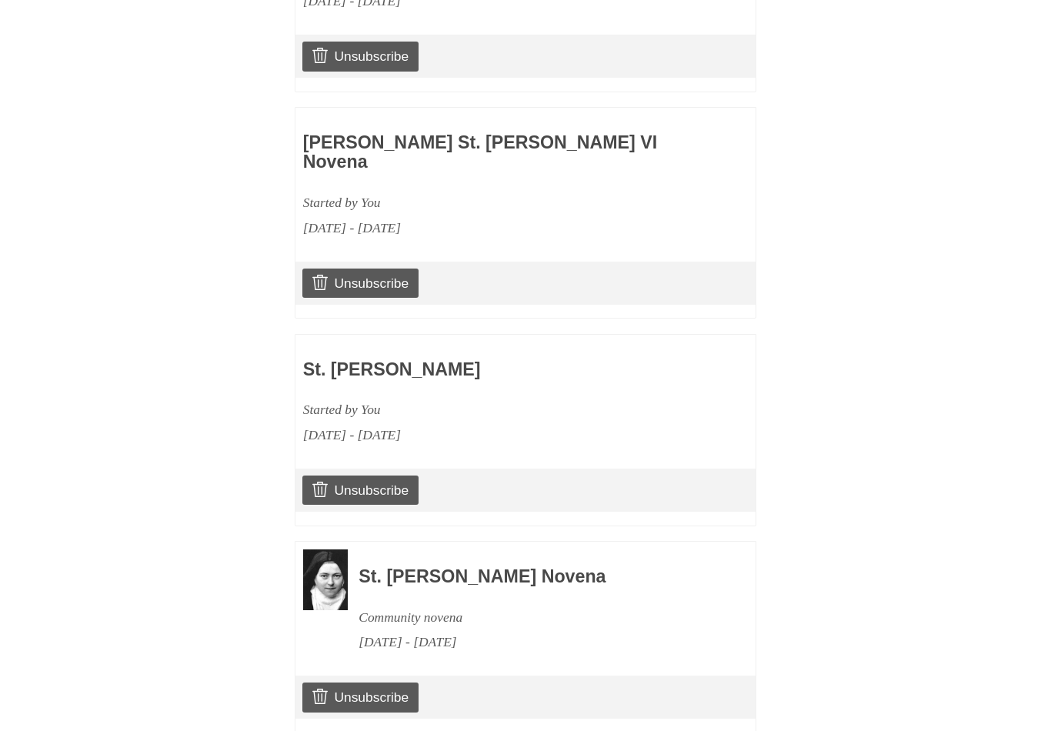
scroll to position [1502, 0]
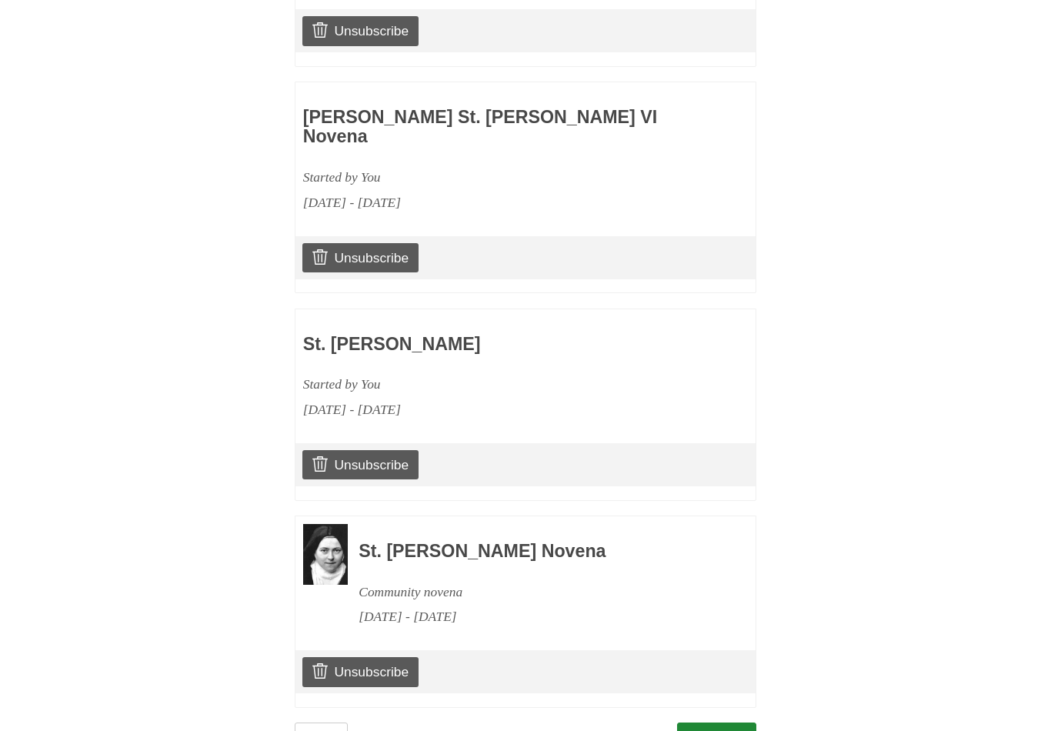
click at [711, 723] on link "Continue" at bounding box center [717, 739] width 80 height 32
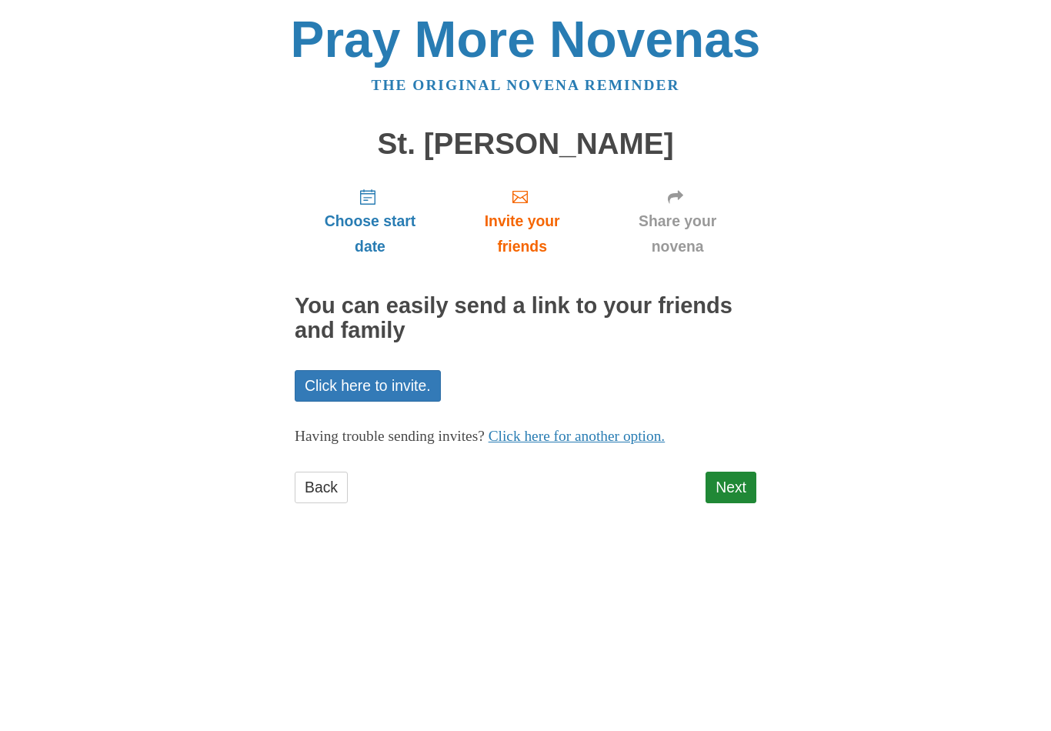
click at [738, 484] on link "Next" at bounding box center [731, 488] width 51 height 32
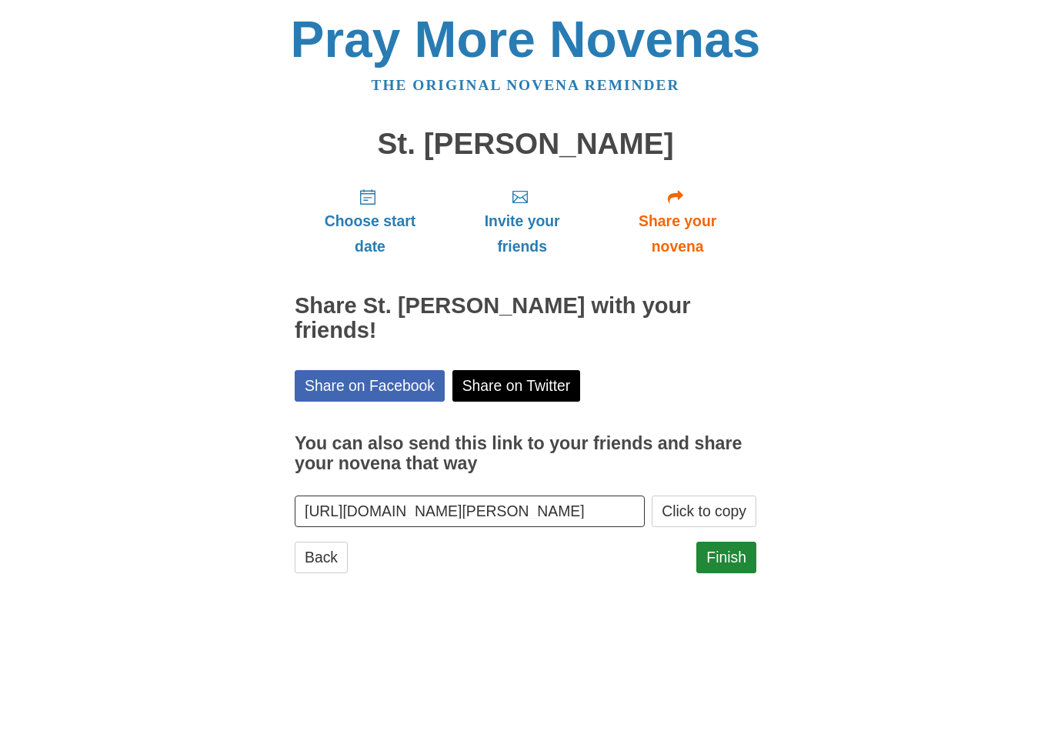
click at [723, 558] on link "Finish" at bounding box center [726, 558] width 60 height 32
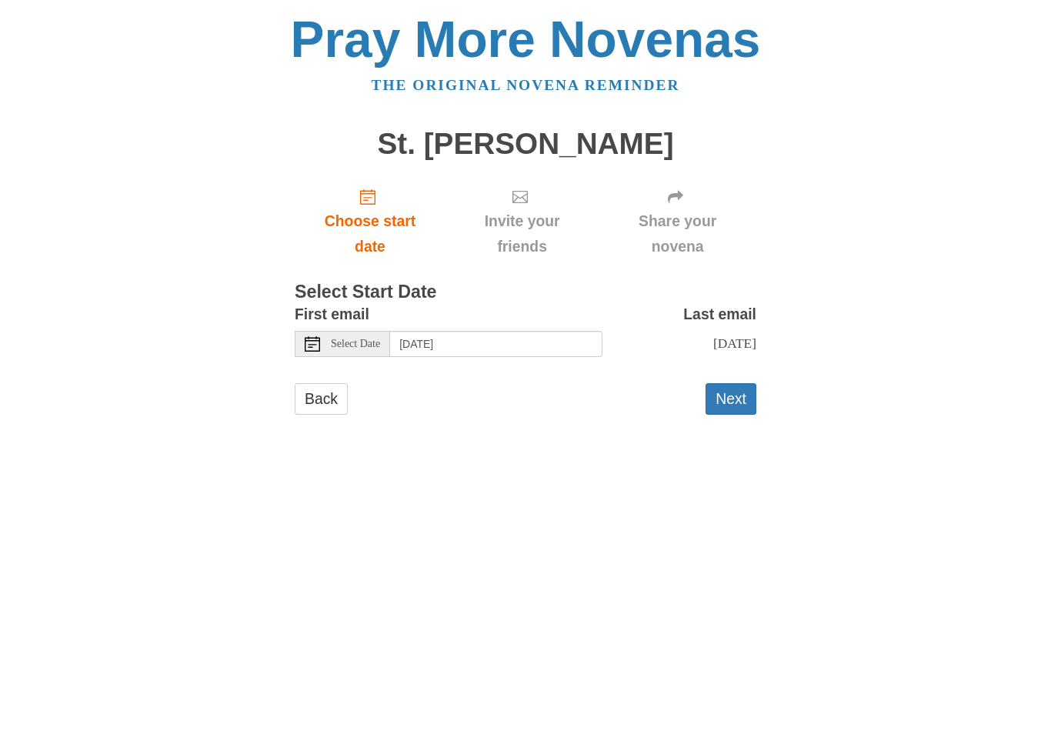
click at [365, 339] on span "Select Date" at bounding box center [355, 344] width 49 height 11
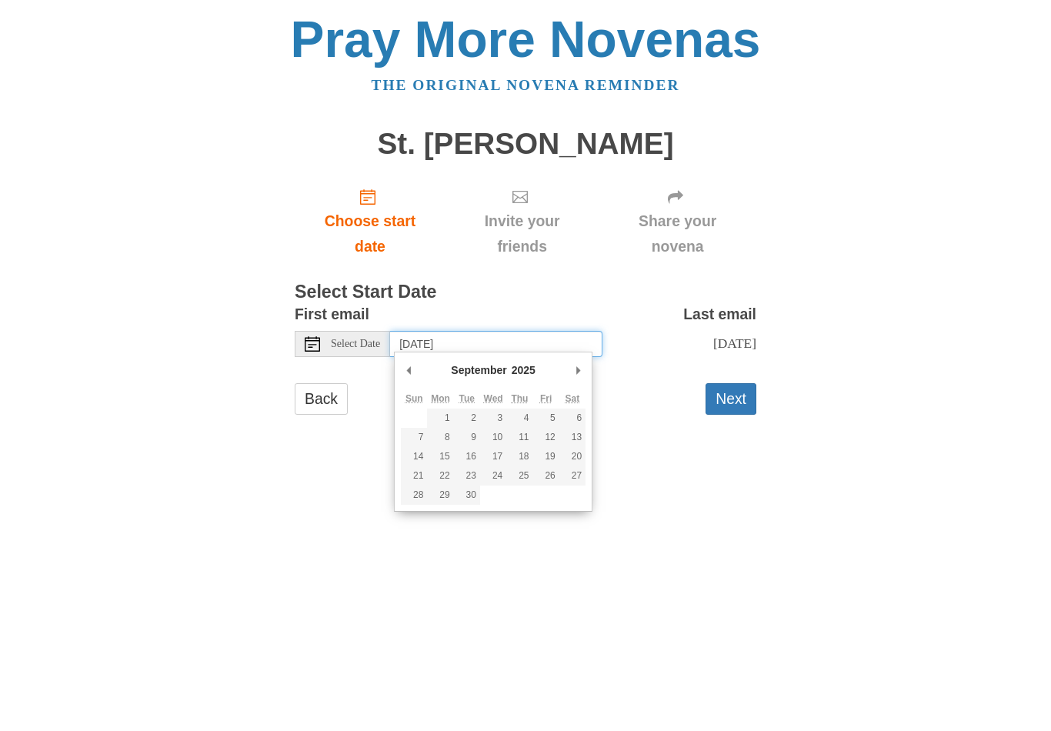
type input "Friday, September 19th"
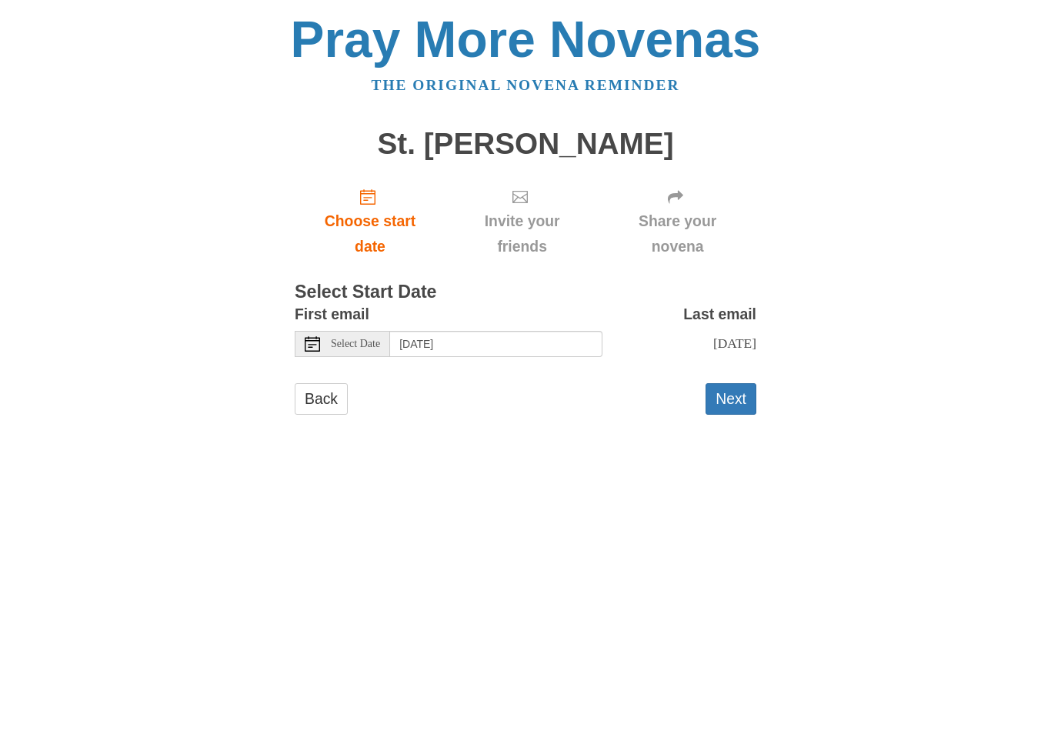
click at [735, 395] on button "Next" at bounding box center [731, 399] width 51 height 32
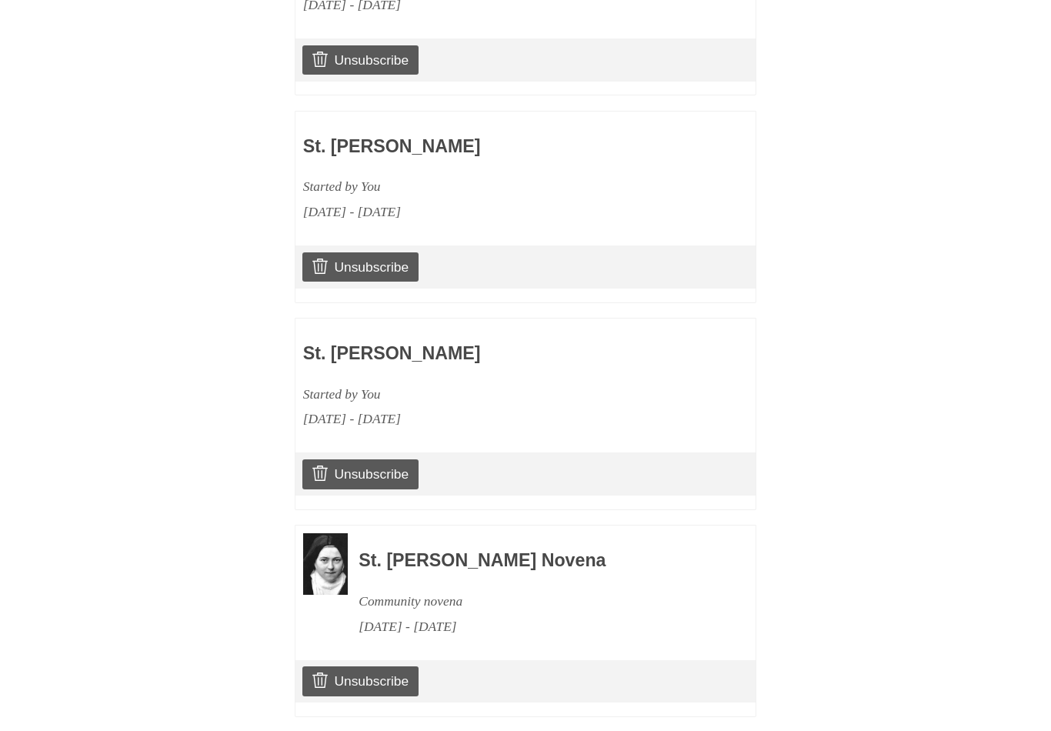
scroll to position [1707, 0]
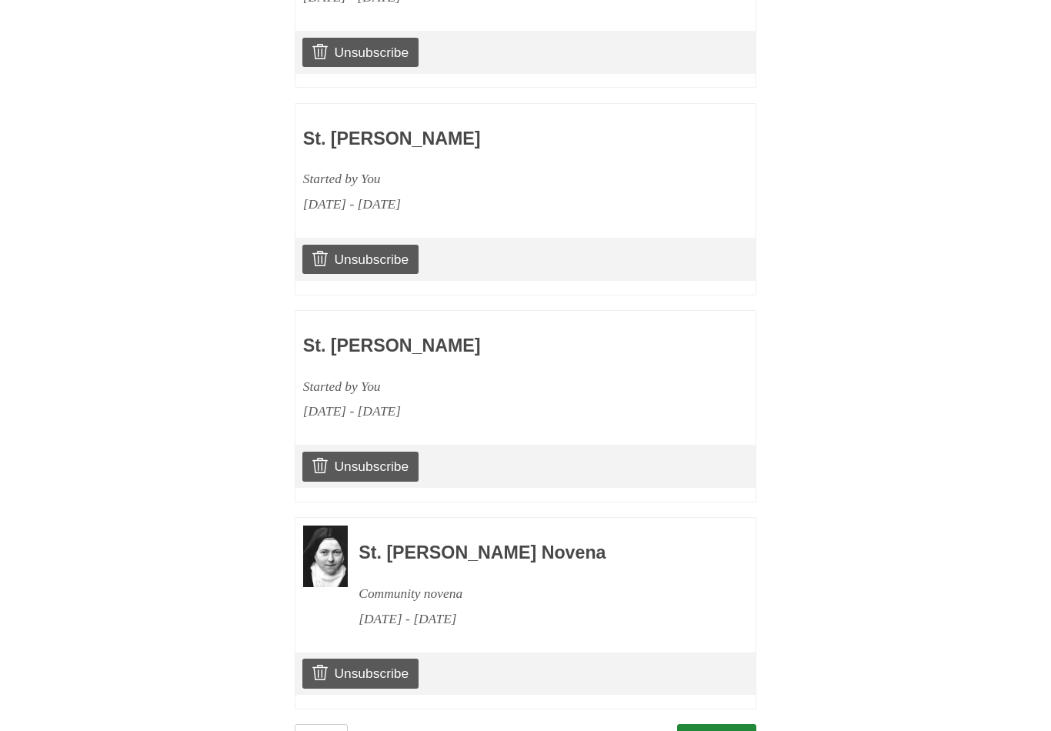
click at [715, 724] on link "Continue" at bounding box center [717, 740] width 80 height 32
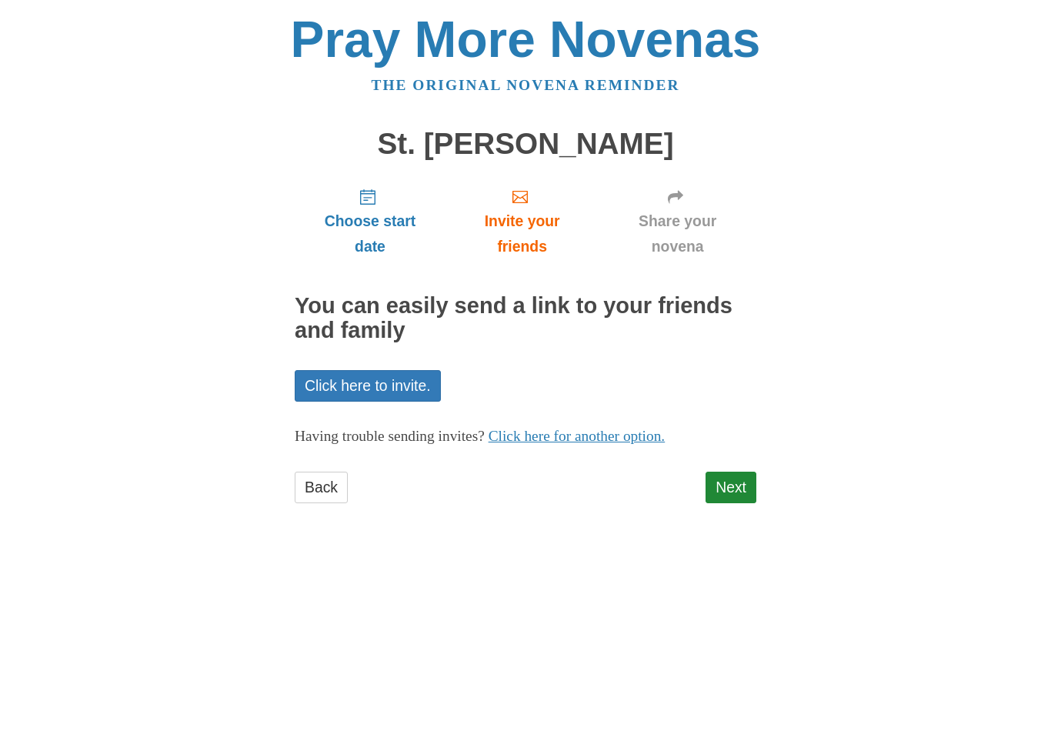
click at [736, 488] on link "Next" at bounding box center [731, 488] width 51 height 32
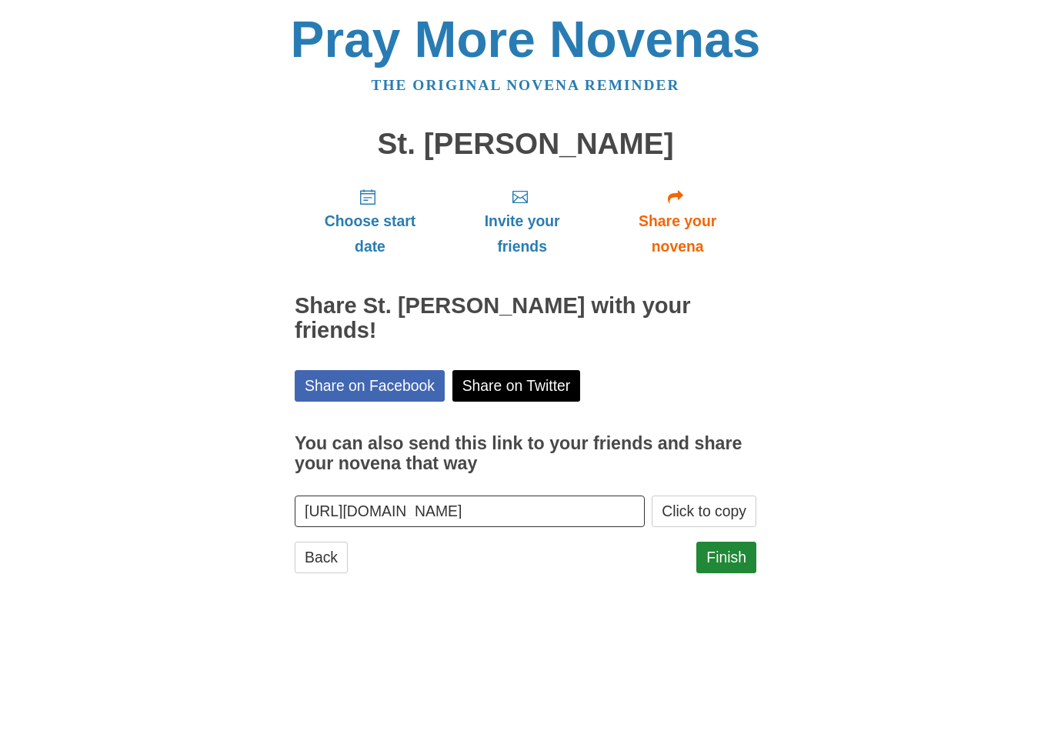
click at [732, 556] on link "Finish" at bounding box center [726, 558] width 60 height 32
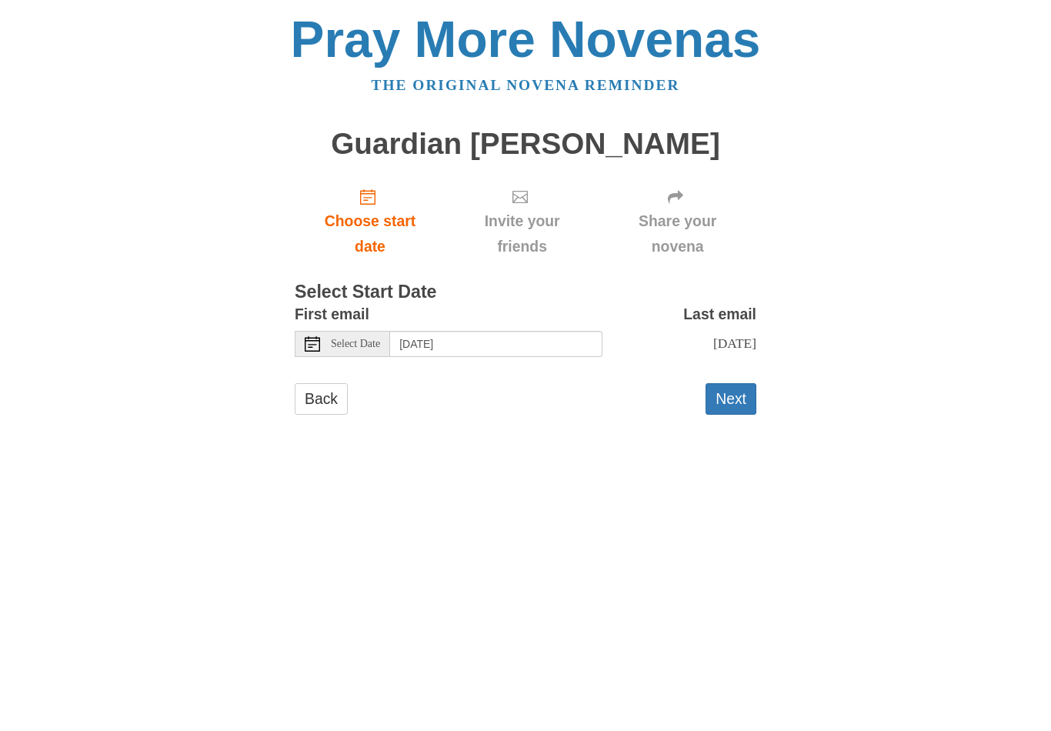
click at [370, 339] on span "Select Date" at bounding box center [355, 344] width 49 height 11
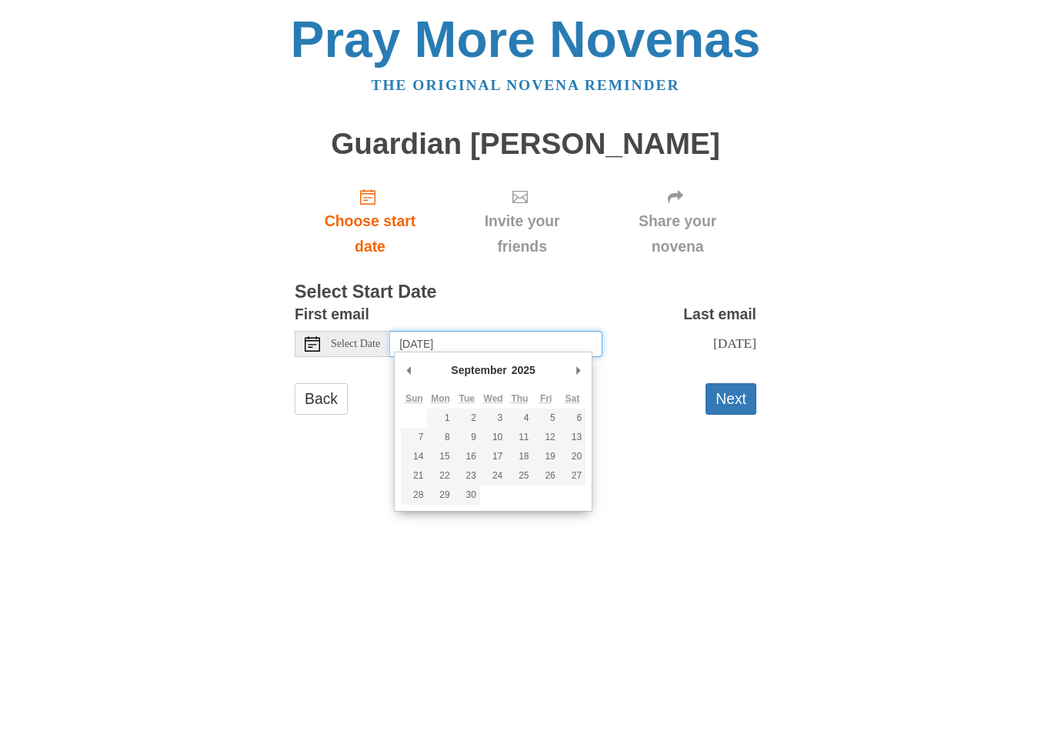
type input "Saturday, September 20th"
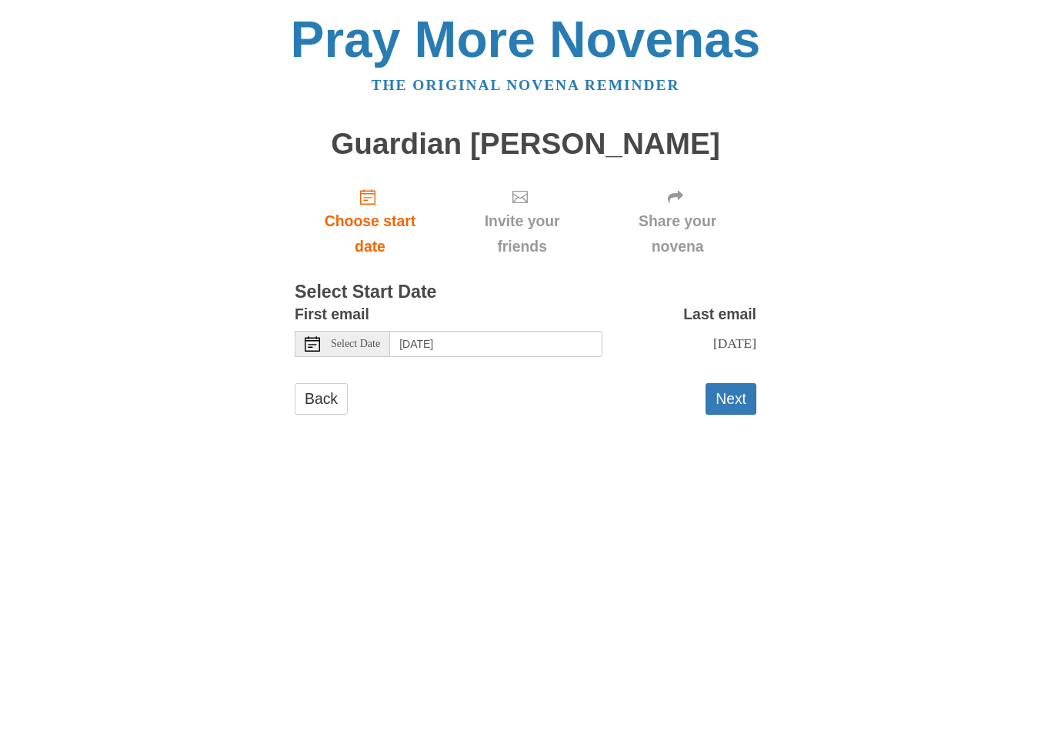
click at [740, 389] on button "Next" at bounding box center [731, 399] width 51 height 32
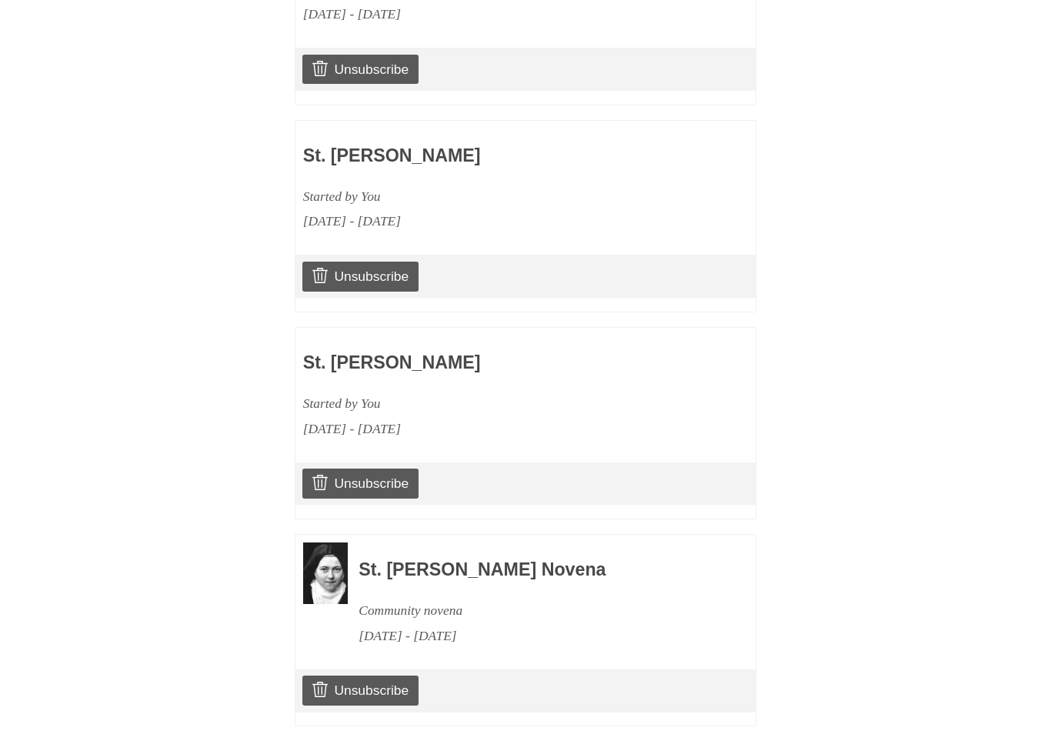
scroll to position [1912, 0]
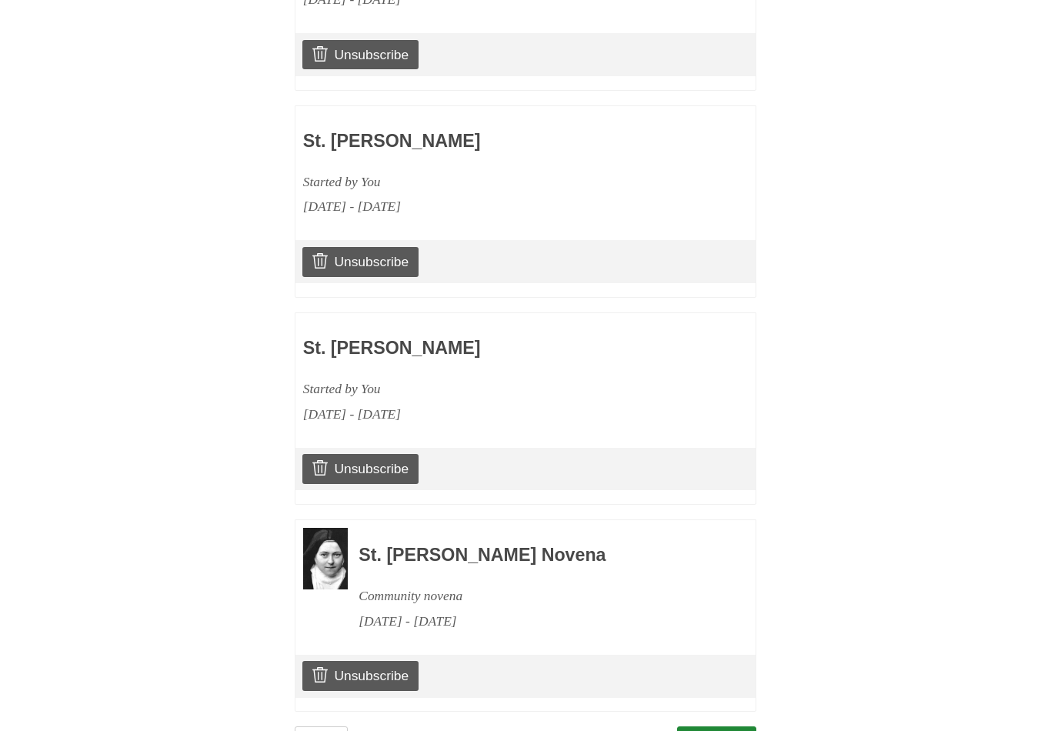
click at [711, 726] on link "Continue" at bounding box center [717, 742] width 80 height 32
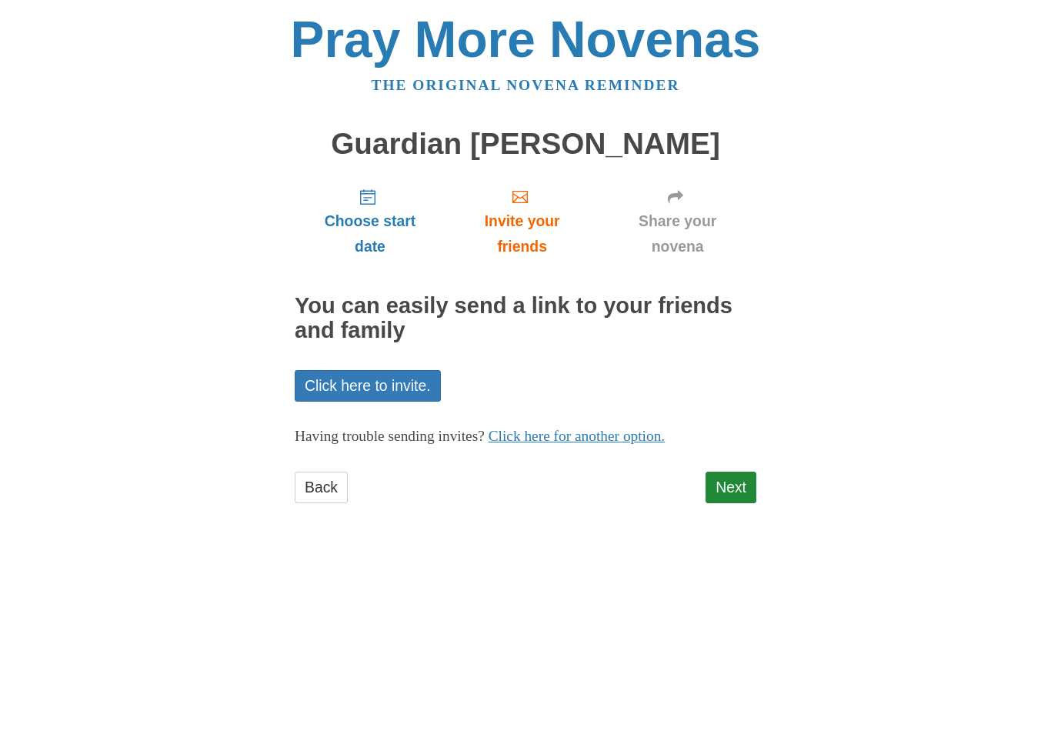
click at [741, 482] on link "Next" at bounding box center [731, 488] width 51 height 32
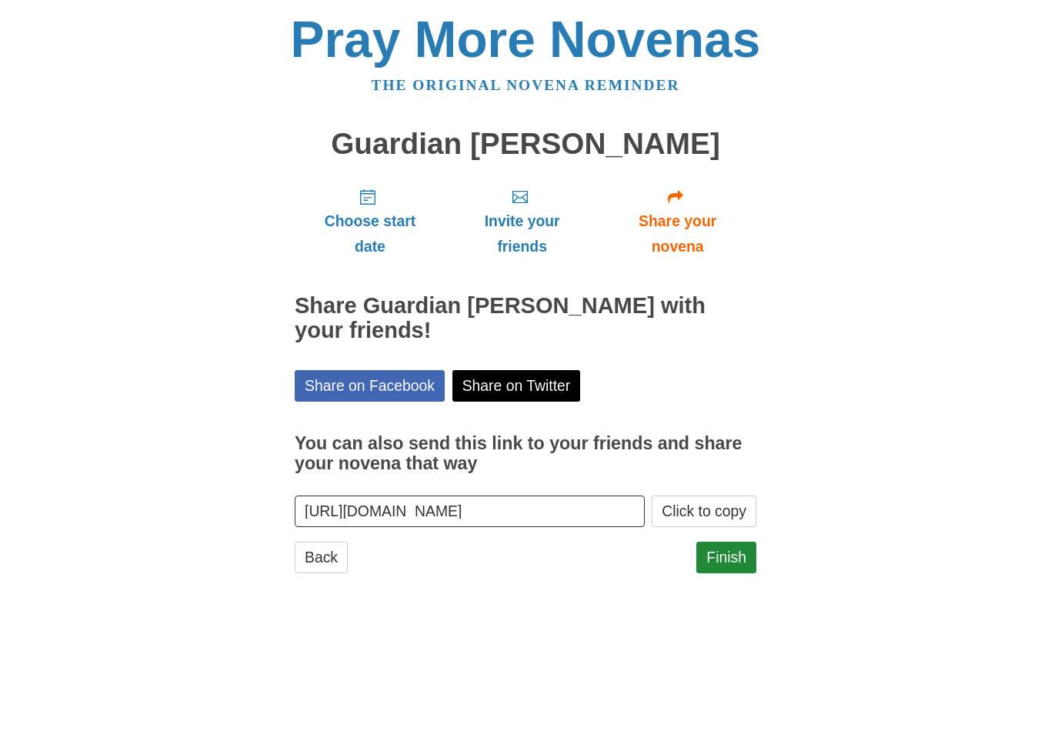
click at [736, 556] on link "Finish" at bounding box center [726, 558] width 60 height 32
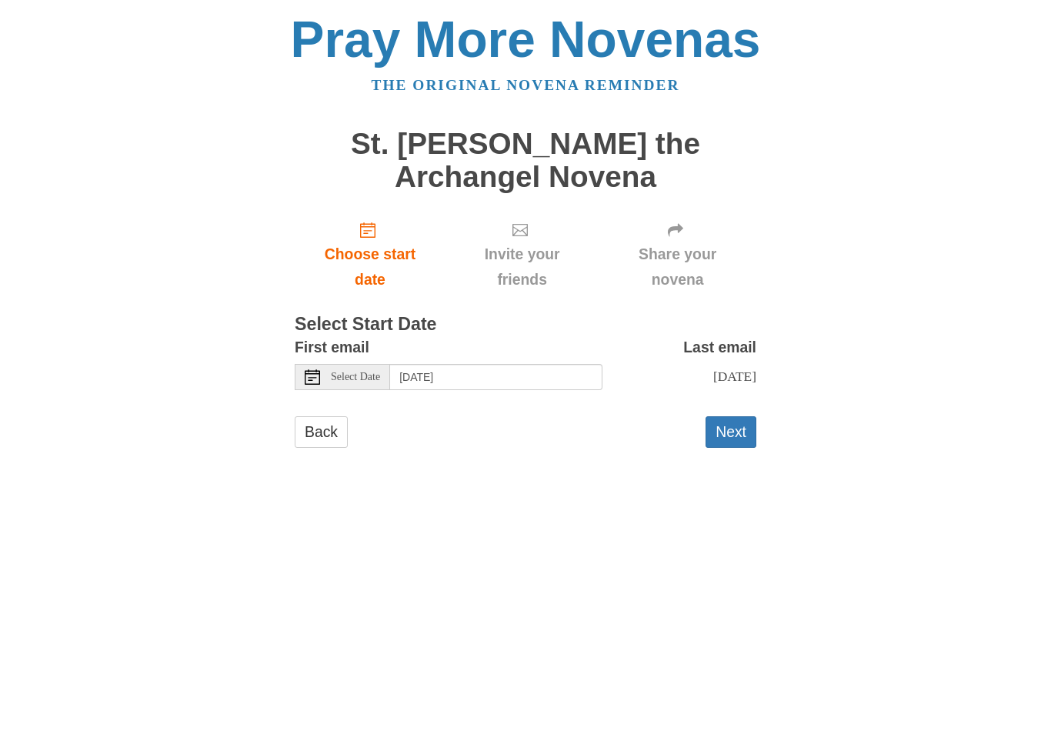
click at [354, 372] on span "Select Date" at bounding box center [355, 377] width 49 height 11
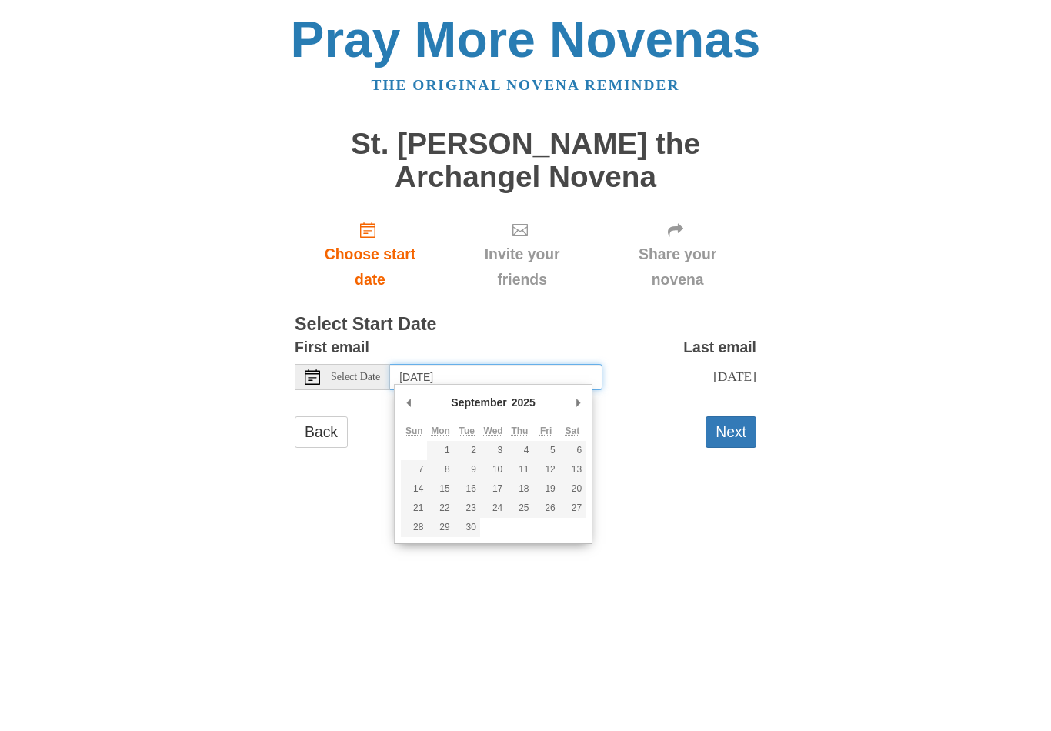
type input "Saturday, September 20th"
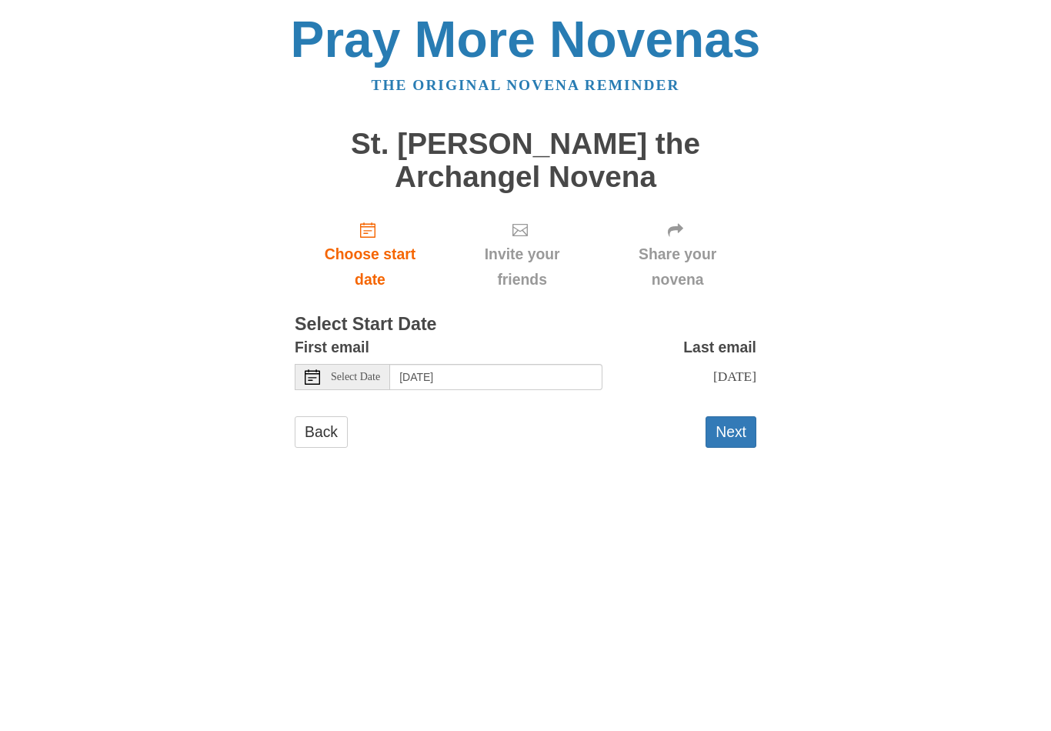
click at [729, 429] on button "Next" at bounding box center [731, 432] width 51 height 32
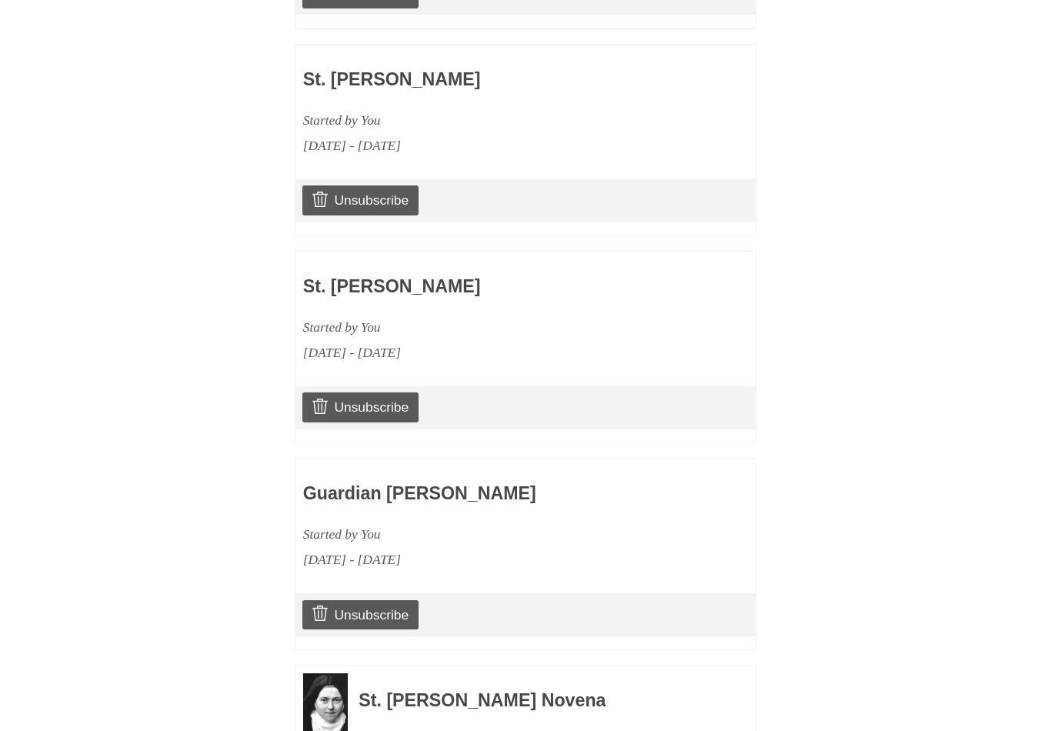
scroll to position [2149, 0]
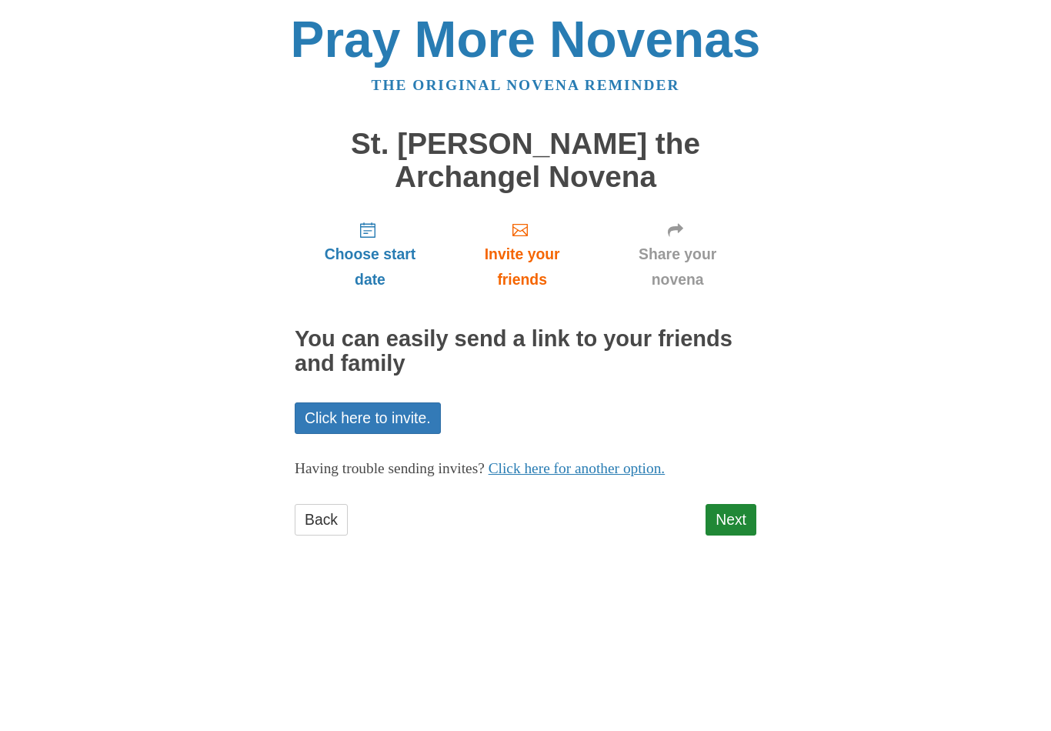
click at [730, 518] on link "Next" at bounding box center [731, 520] width 51 height 32
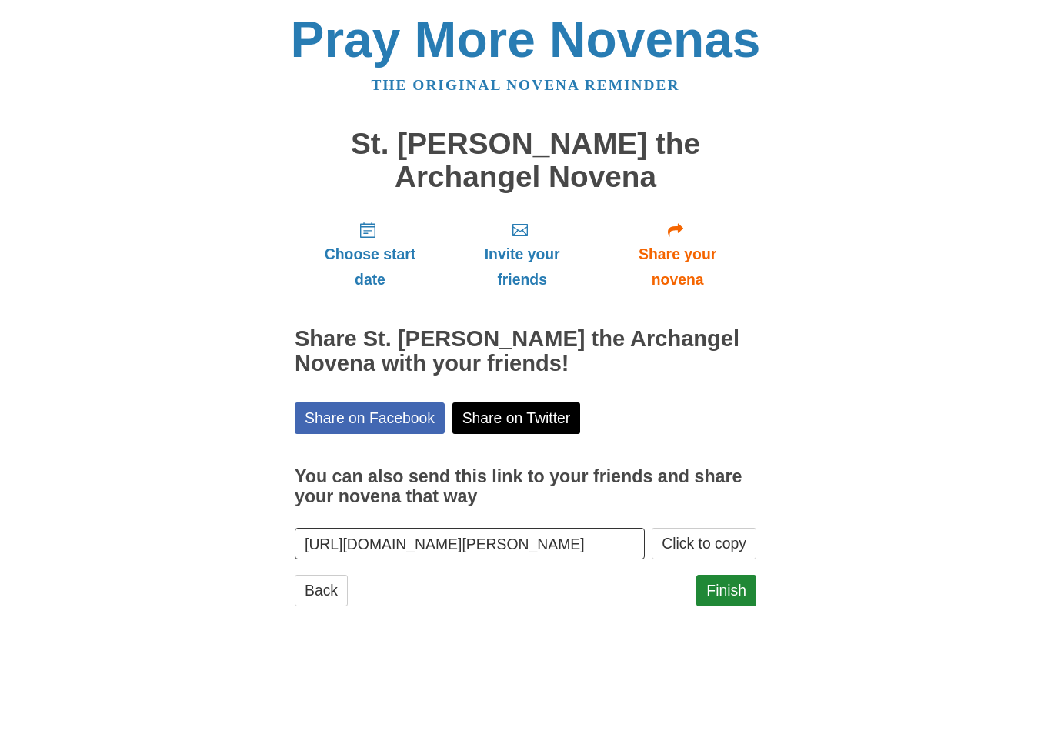
click at [728, 590] on link "Finish" at bounding box center [726, 591] width 60 height 32
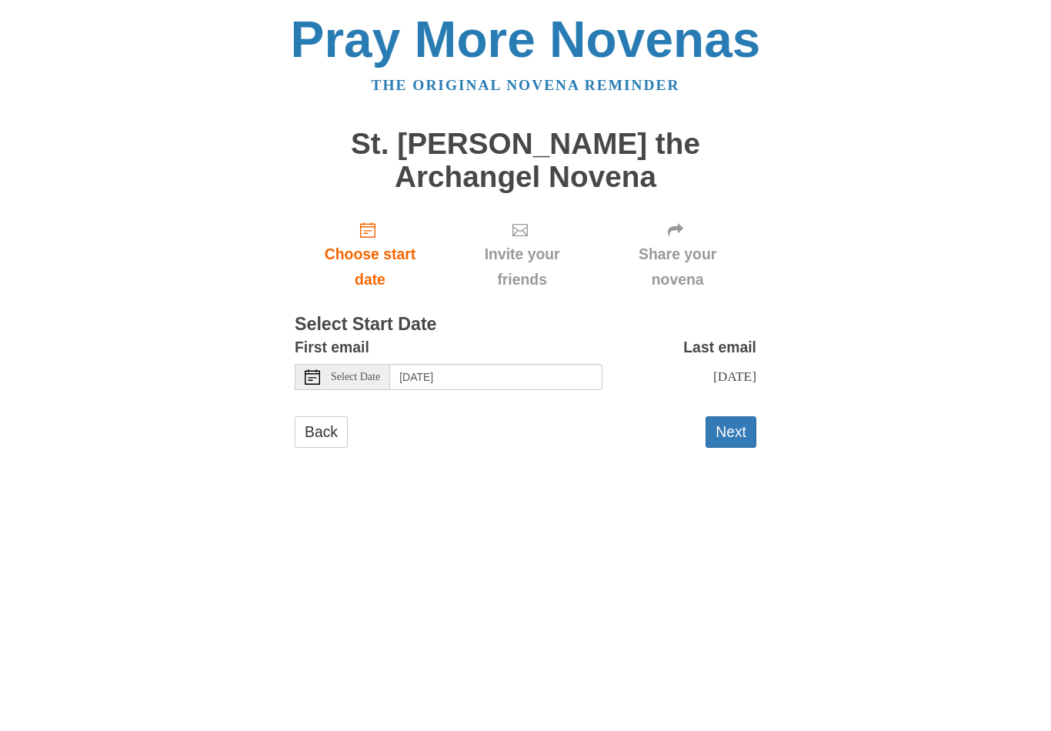
click at [365, 372] on span "Select Date" at bounding box center [355, 377] width 49 height 11
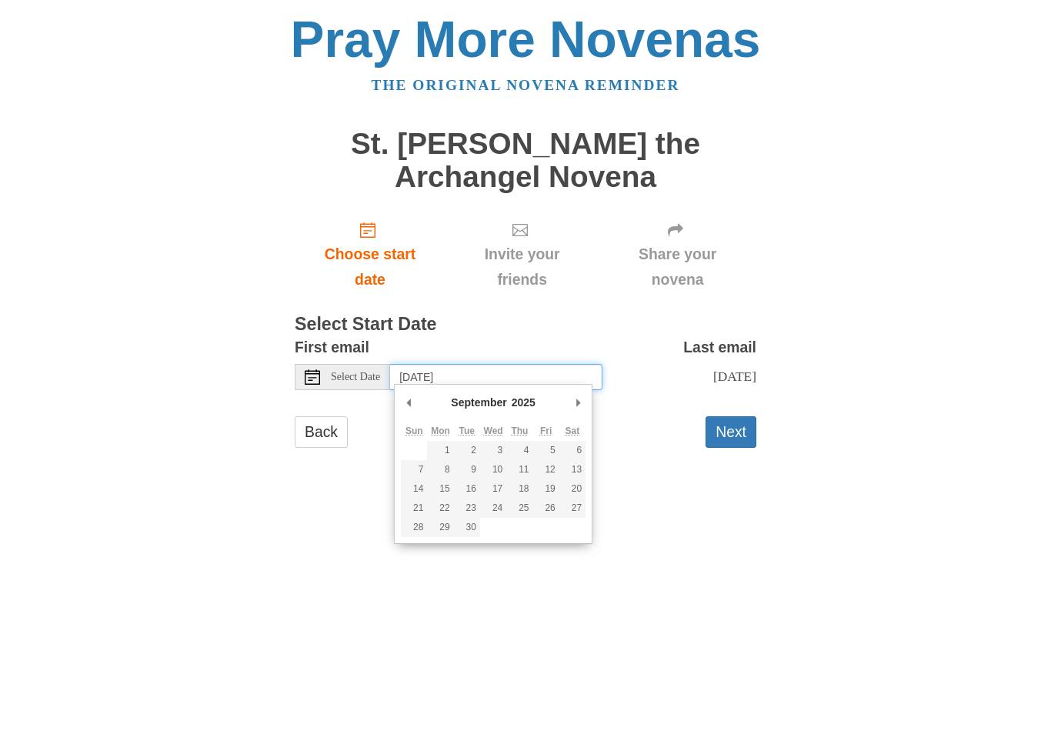
type input "Saturday, September 20th"
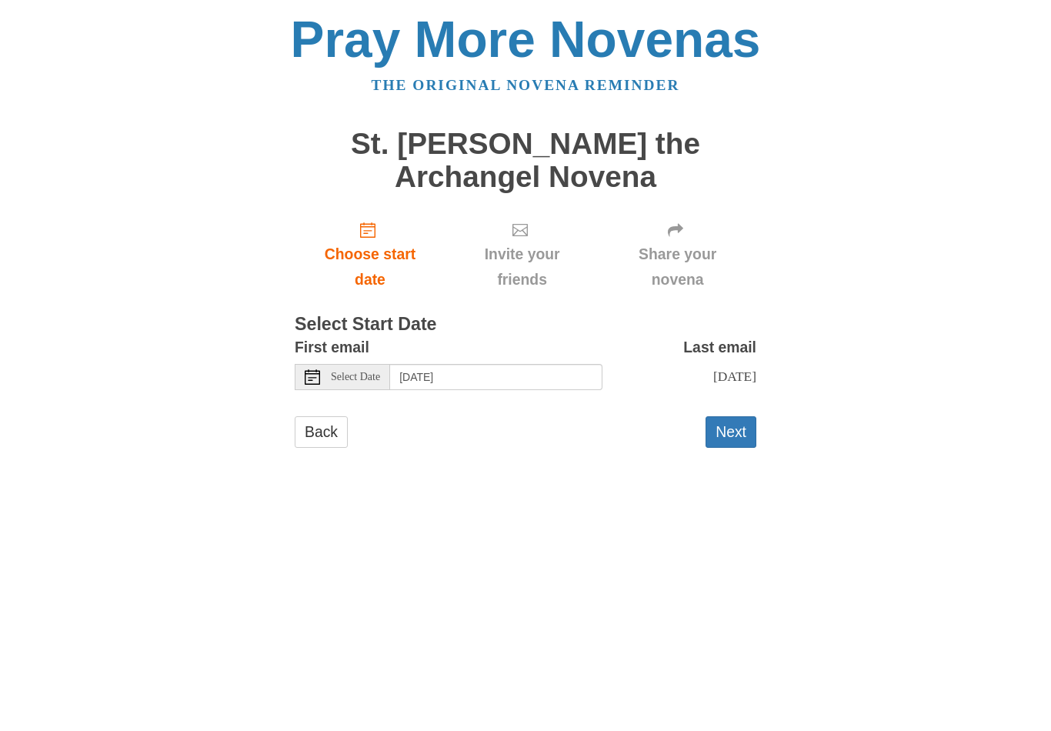
click at [727, 432] on button "Next" at bounding box center [731, 432] width 51 height 32
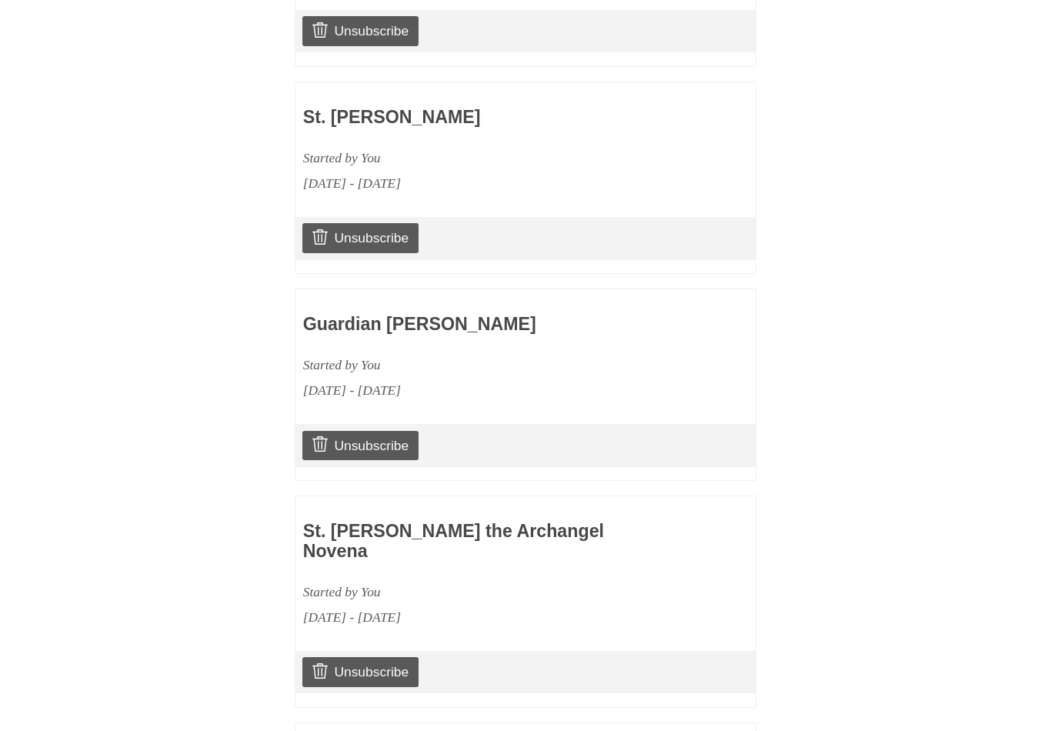
scroll to position [2355, 0]
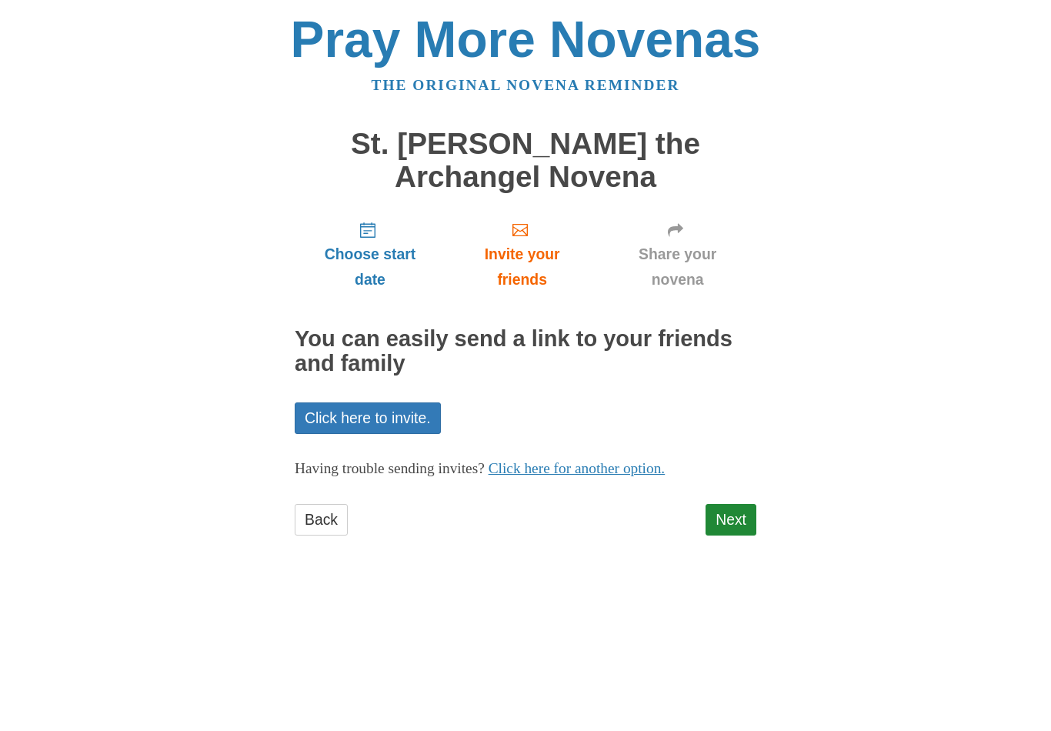
click at [743, 519] on link "Next" at bounding box center [731, 520] width 51 height 32
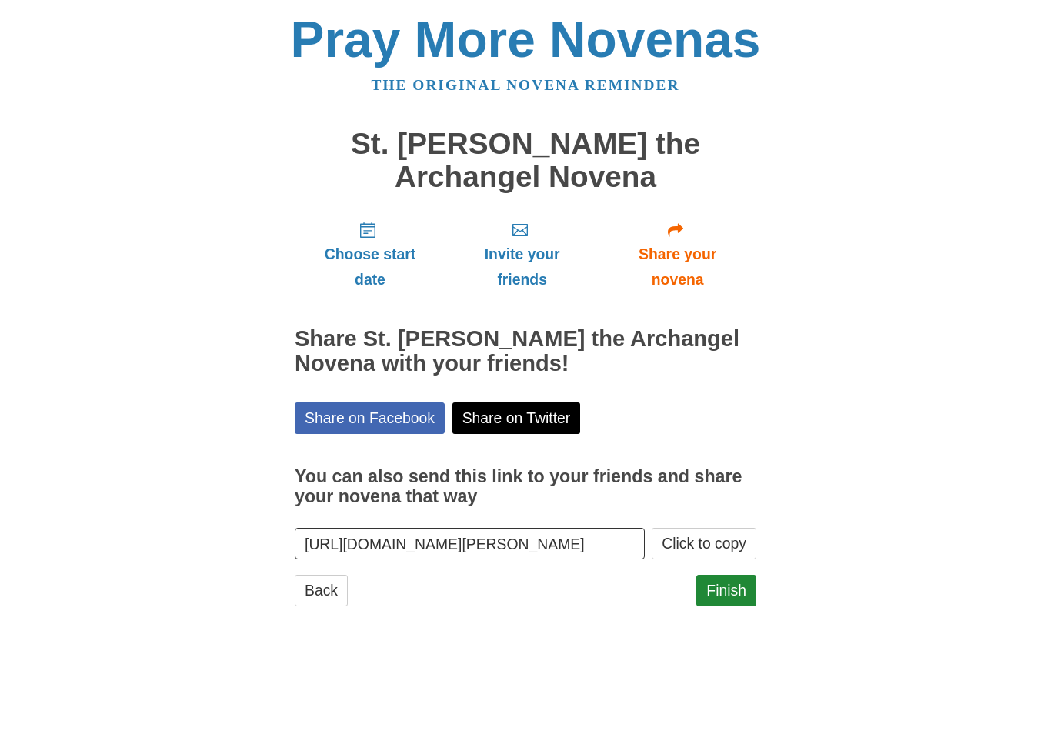
click at [734, 587] on link "Finish" at bounding box center [726, 591] width 60 height 32
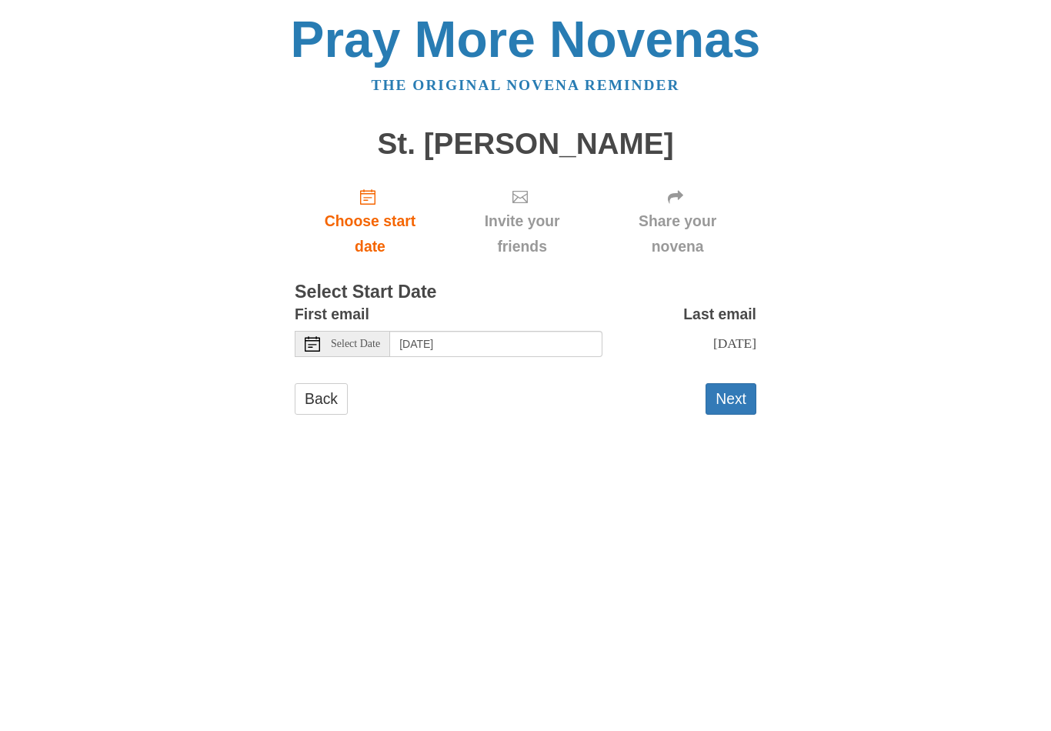
click at [362, 339] on span "Select Date" at bounding box center [355, 344] width 49 height 11
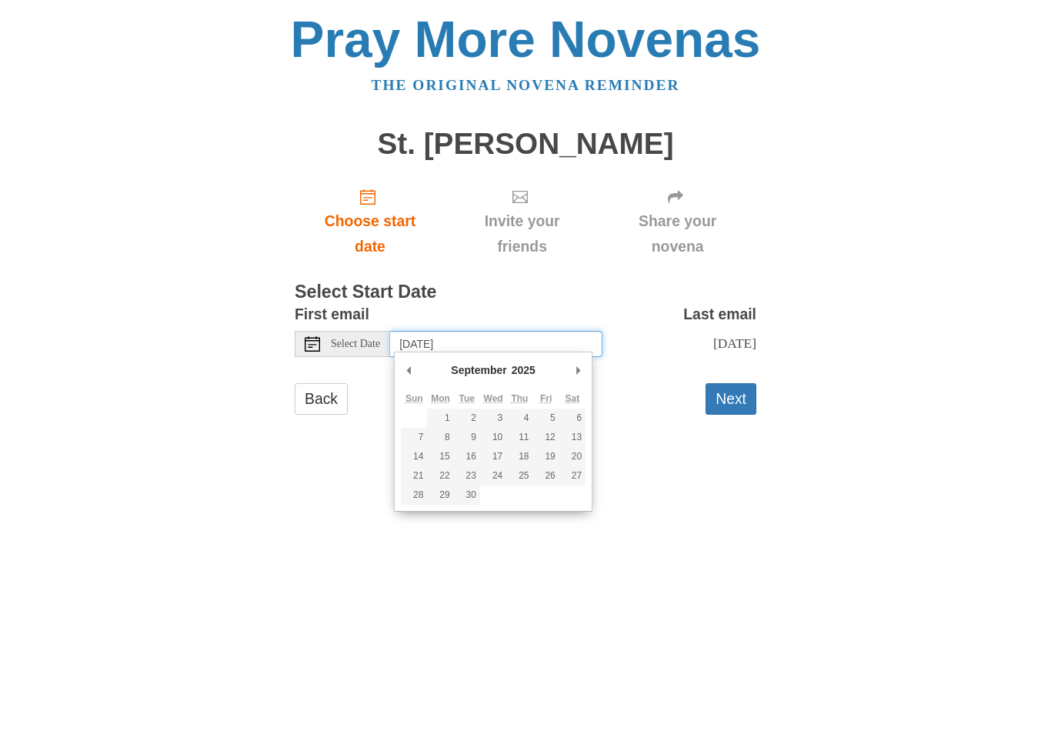
type input "Sunday, September 21st"
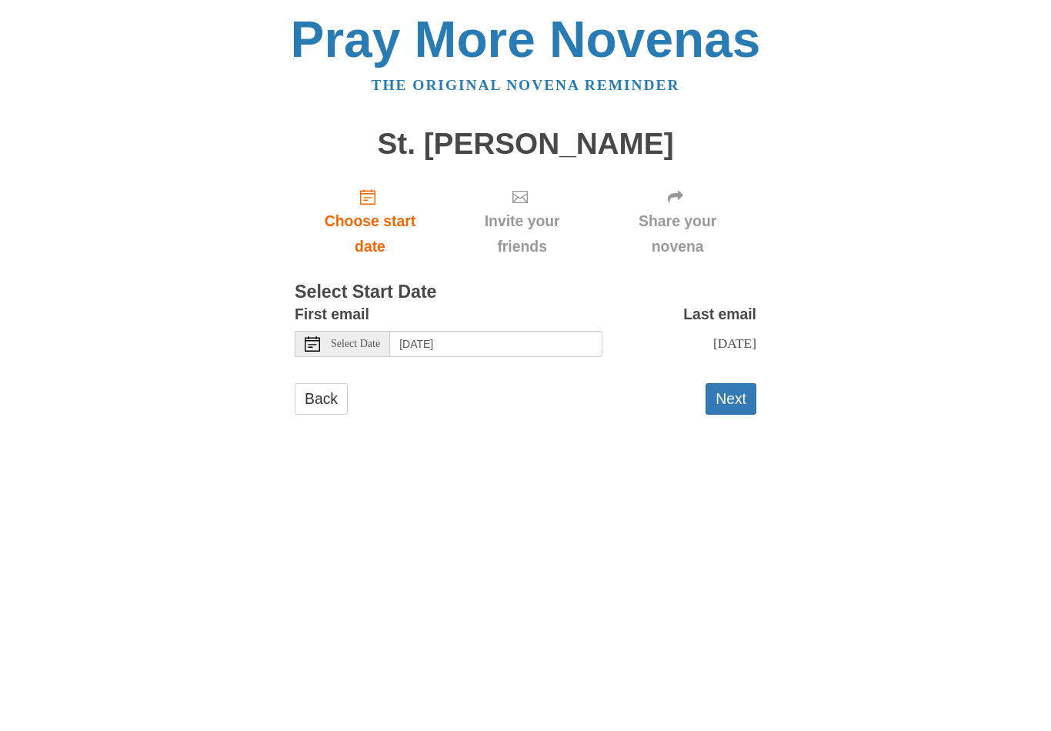
click at [729, 392] on button "Next" at bounding box center [731, 399] width 51 height 32
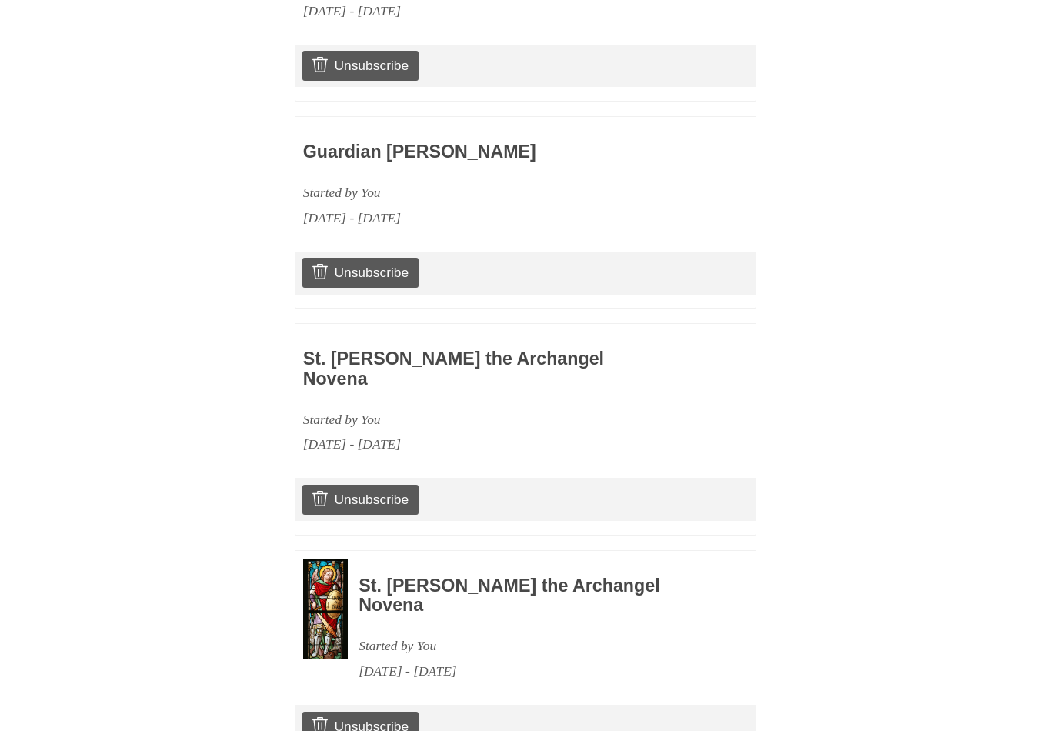
scroll to position [2527, 0]
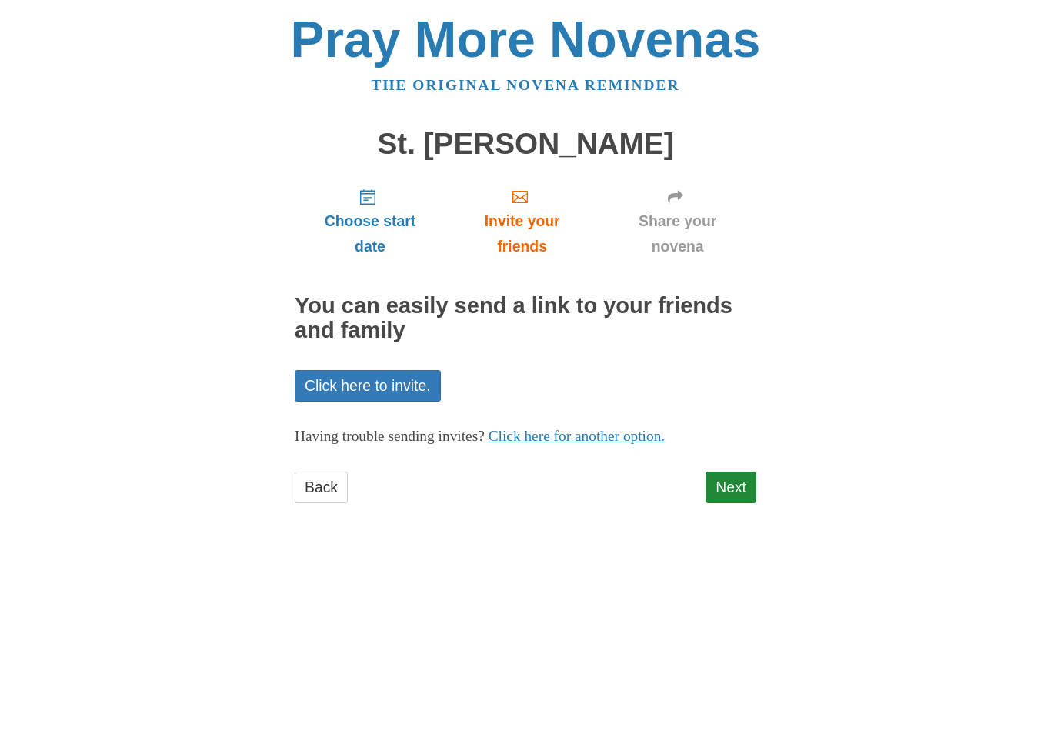
click at [736, 485] on link "Next" at bounding box center [731, 488] width 51 height 32
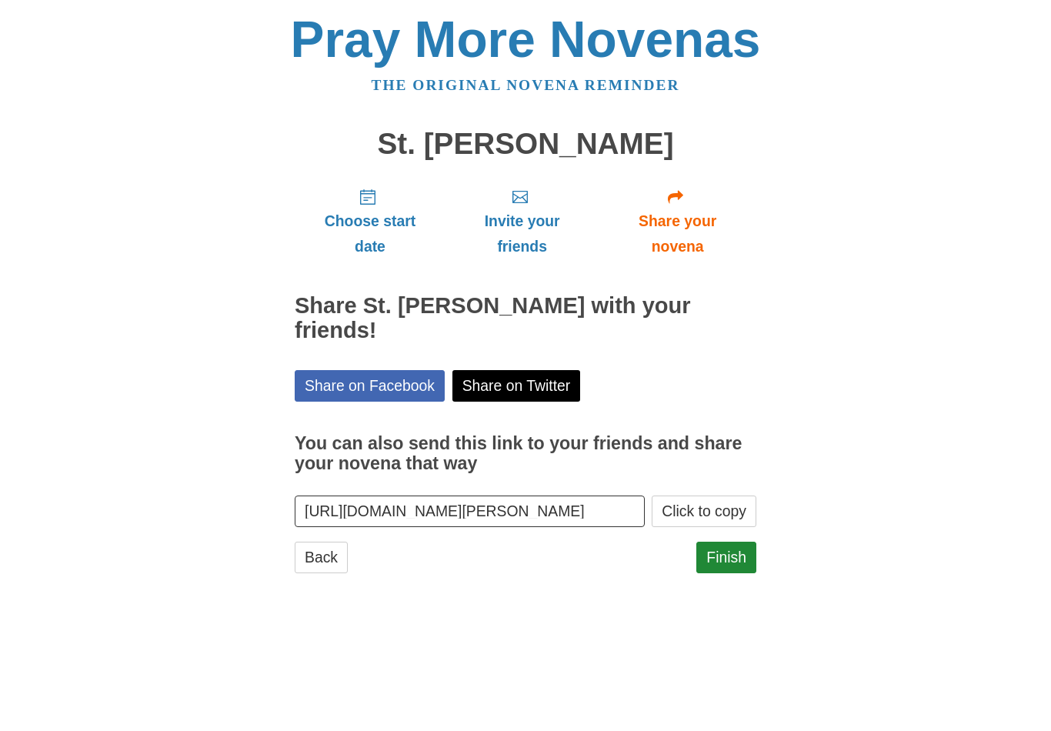
click at [726, 542] on link "Finish" at bounding box center [726, 558] width 60 height 32
